Goal: Task Accomplishment & Management: Complete application form

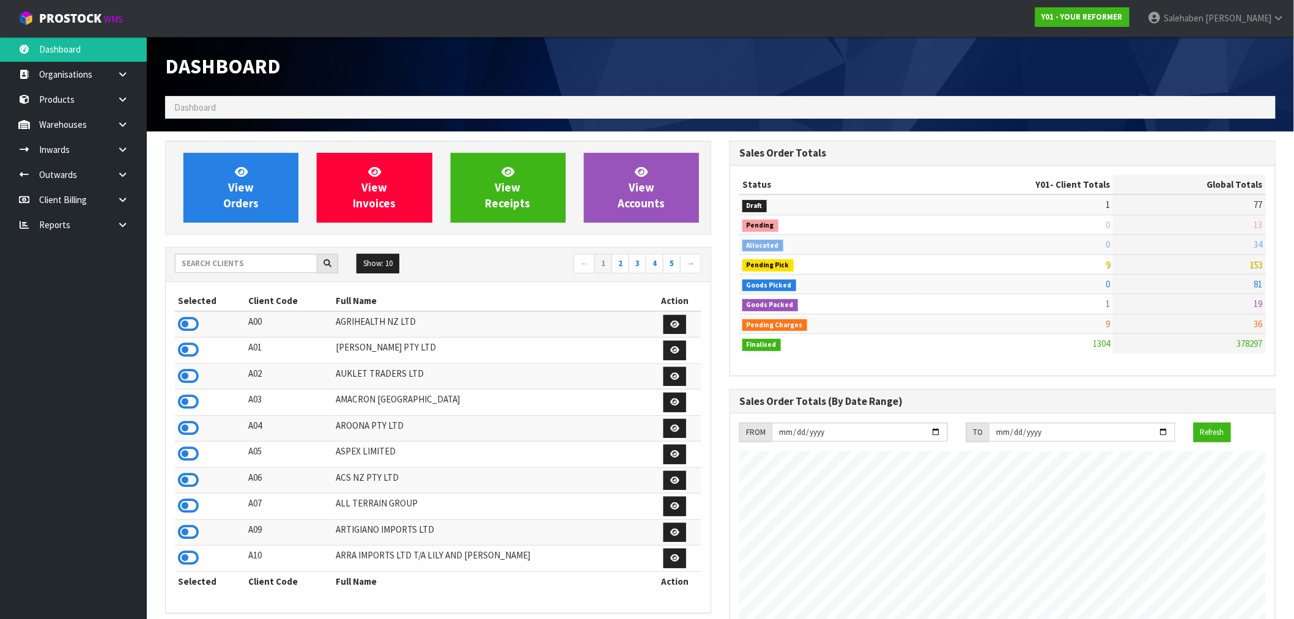
scroll to position [927, 565]
click at [211, 263] on input "text" at bounding box center [246, 263] width 143 height 19
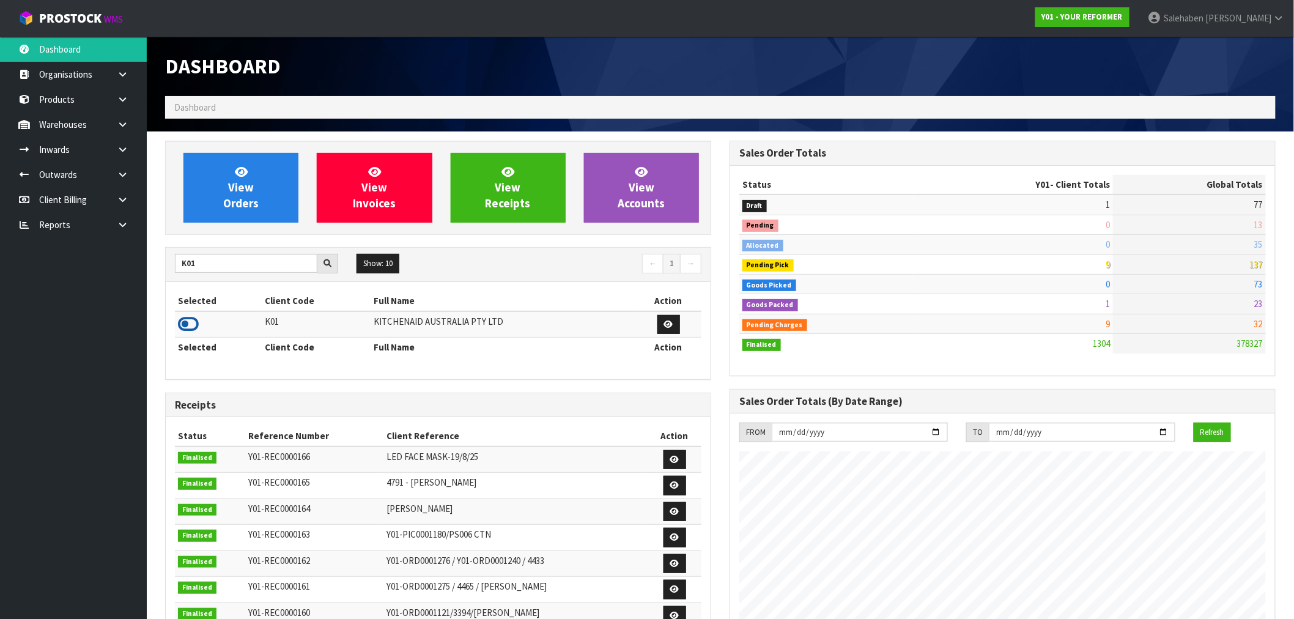
click at [182, 317] on icon at bounding box center [188, 324] width 21 height 18
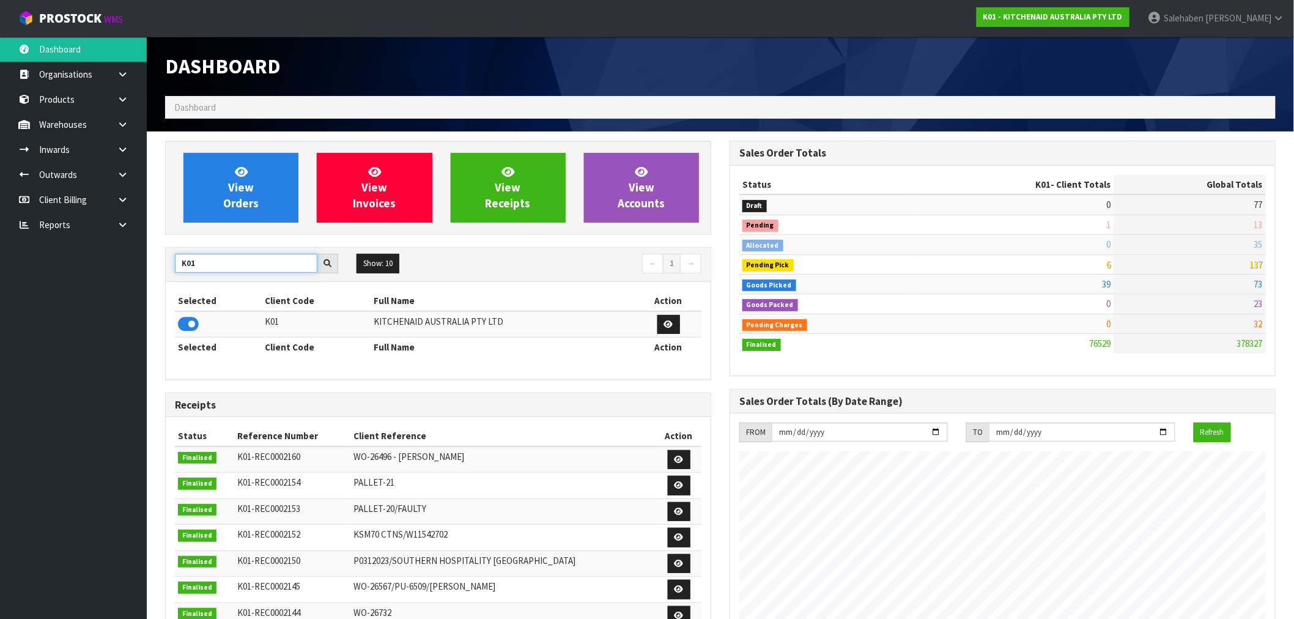
drag, startPoint x: 204, startPoint y: 265, endPoint x: 164, endPoint y: 285, distance: 44.6
click at [164, 285] on div "View Orders View Invoices View Receipts View Accounts K01 Show: 10 5 10 25 50 ←…" at bounding box center [438, 499] width 565 height 716
click at [191, 329] on icon at bounding box center [188, 324] width 21 height 18
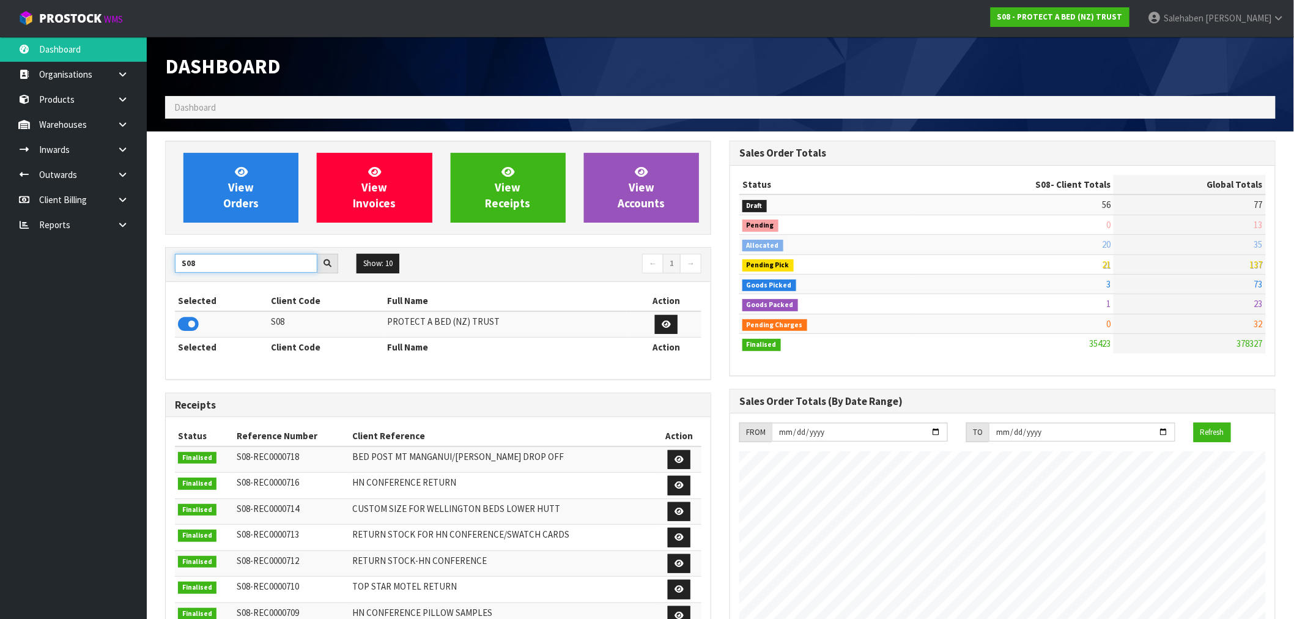
drag, startPoint x: 204, startPoint y: 261, endPoint x: 175, endPoint y: 272, distance: 31.4
click at [177, 271] on input "S08" at bounding box center [246, 263] width 143 height 19
type input "Y"
type input "T01"
click at [191, 320] on icon at bounding box center [188, 324] width 21 height 18
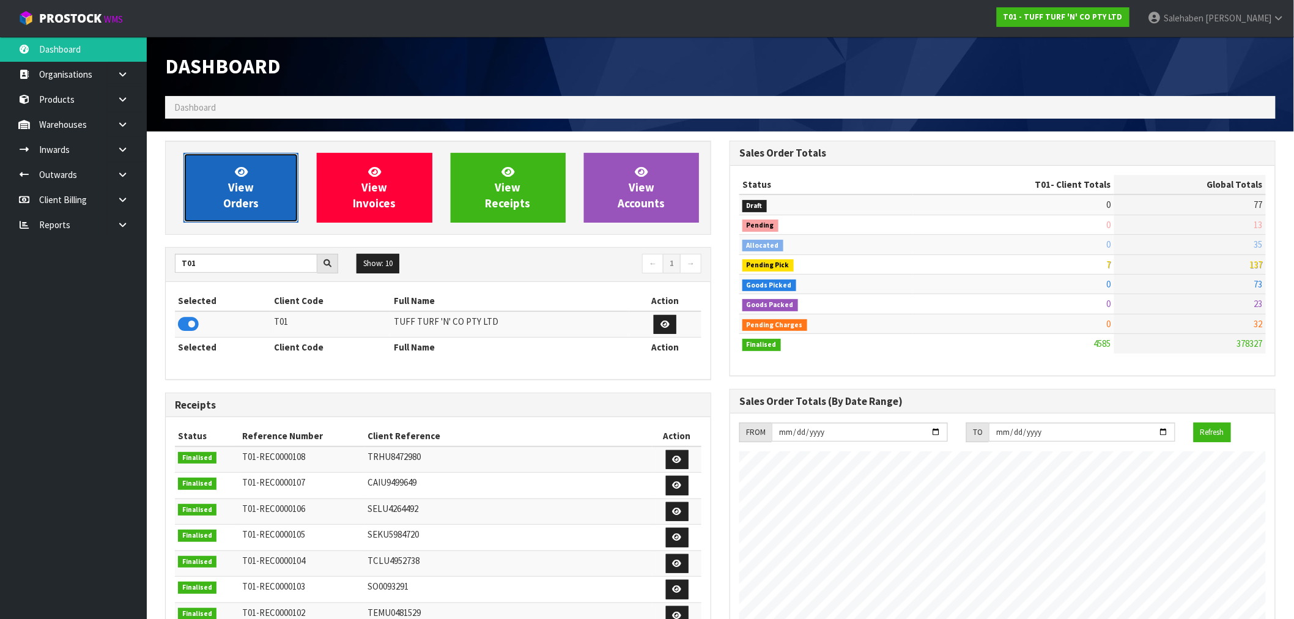
click at [258, 196] on link "View Orders" at bounding box center [241, 188] width 115 height 70
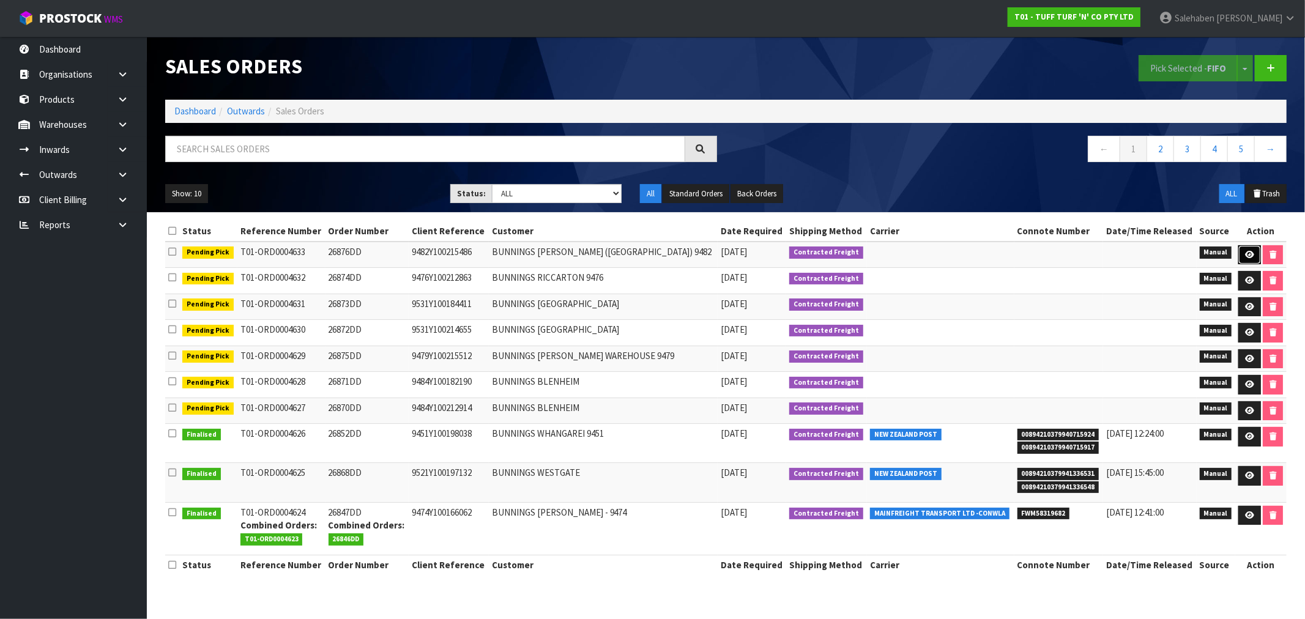
click at [1249, 249] on link at bounding box center [1249, 255] width 23 height 20
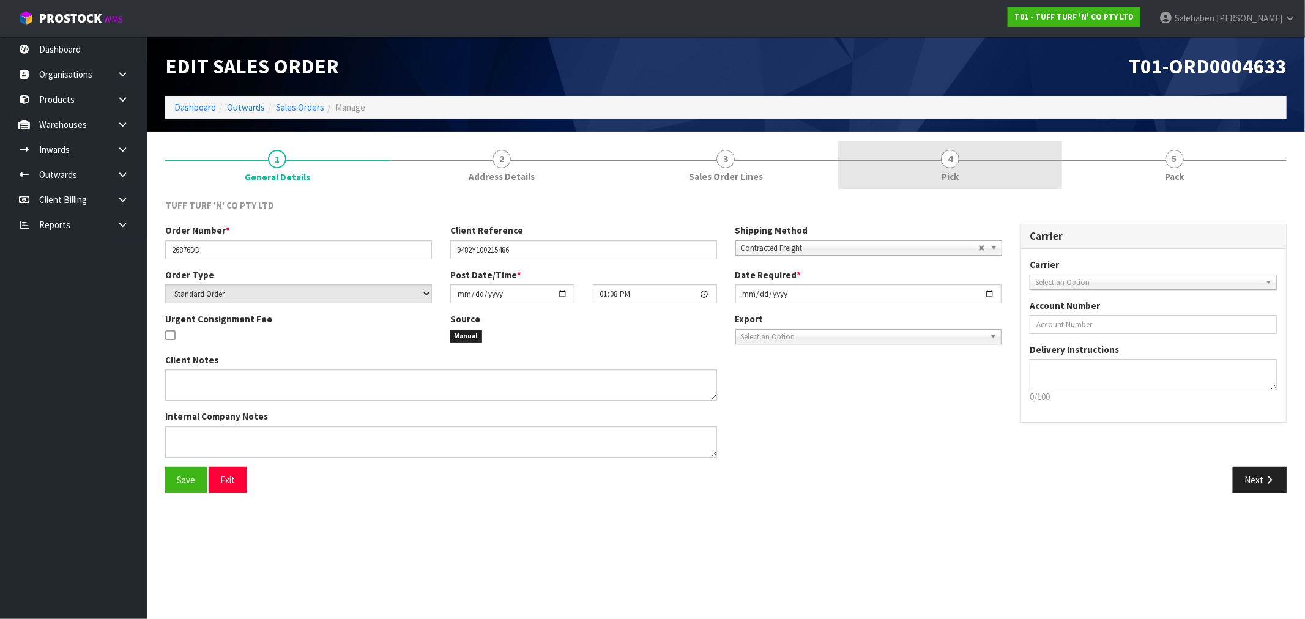
click at [956, 170] on span "Pick" at bounding box center [949, 176] width 17 height 13
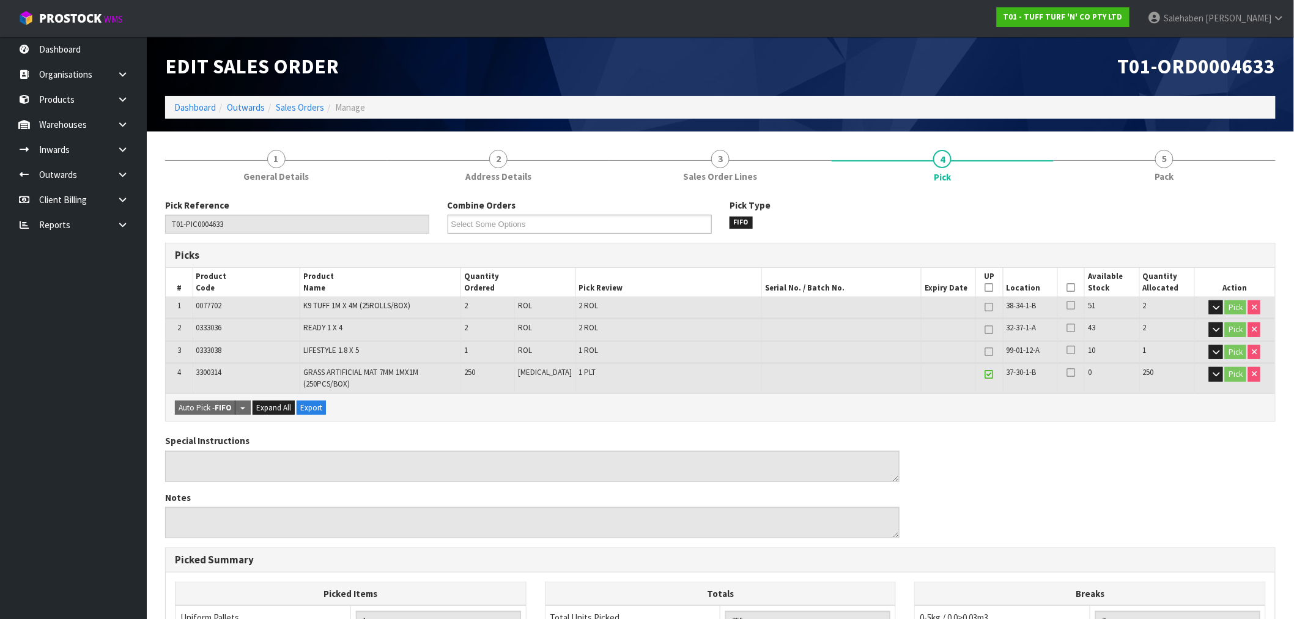
click at [1067, 288] on icon at bounding box center [1071, 288] width 9 height 1
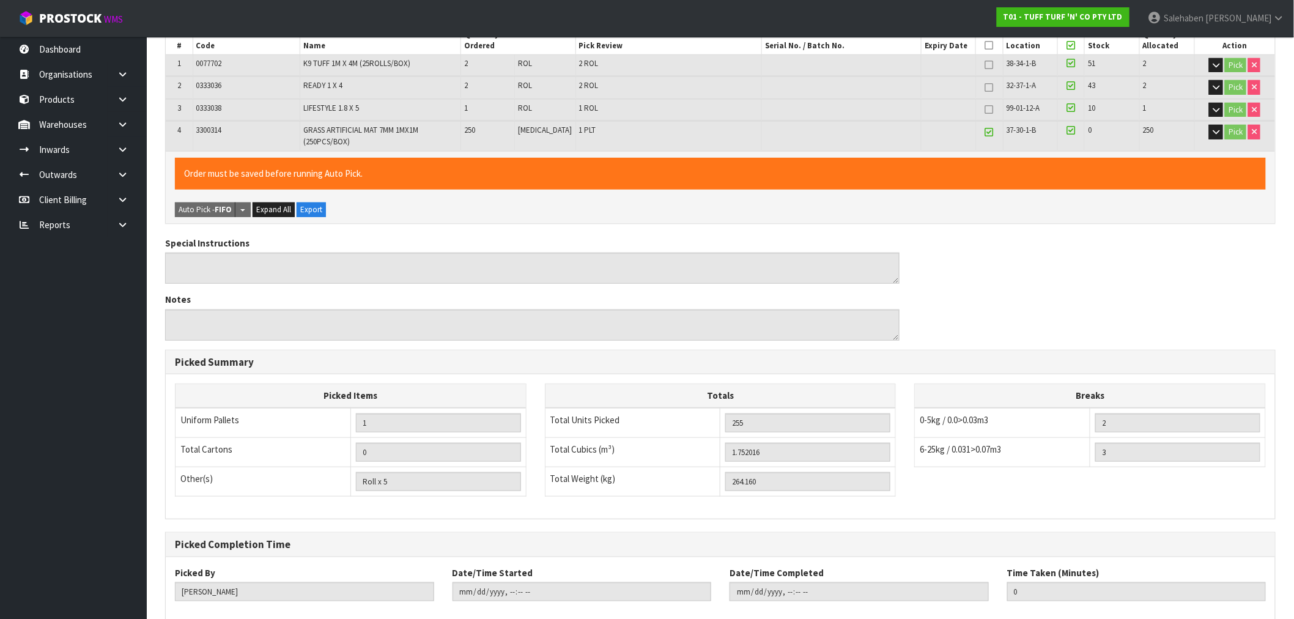
scroll to position [309, 0]
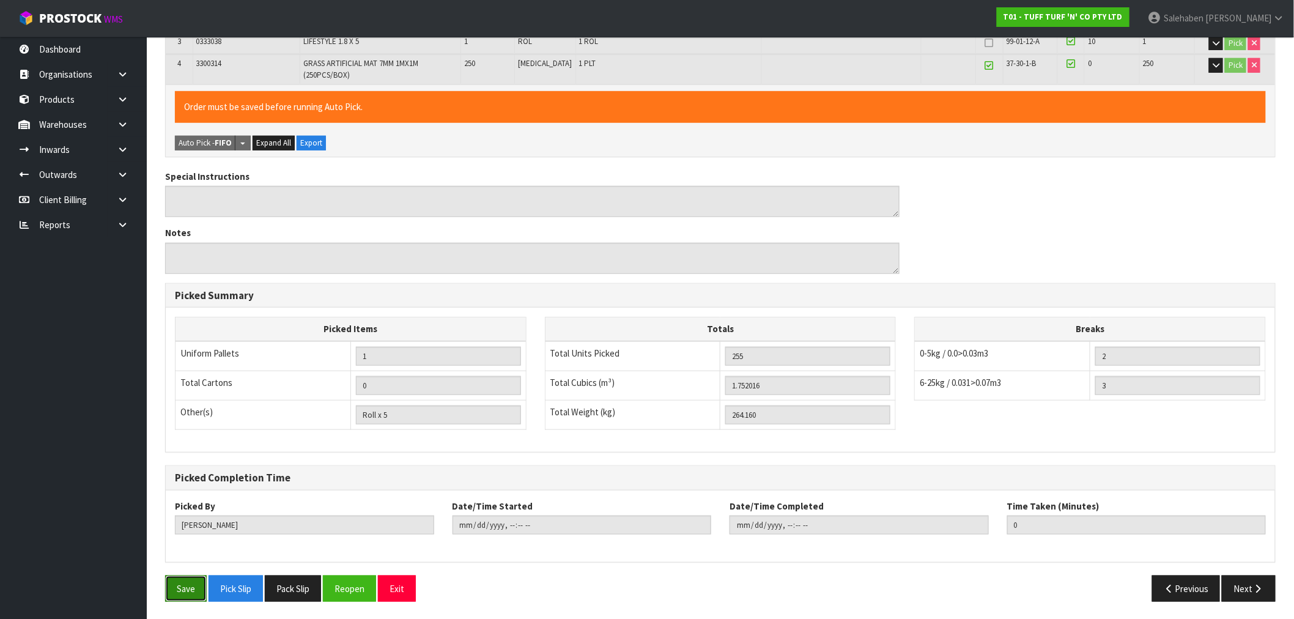
click at [188, 588] on button "Save" at bounding box center [186, 589] width 42 height 26
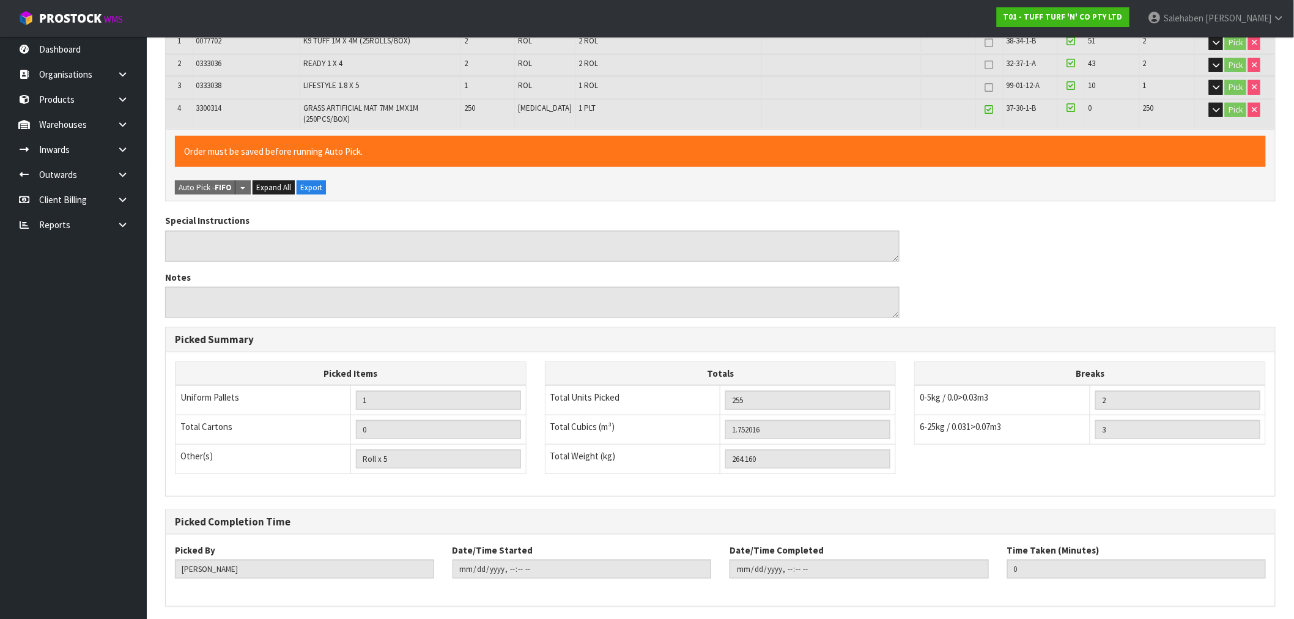
scroll to position [0, 0]
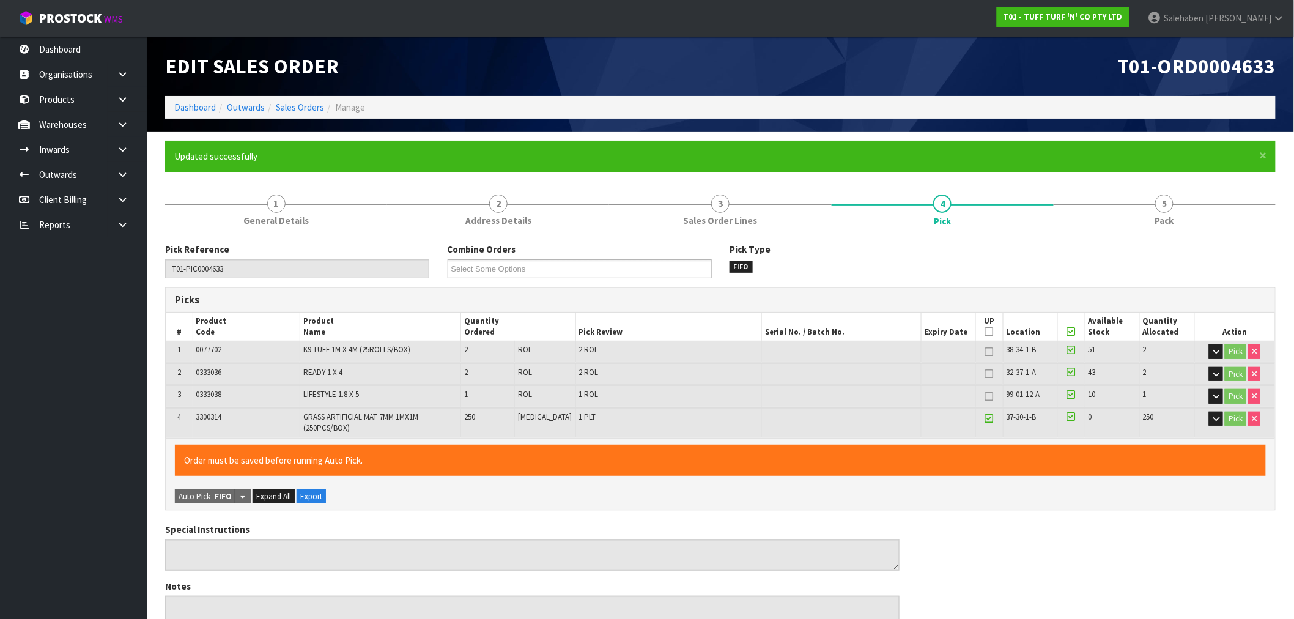
type input "Salehaben Patel"
type input "2025-08-26T12:50:14"
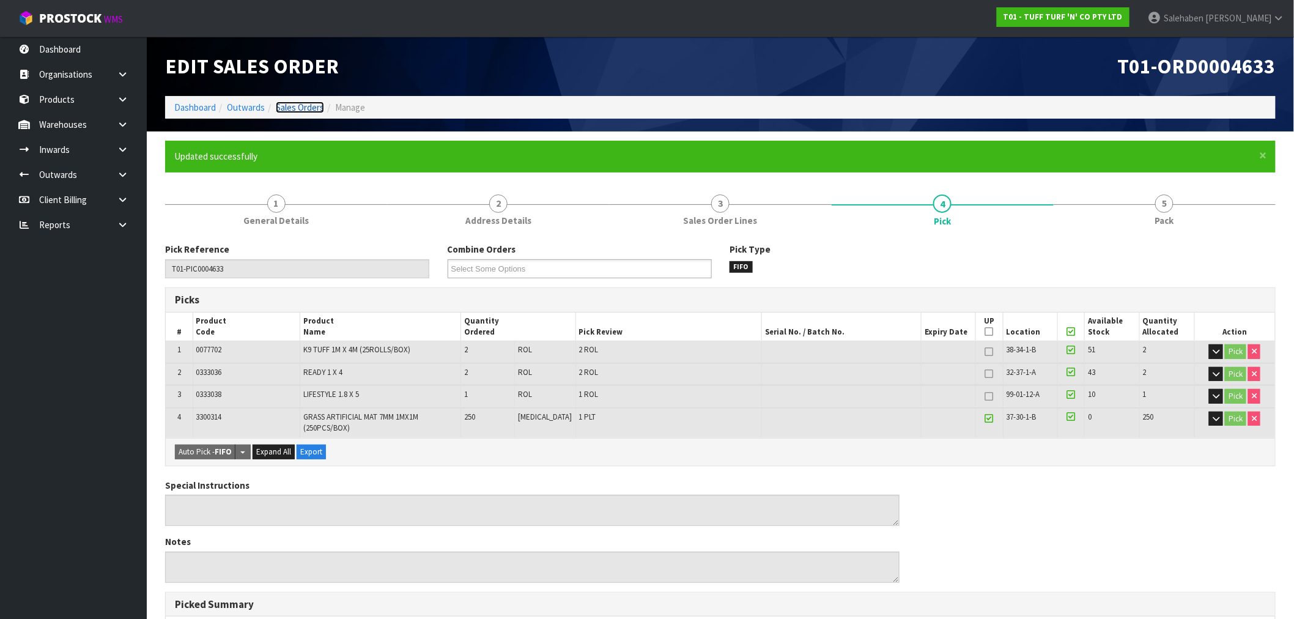
click at [300, 108] on link "Sales Orders" at bounding box center [300, 108] width 48 height 12
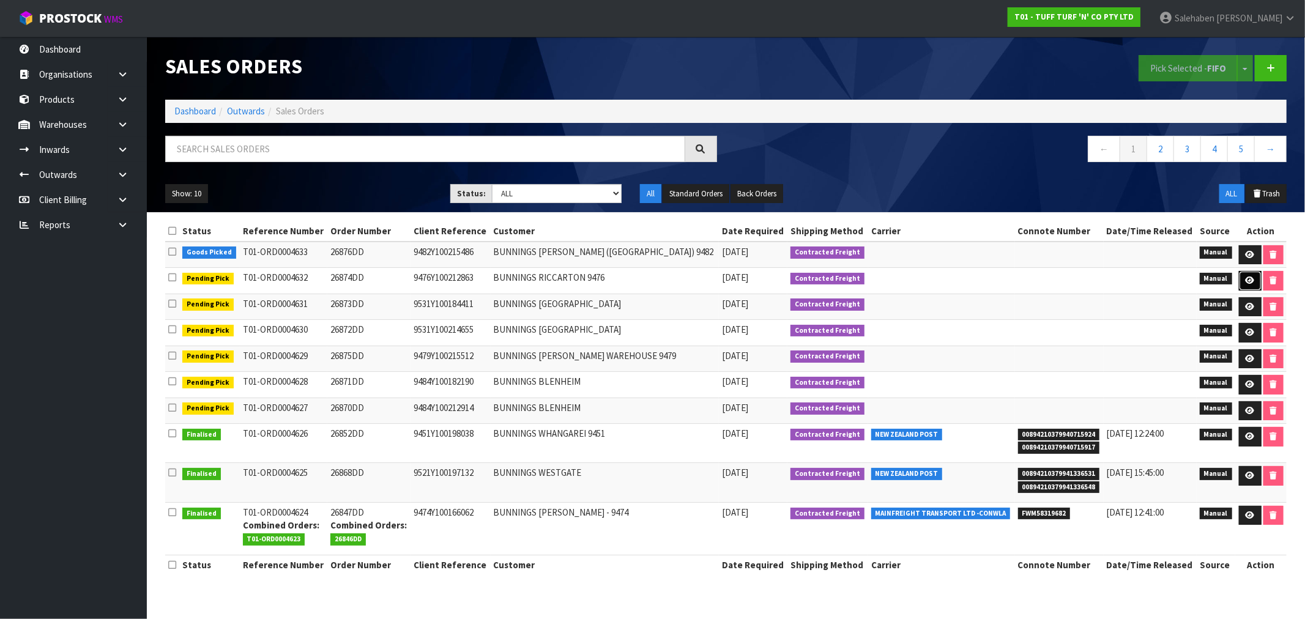
drag, startPoint x: 1250, startPoint y: 278, endPoint x: 1241, endPoint y: 288, distance: 13.4
click at [1250, 279] on icon at bounding box center [1249, 280] width 9 height 8
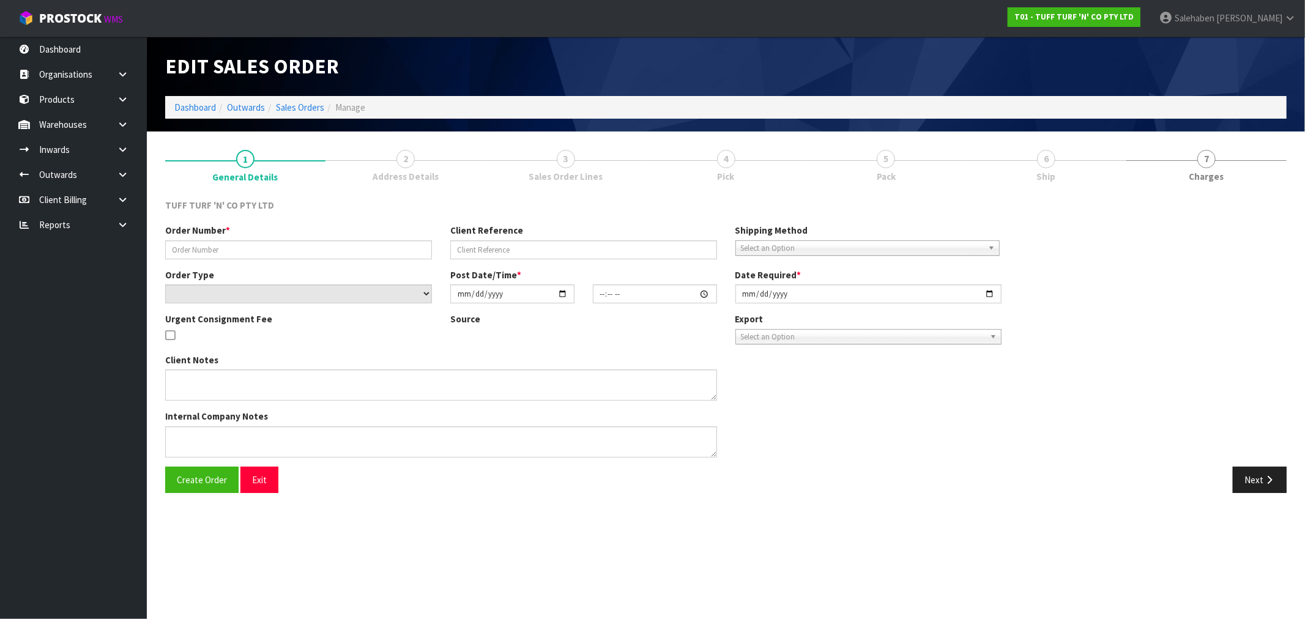
type input "26874DD"
type input "9476Y100212863"
select select "number:0"
type input "2025-08-25"
type input "13:06:00.000"
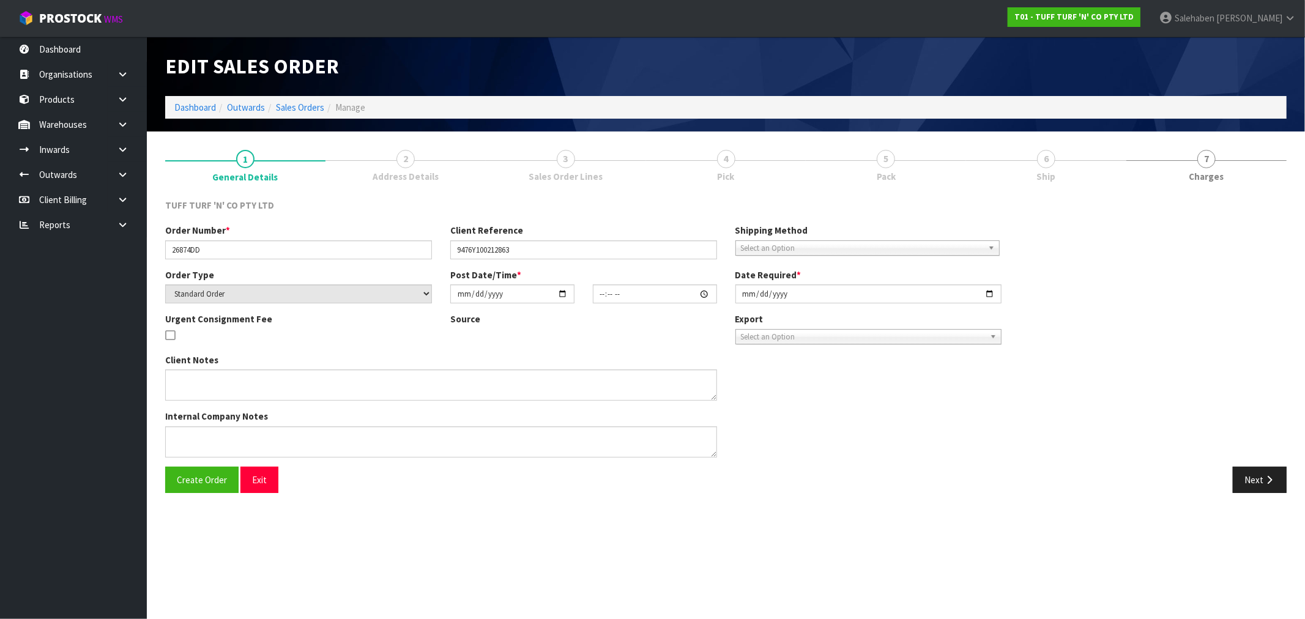
type input "2025-08-26"
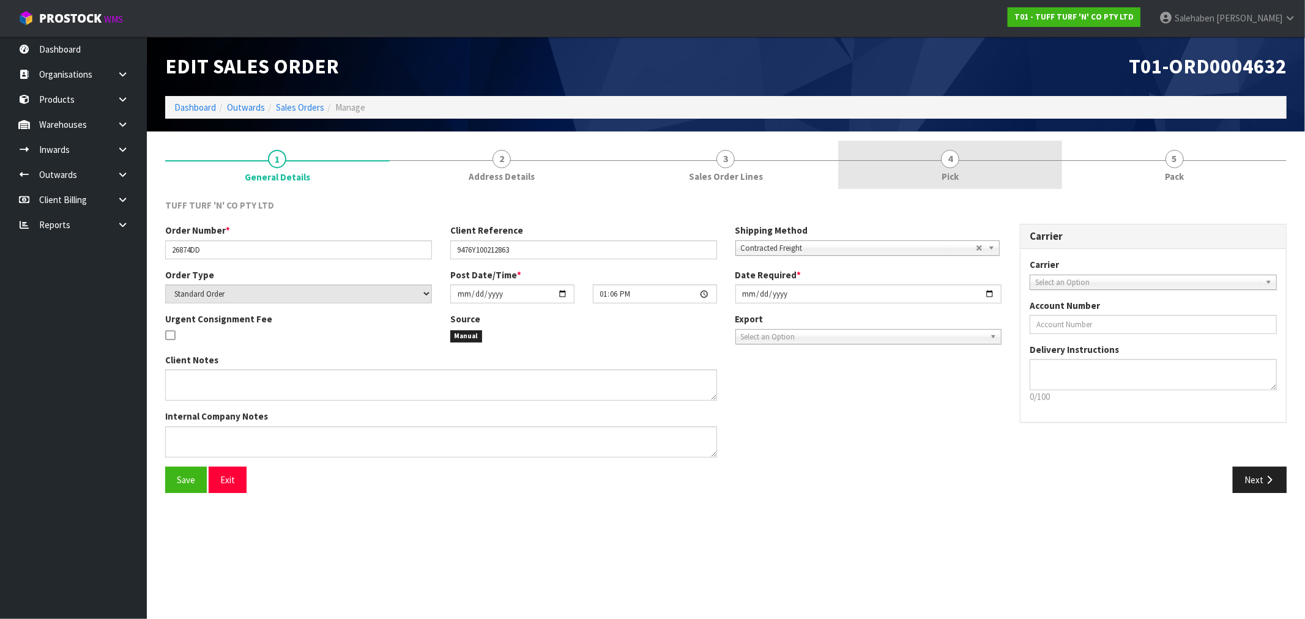
click at [952, 170] on span "Pick" at bounding box center [949, 176] width 17 height 13
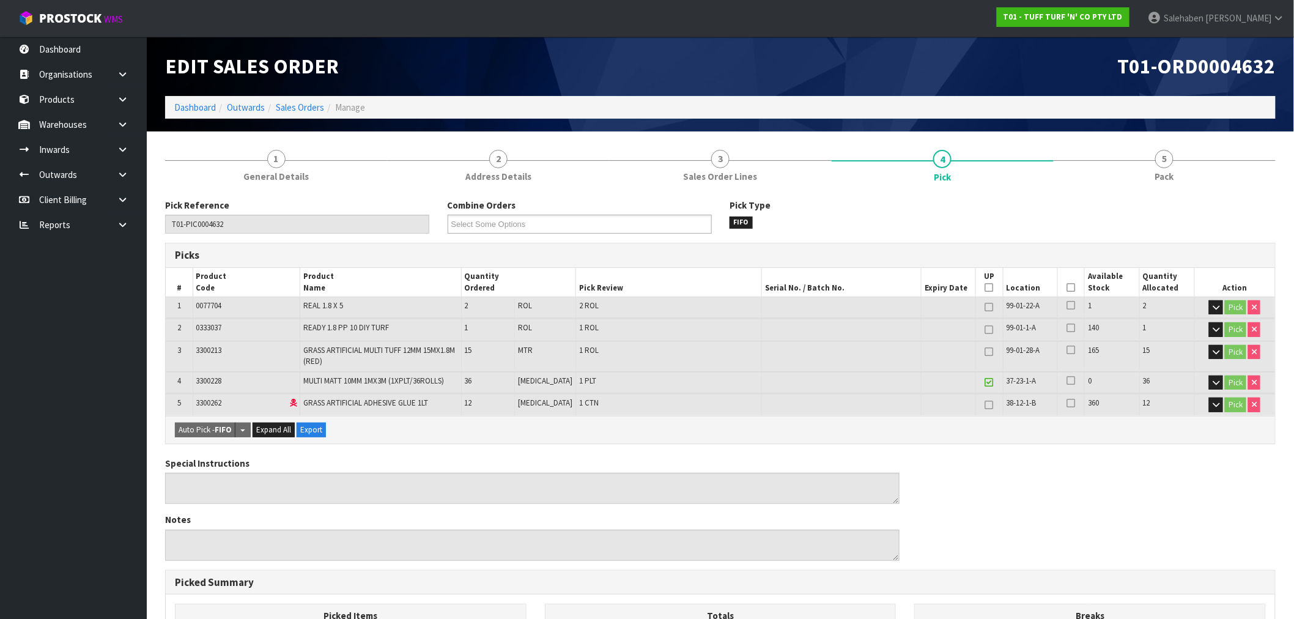
click at [1068, 288] on icon at bounding box center [1071, 288] width 9 height 1
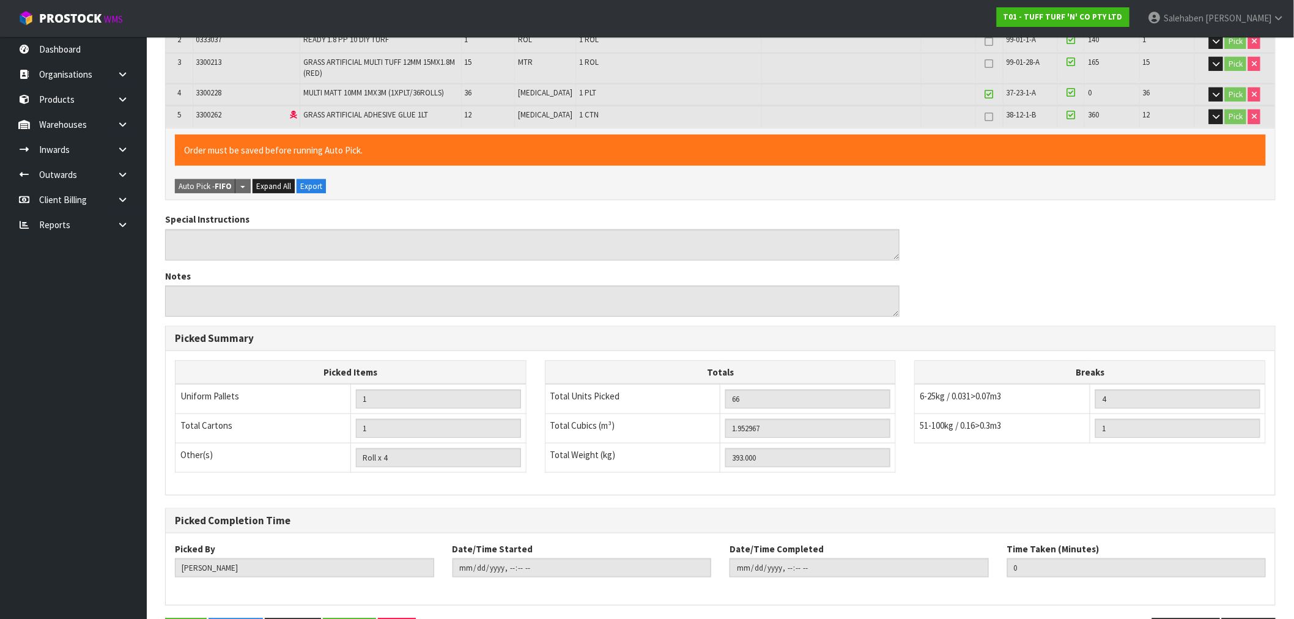
scroll to position [331, 0]
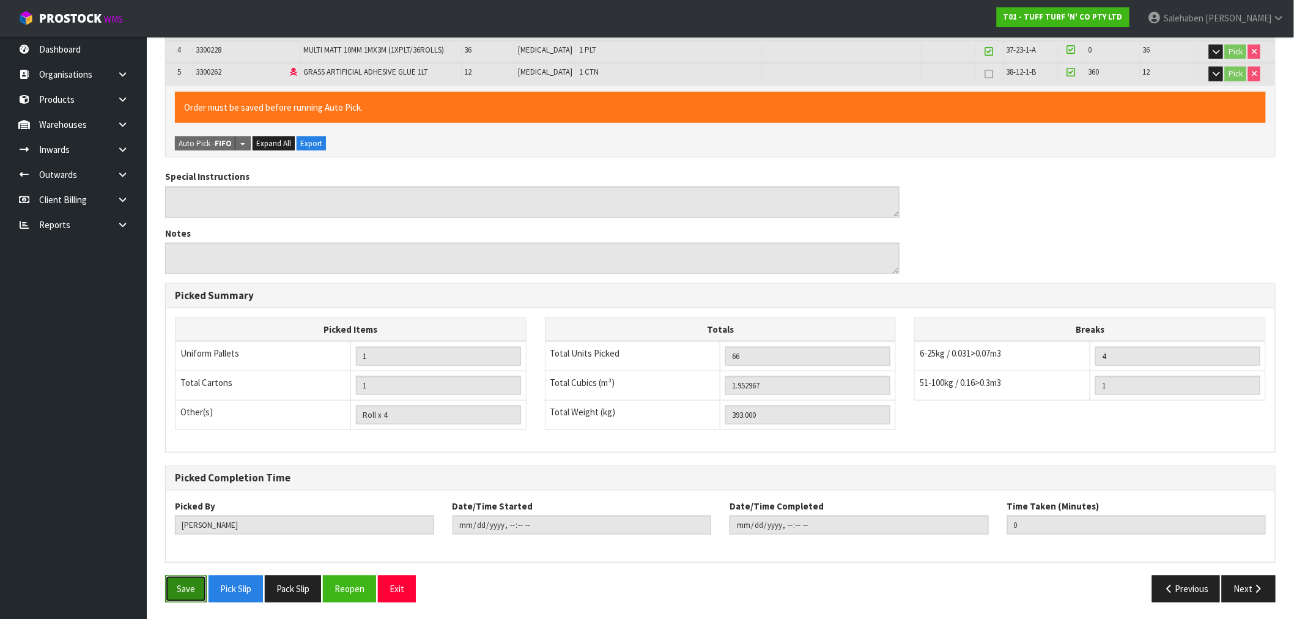
click at [190, 591] on button "Save" at bounding box center [186, 589] width 42 height 26
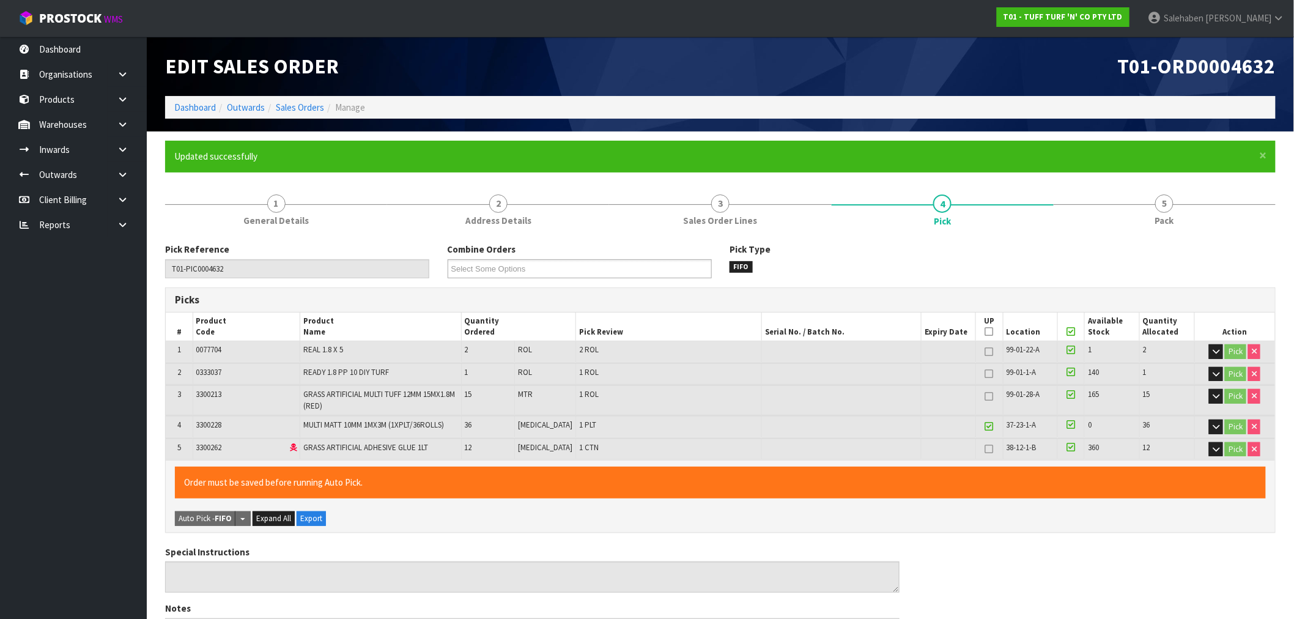
type input "Salehaben Patel"
type input "2025-08-26T12:50:21"
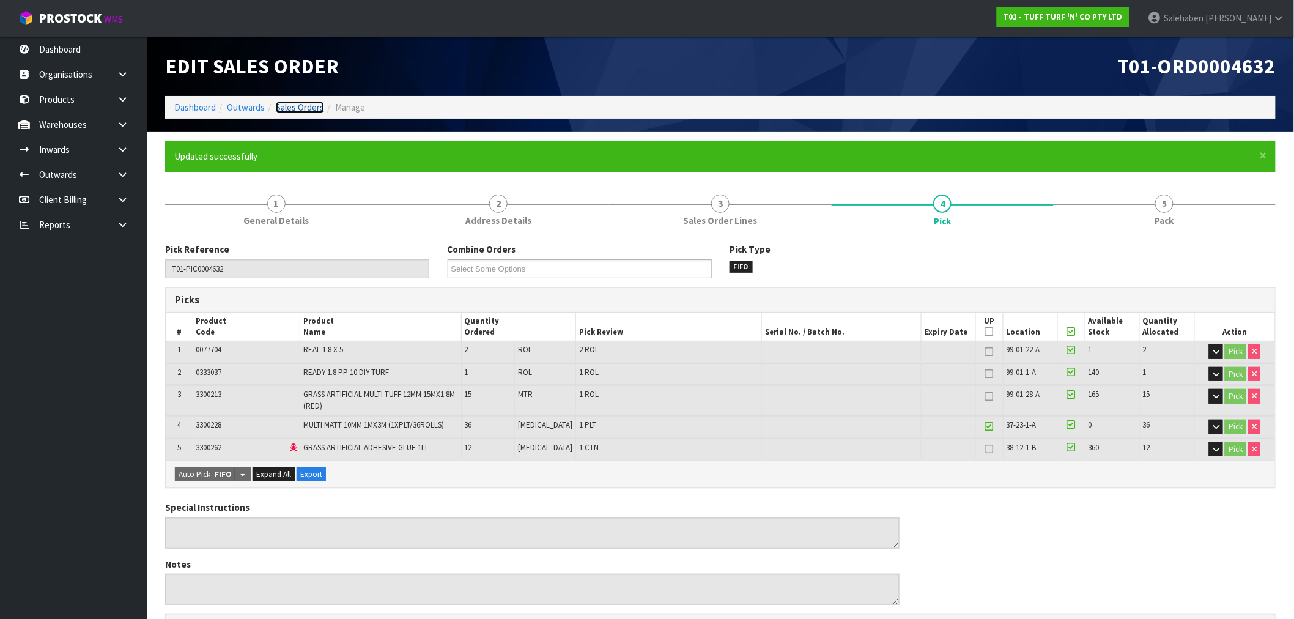
click at [301, 107] on link "Sales Orders" at bounding box center [300, 108] width 48 height 12
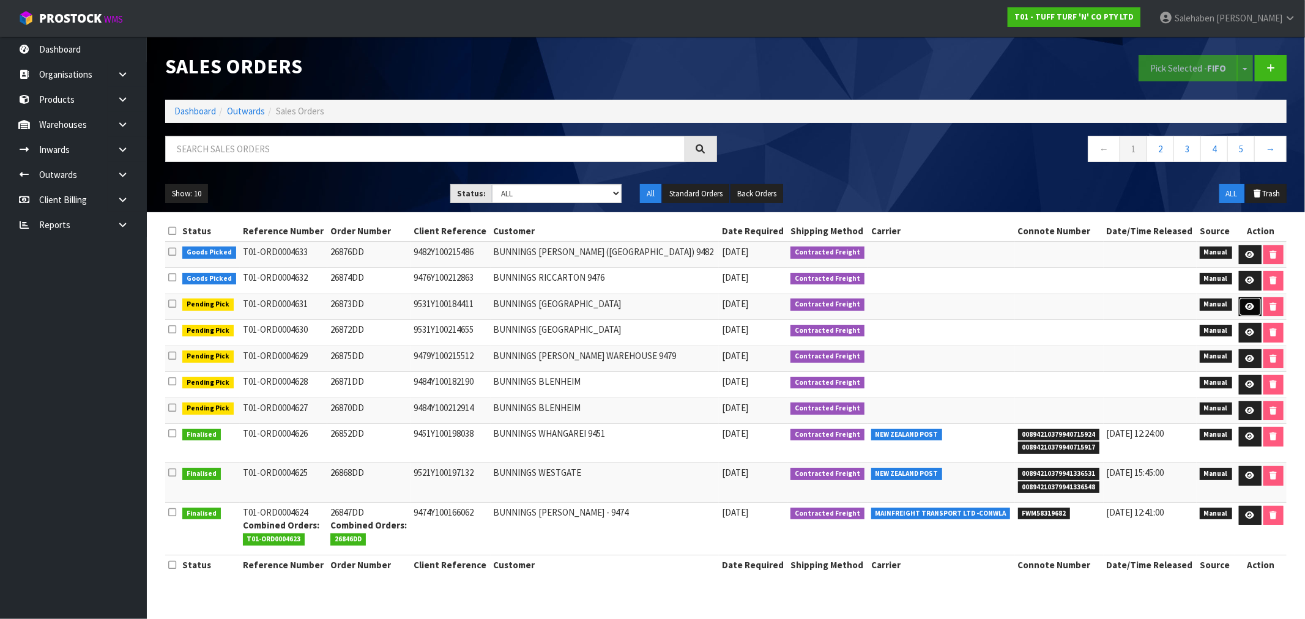
click at [1247, 304] on icon at bounding box center [1249, 307] width 9 height 8
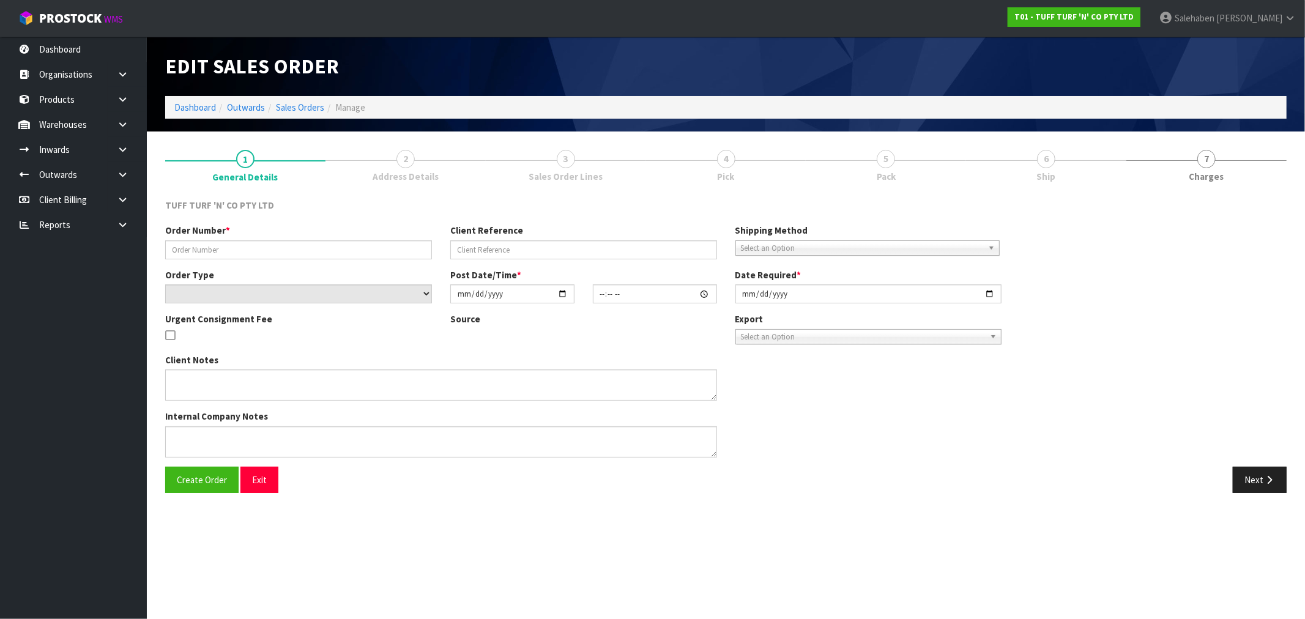
type input "26873DD"
type input "9531Y100184411"
select select "number:0"
type input "2025-08-25"
type input "13:05:00.000"
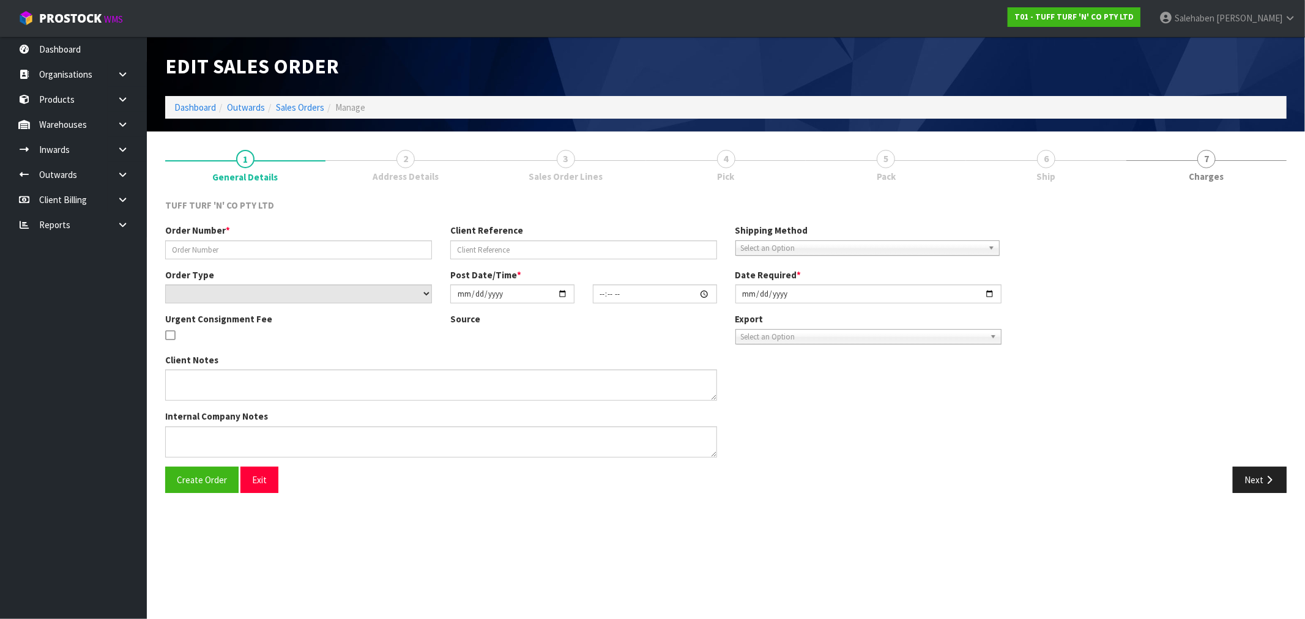
type input "2025-08-26"
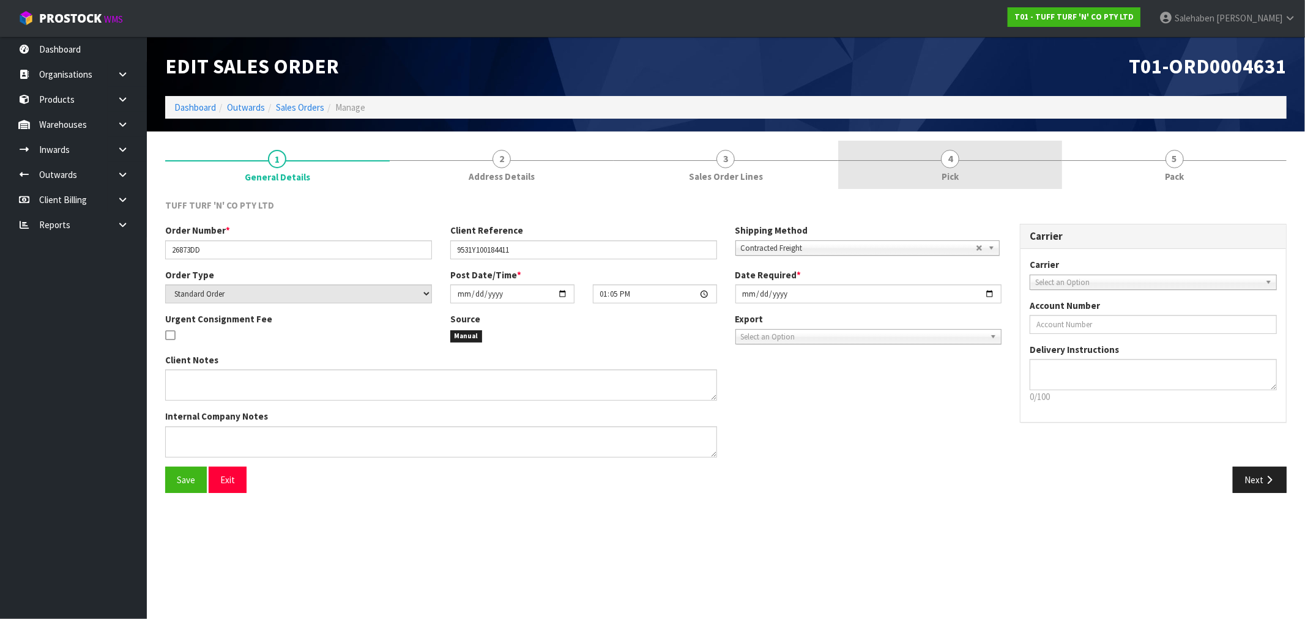
click at [946, 166] on span "4" at bounding box center [950, 159] width 18 height 18
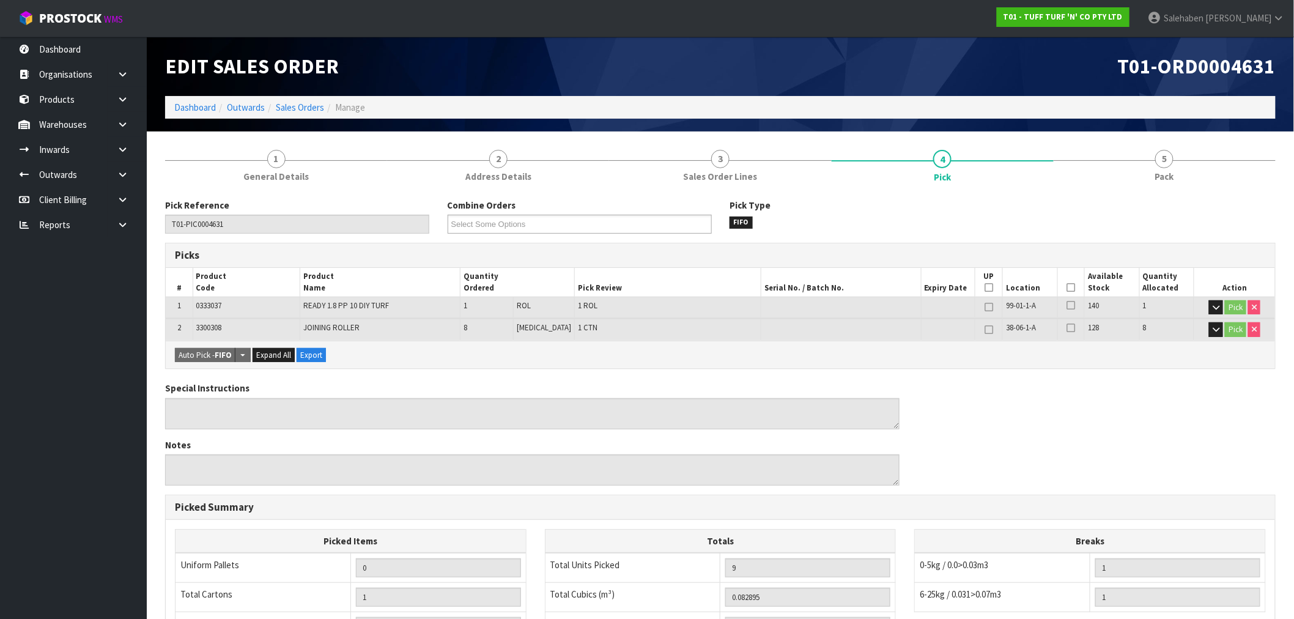
click at [1067, 288] on icon at bounding box center [1071, 288] width 9 height 1
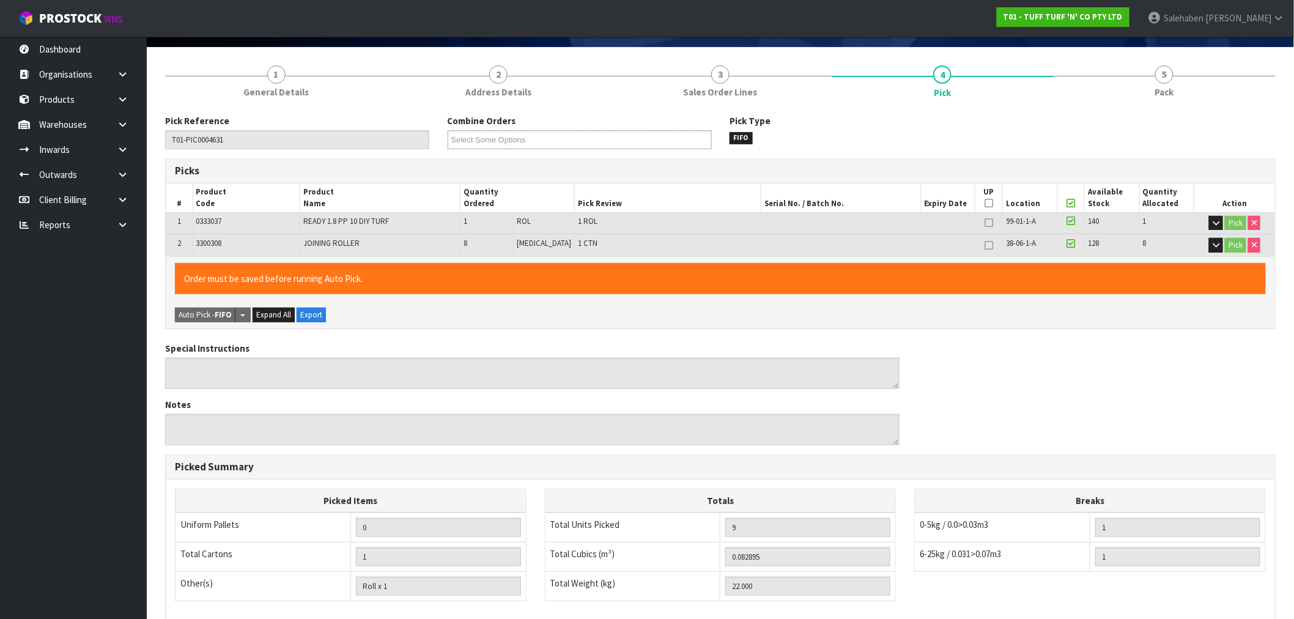
scroll to position [257, 0]
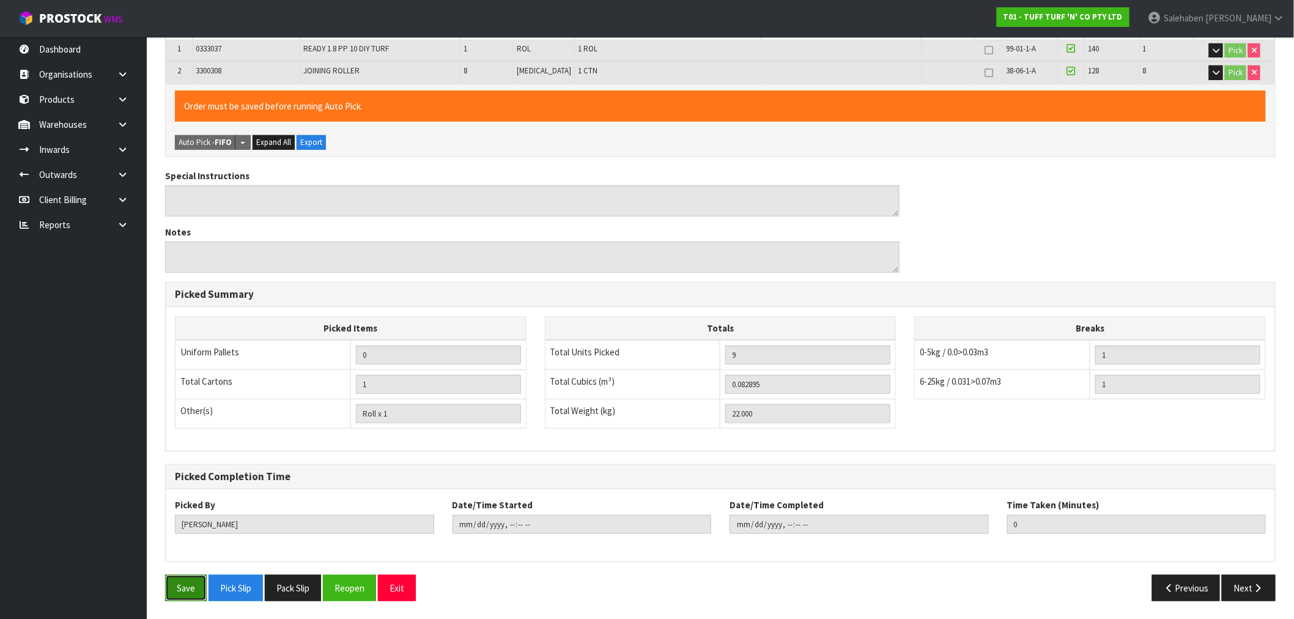
click at [181, 589] on button "Save" at bounding box center [186, 588] width 42 height 26
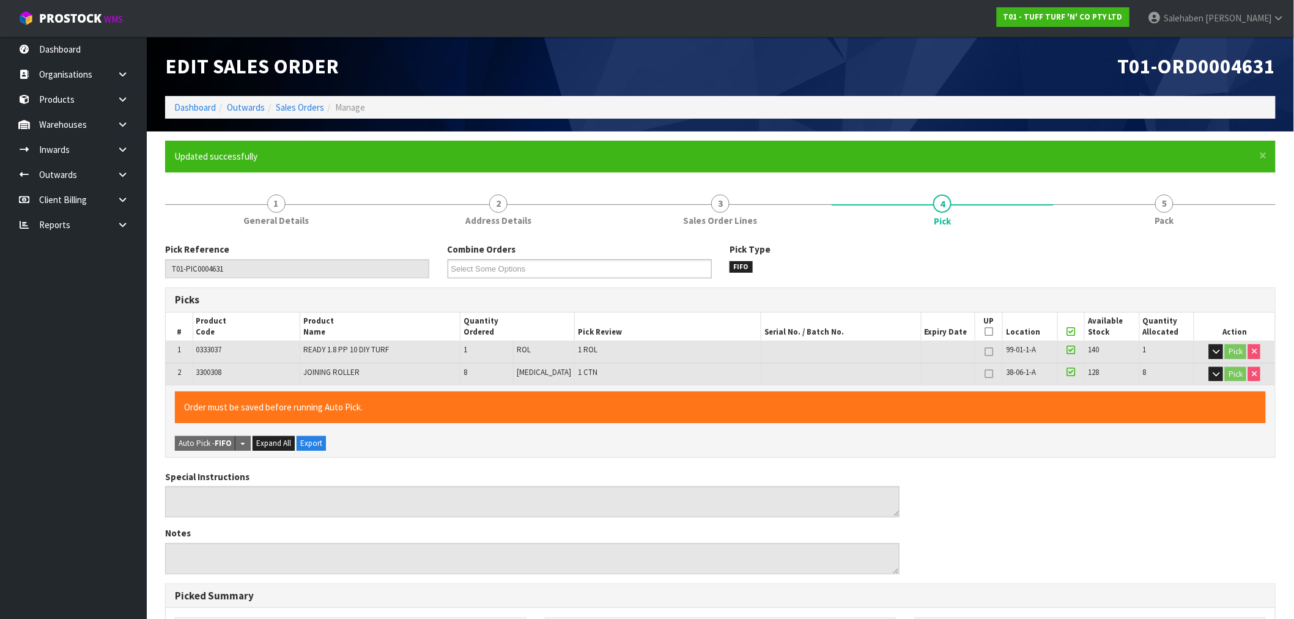
type input "Salehaben Patel"
type input "2025-08-26T12:50:27"
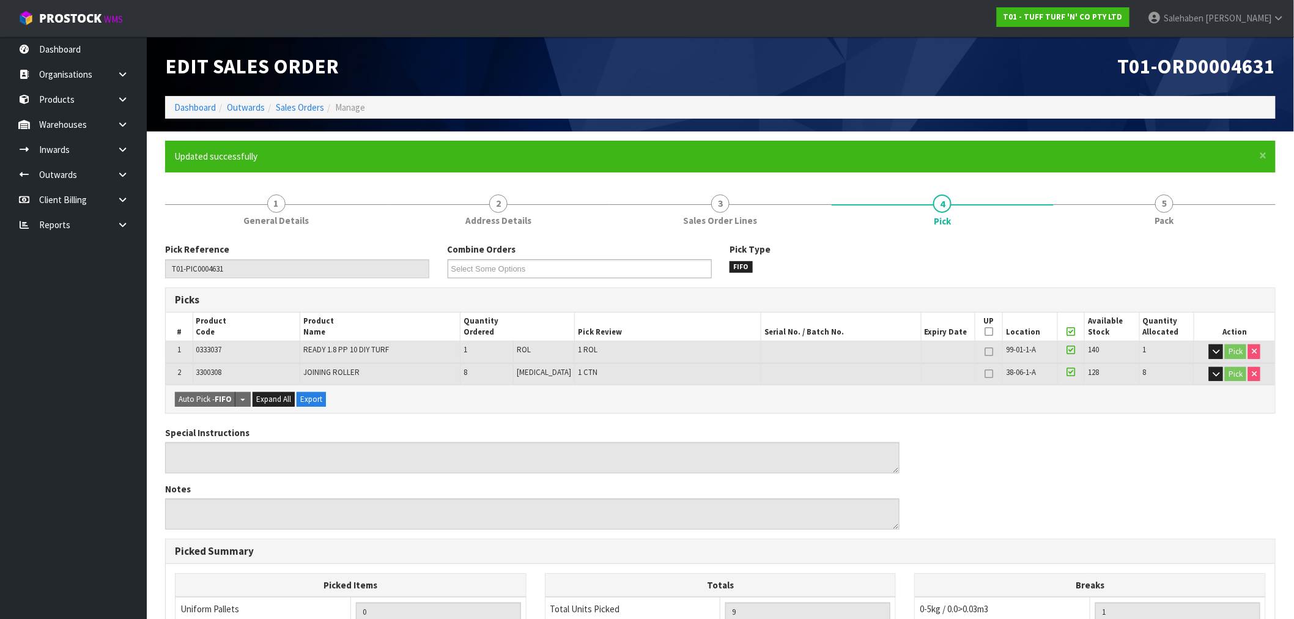
click at [294, 114] on ol "Dashboard Outwards Sales Orders Manage" at bounding box center [720, 107] width 1111 height 23
click at [302, 106] on link "Sales Orders" at bounding box center [300, 108] width 48 height 12
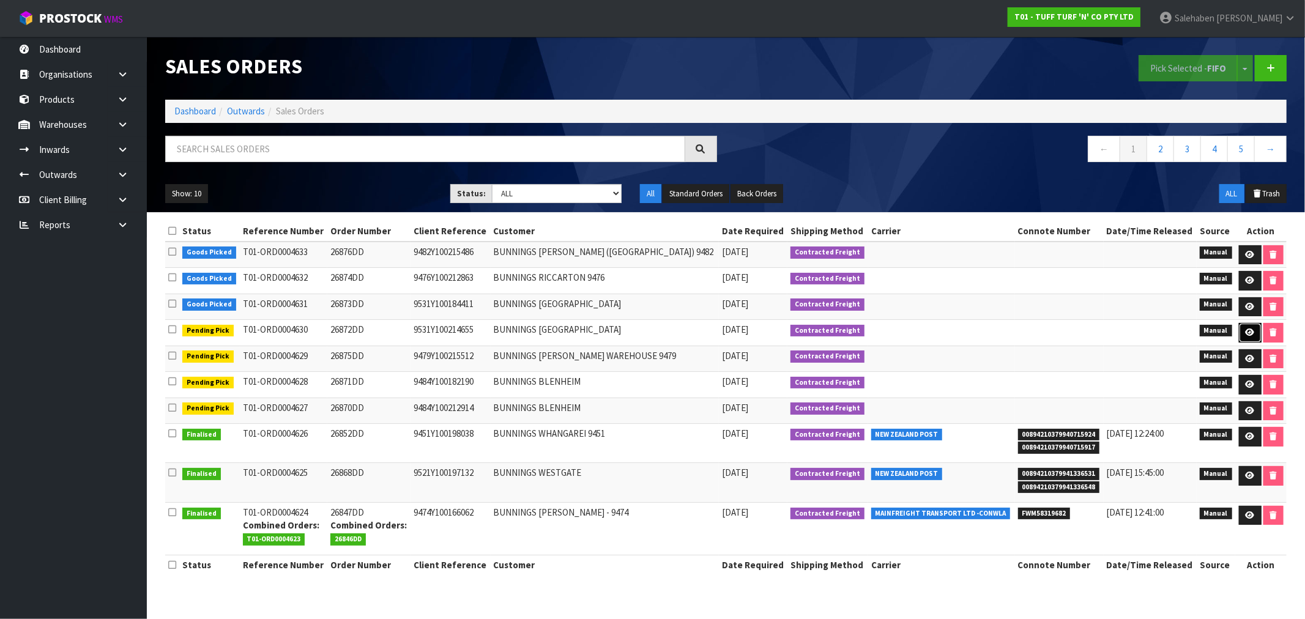
click at [1246, 335] on icon at bounding box center [1249, 332] width 9 height 8
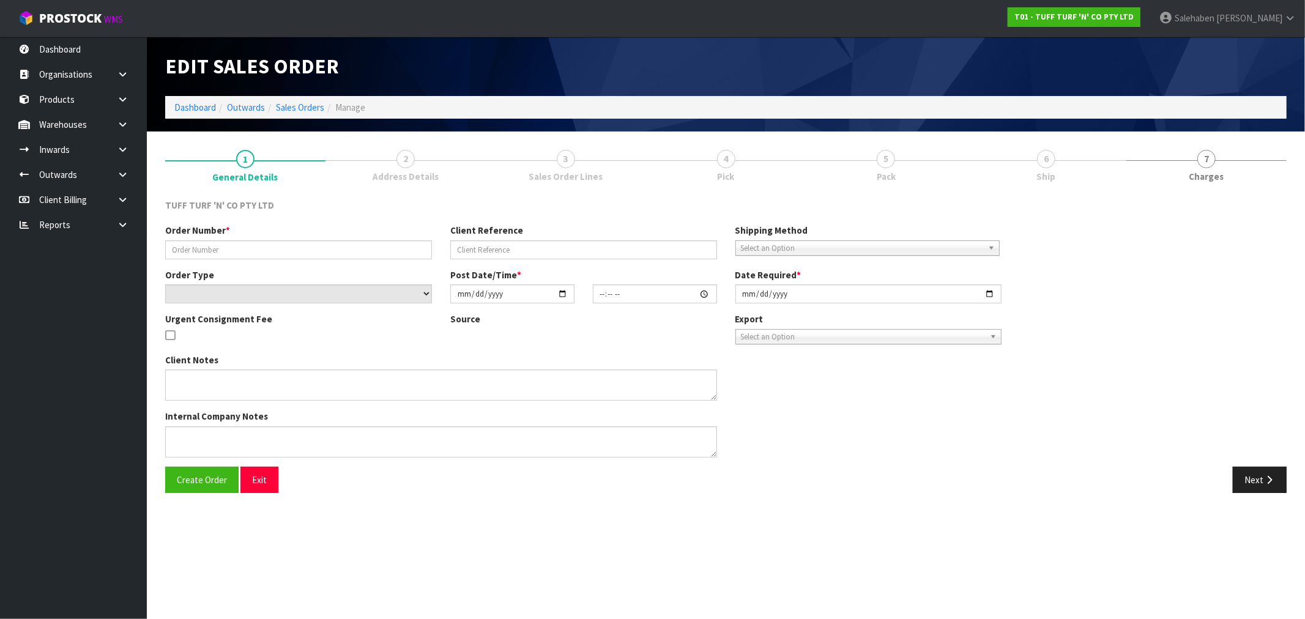
type input "26872DD"
type input "9531Y100214655"
select select "number:0"
type input "2025-08-25"
type input "13:03:00.000"
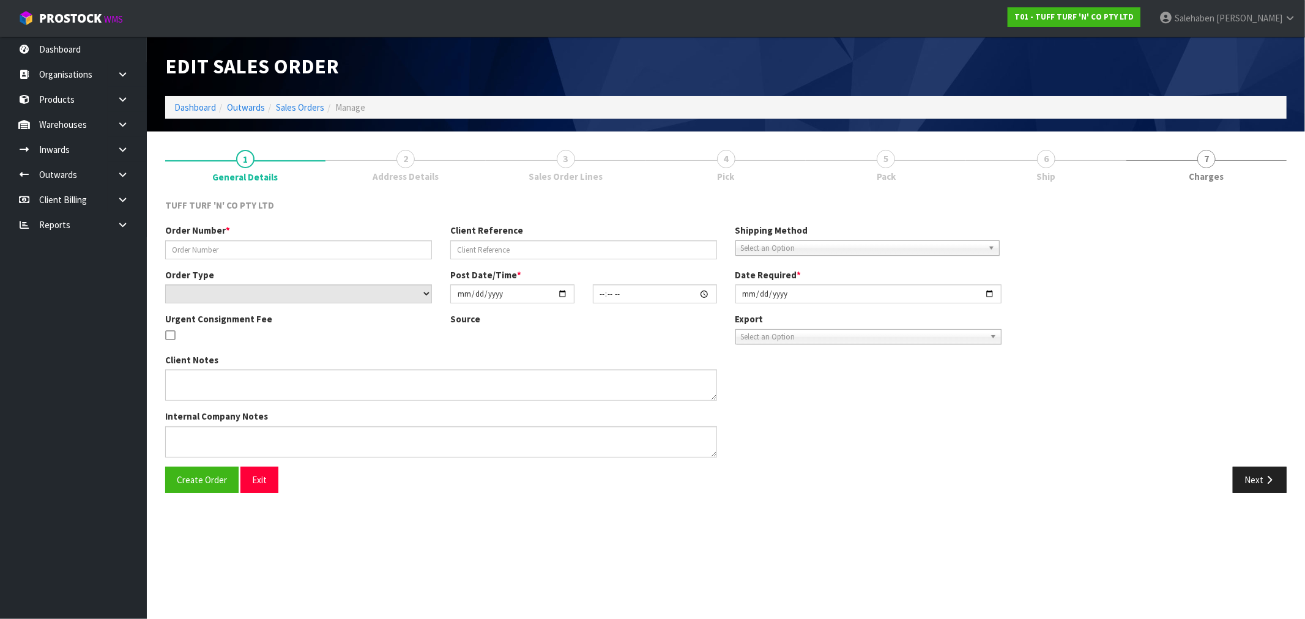
type input "2025-08-26"
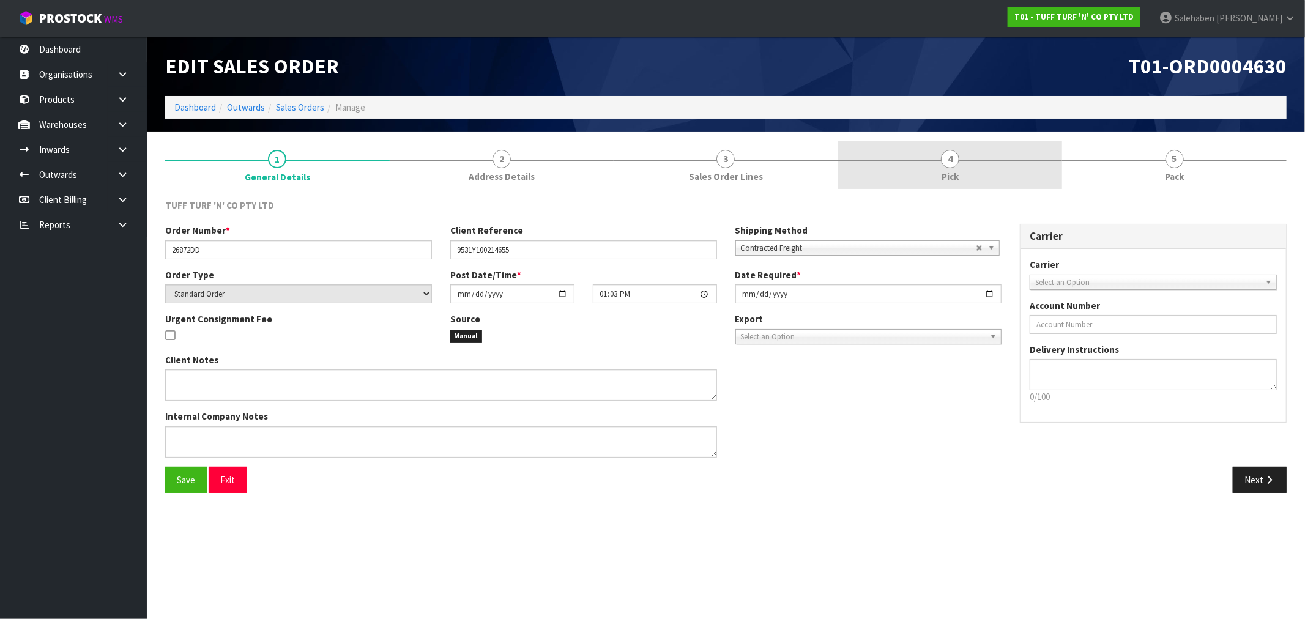
click at [951, 164] on span "4" at bounding box center [950, 159] width 18 height 18
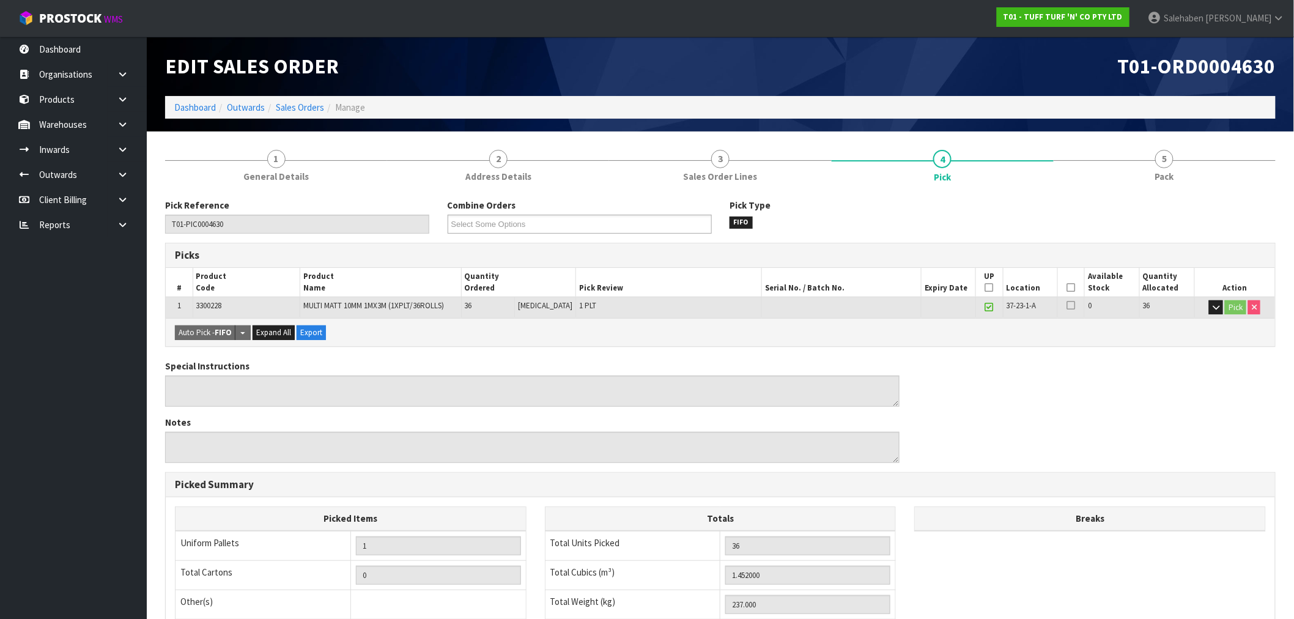
click at [1067, 288] on icon at bounding box center [1071, 288] width 9 height 1
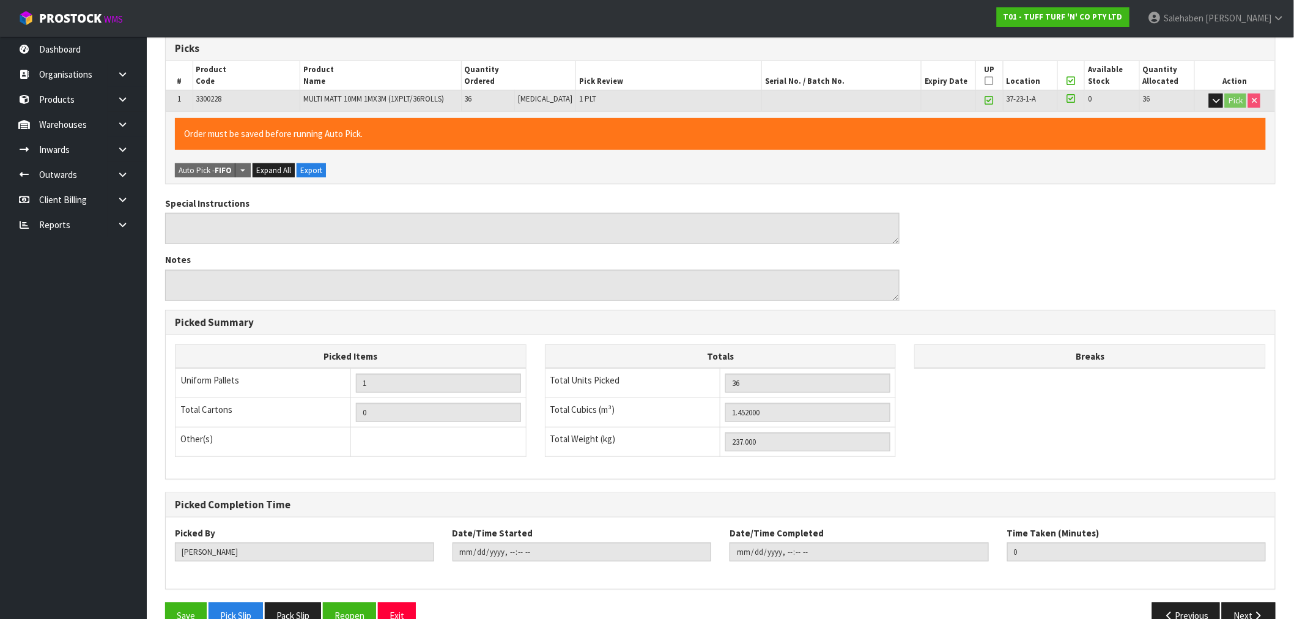
scroll to position [235, 0]
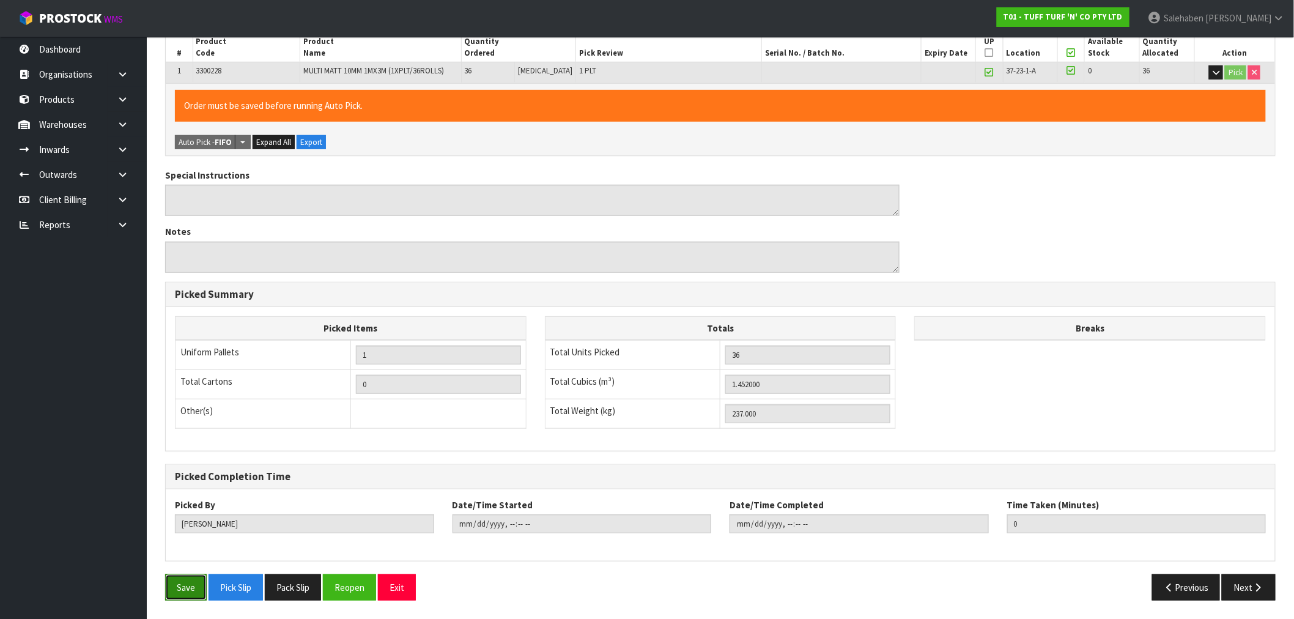
click at [185, 585] on button "Save" at bounding box center [186, 587] width 42 height 26
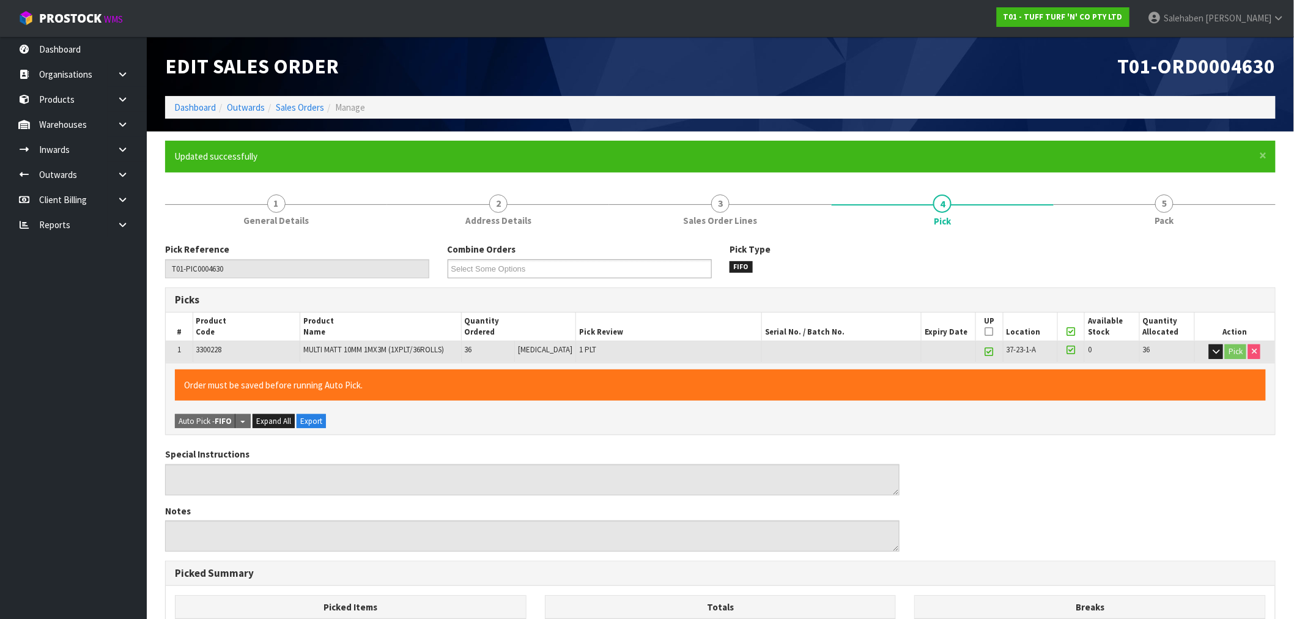
type input "Salehaben Patel"
type input "2025-08-26T12:50:37"
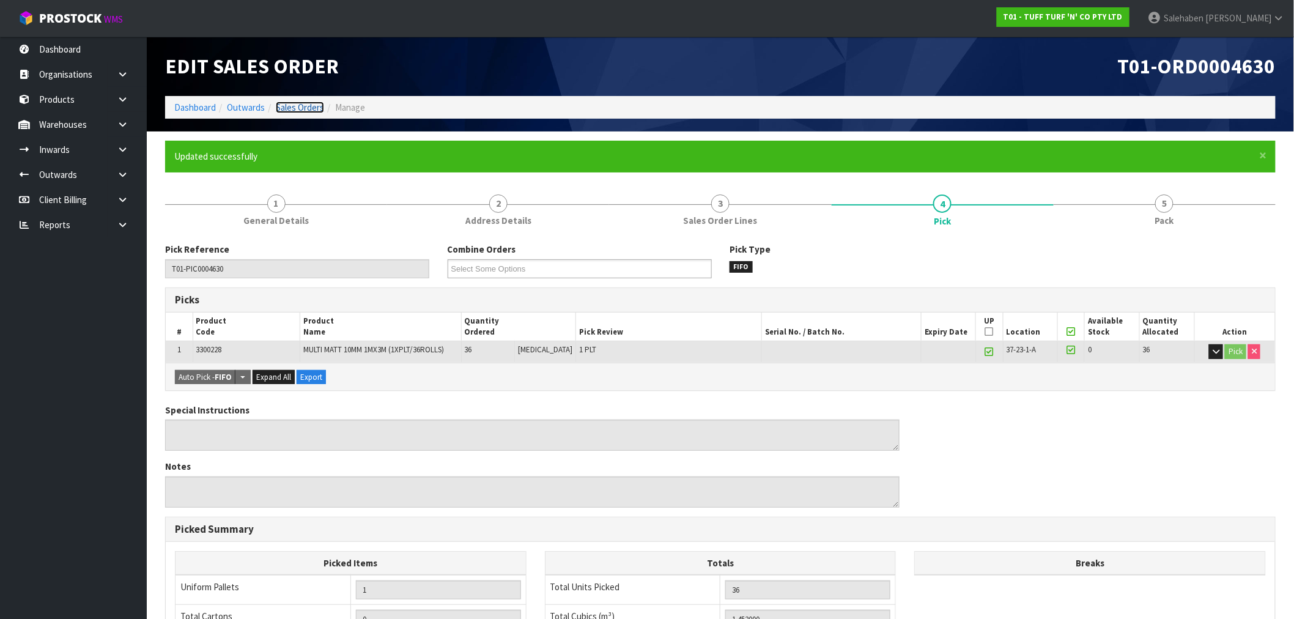
click at [303, 104] on link "Sales Orders" at bounding box center [300, 108] width 48 height 12
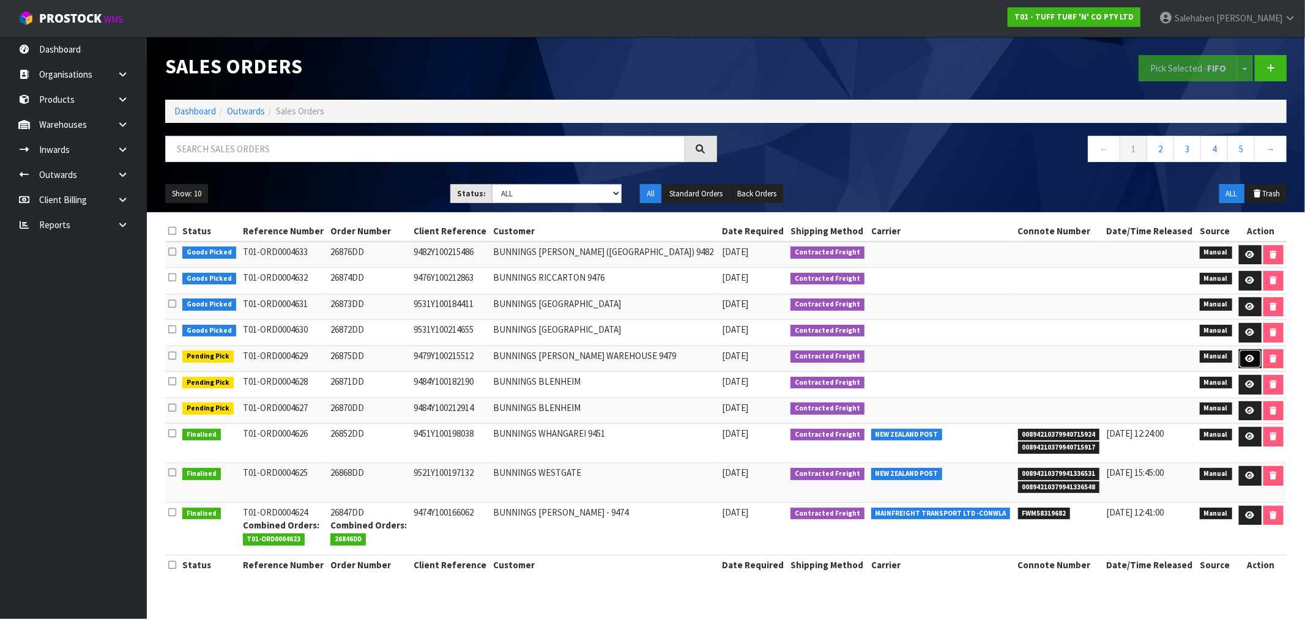
click at [1250, 357] on icon at bounding box center [1249, 359] width 9 height 8
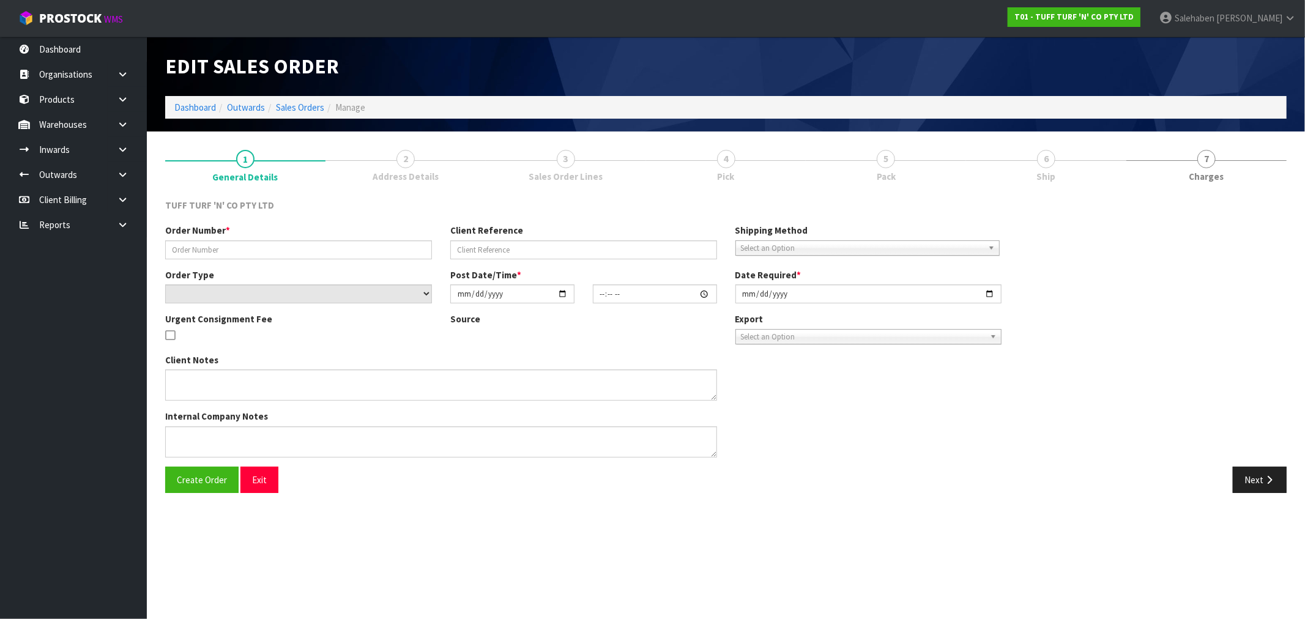
type input "26875DD"
type input "9479Y100215512"
select select "number:0"
type input "2025-08-25"
type input "13:01:00.000"
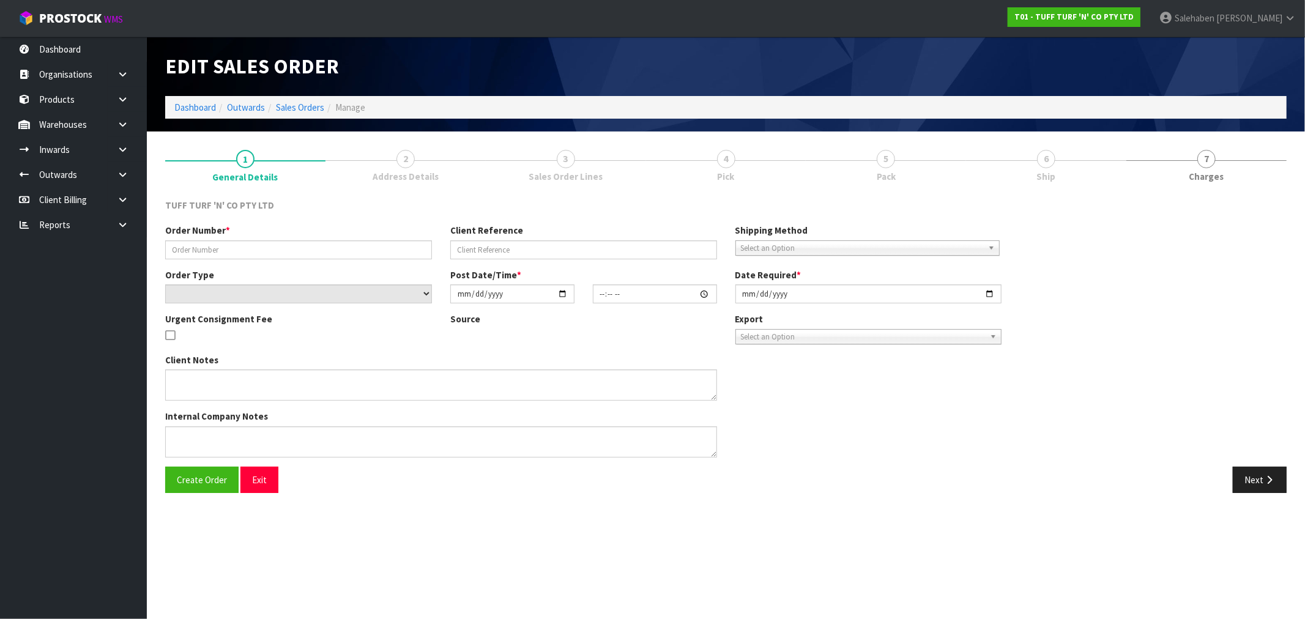
type input "2025-08-26"
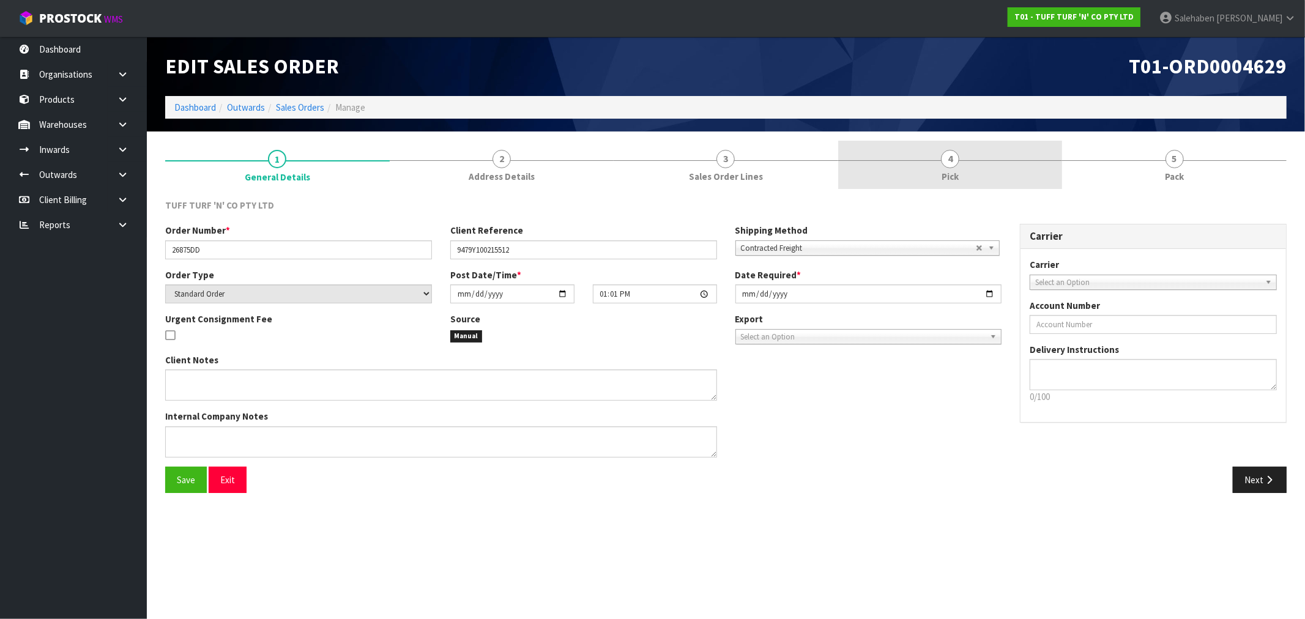
click at [952, 174] on span "Pick" at bounding box center [949, 176] width 17 height 13
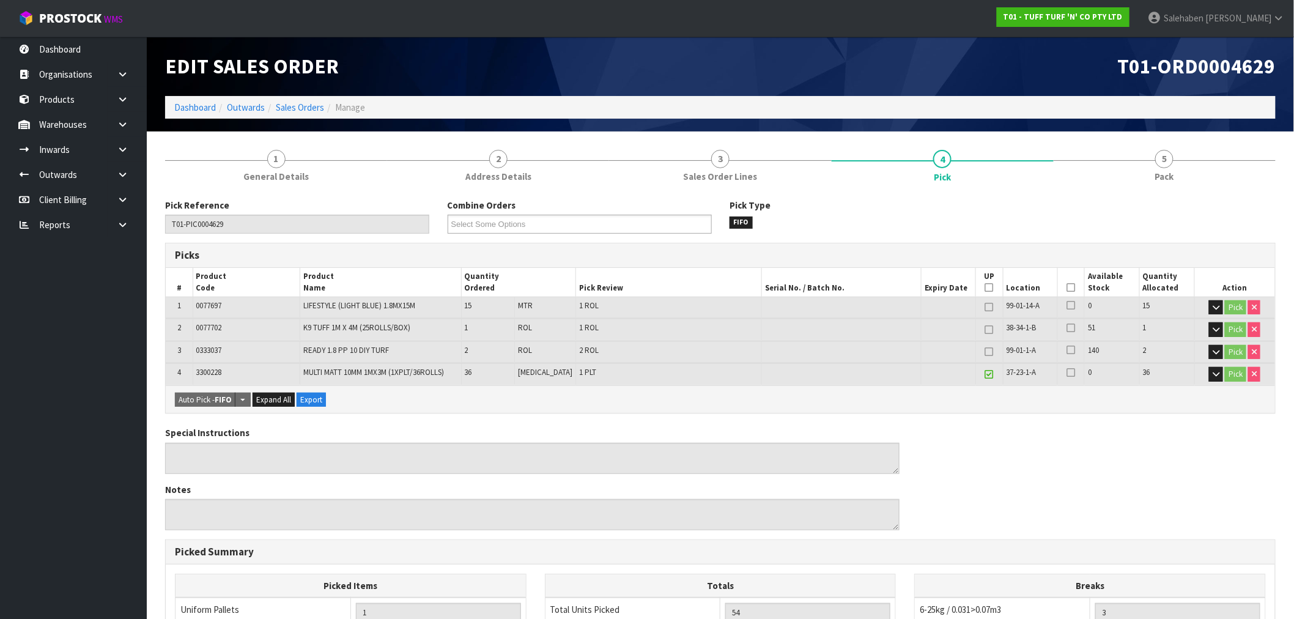
click at [1068, 288] on icon at bounding box center [1071, 288] width 9 height 1
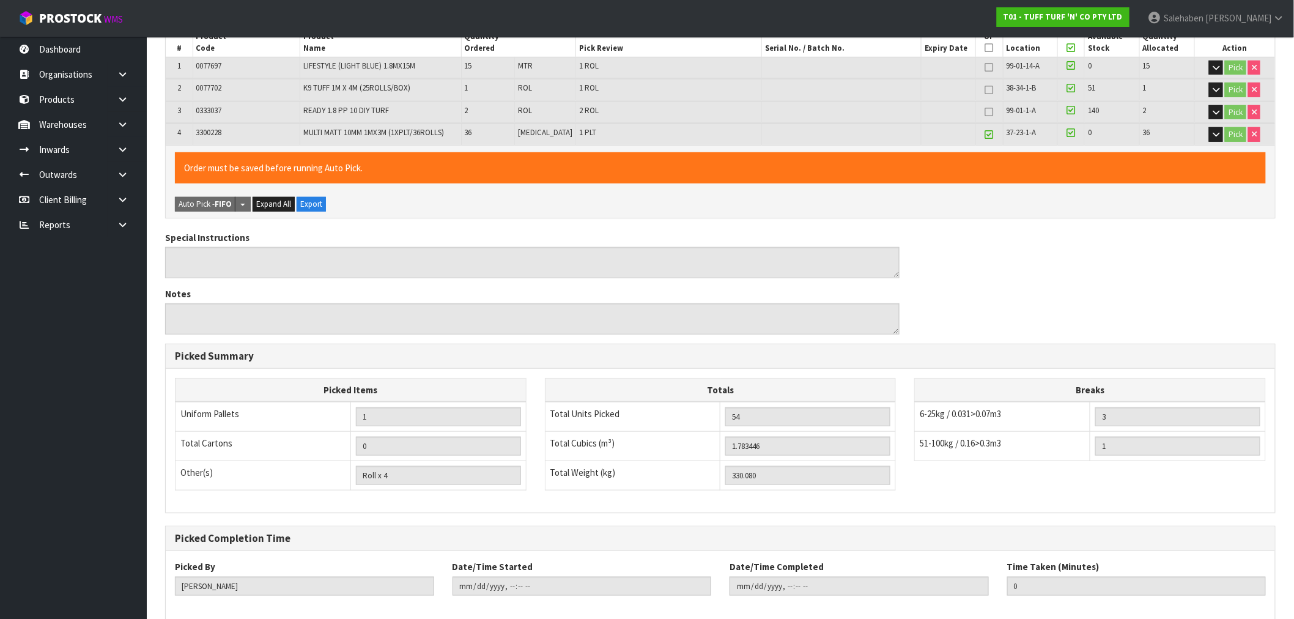
scroll to position [301, 0]
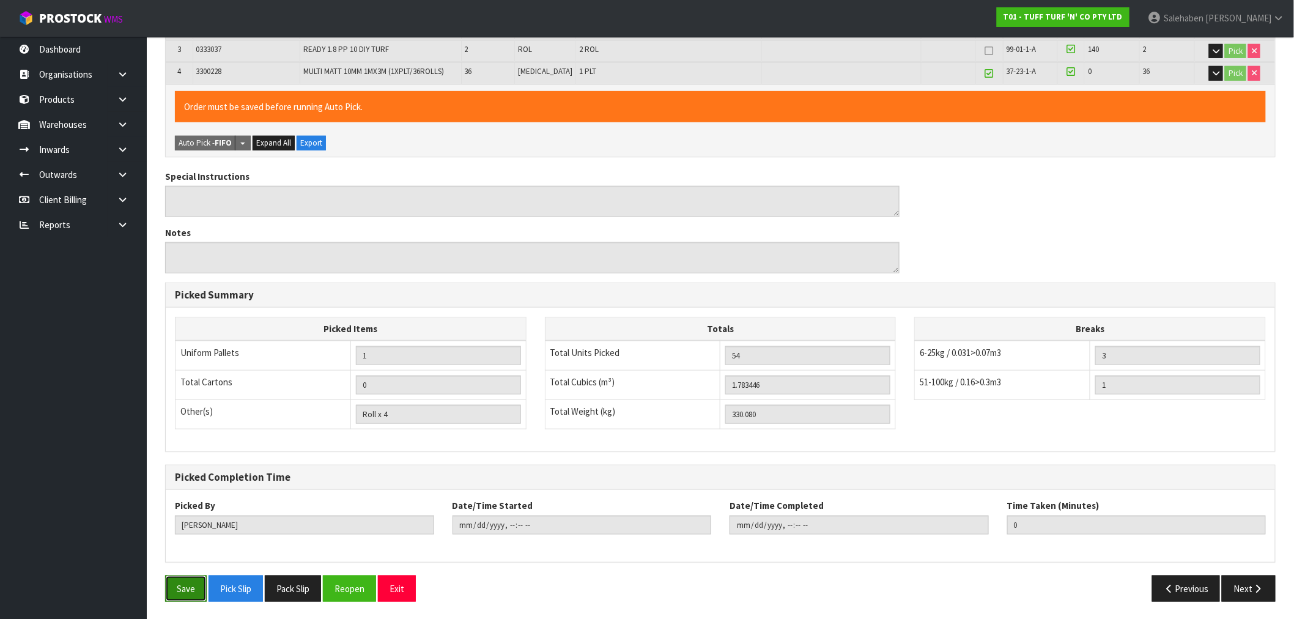
click at [188, 585] on button "Save" at bounding box center [186, 589] width 42 height 26
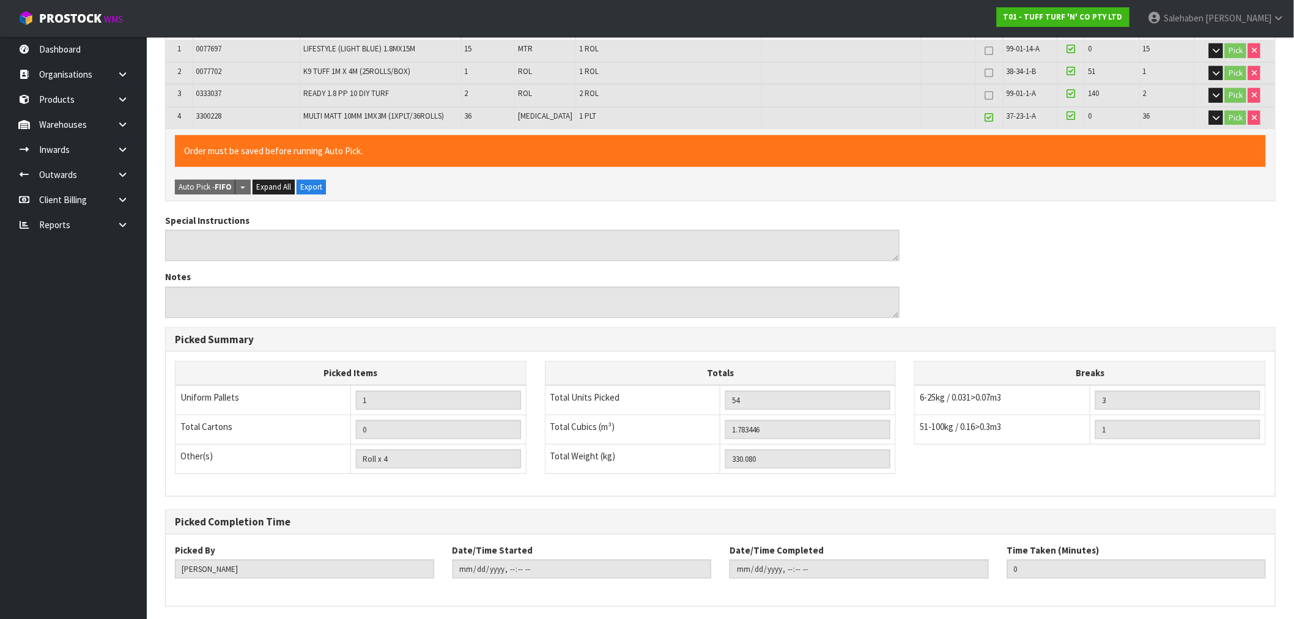
scroll to position [0, 0]
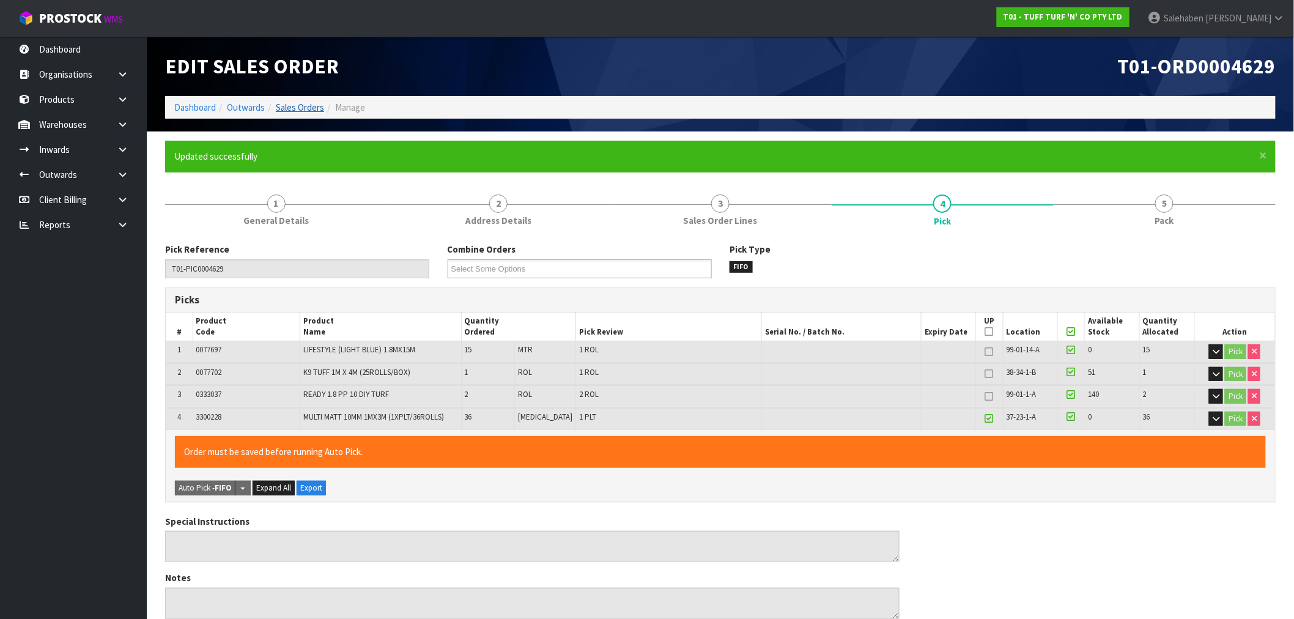
type input "Salehaben Patel"
type input "2025-08-26T12:50:45"
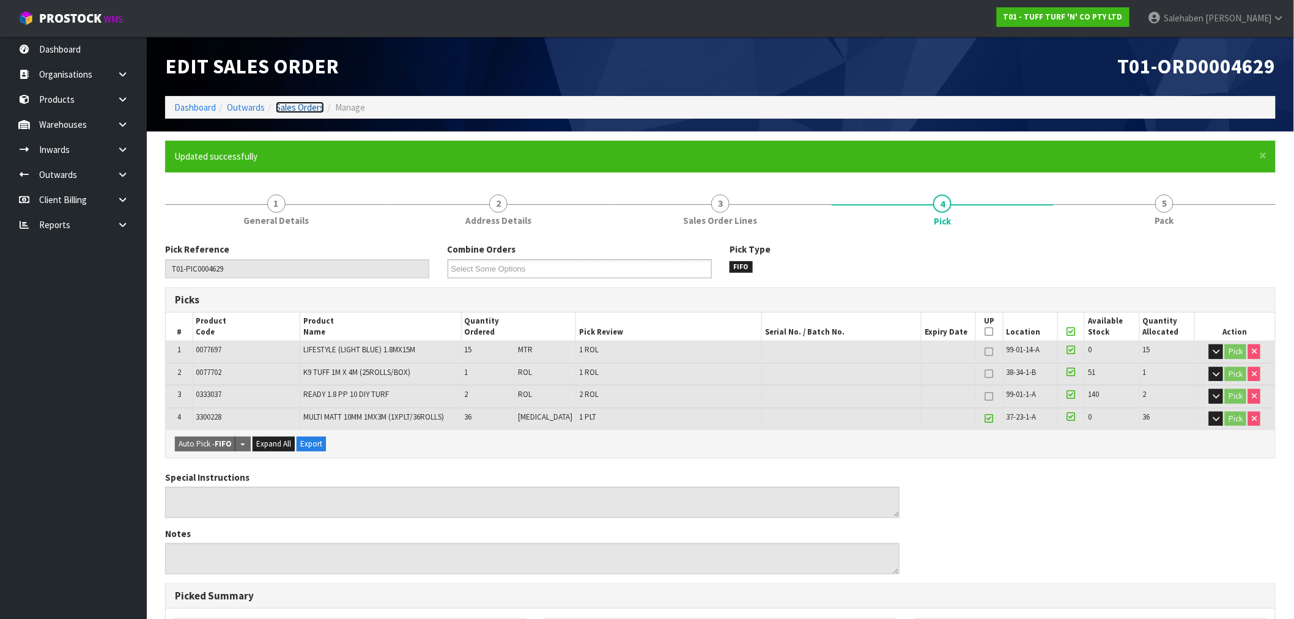
click at [307, 105] on link "Sales Orders" at bounding box center [300, 108] width 48 height 12
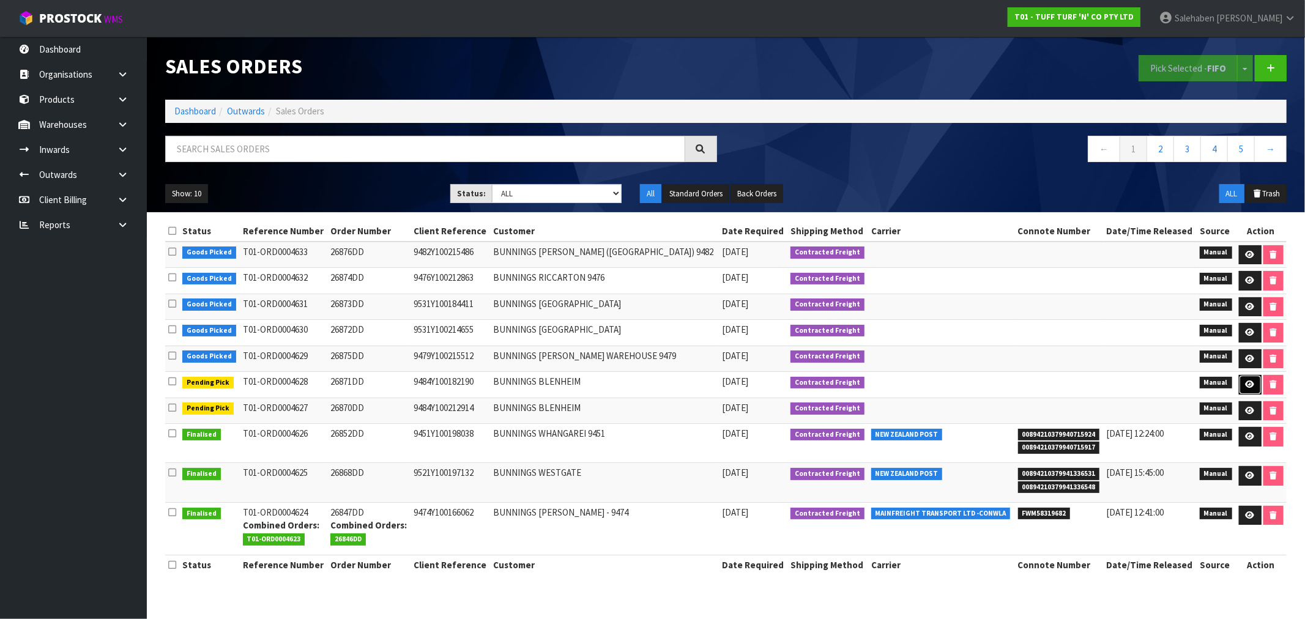
click at [1251, 386] on icon at bounding box center [1249, 384] width 9 height 8
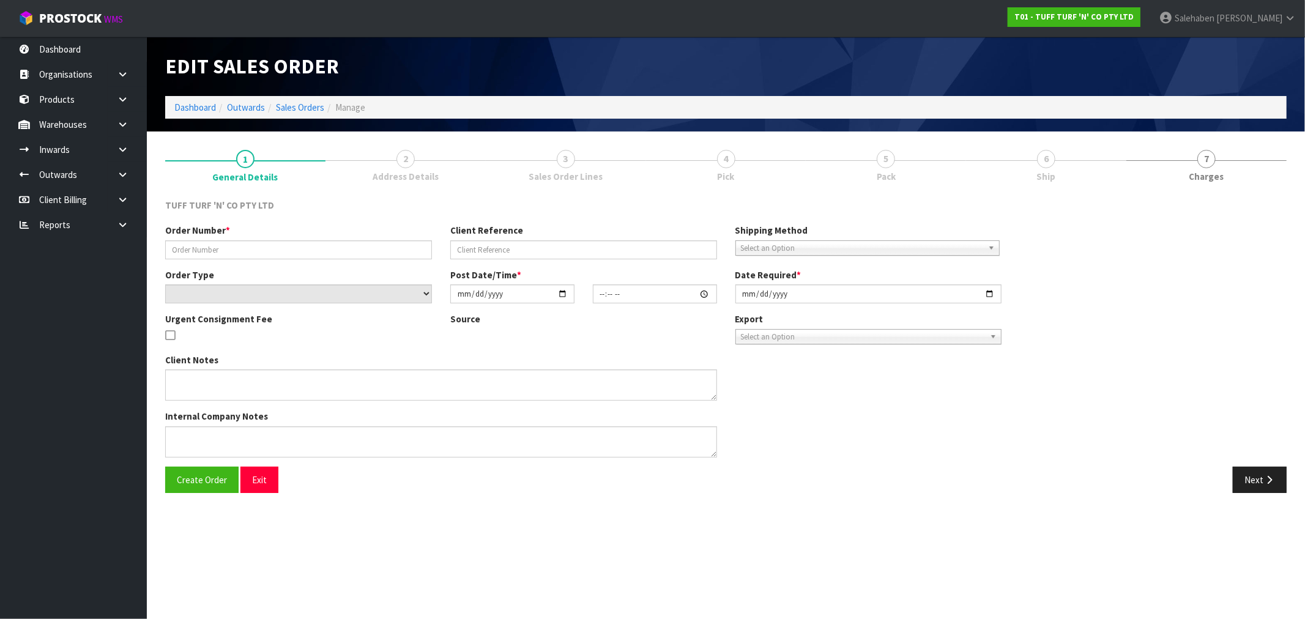
type input "26871DD"
type input "9484Y100182190"
select select "number:0"
type input "2025-08-25"
type input "13:00:00.000"
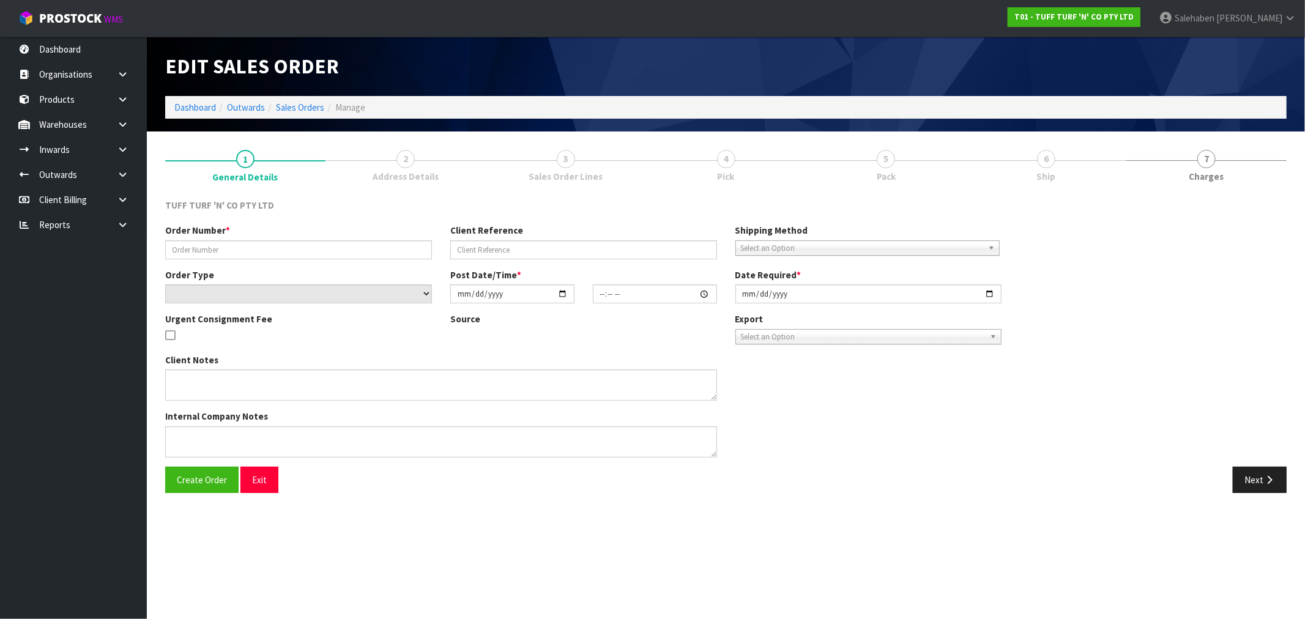
type input "2025-08-26"
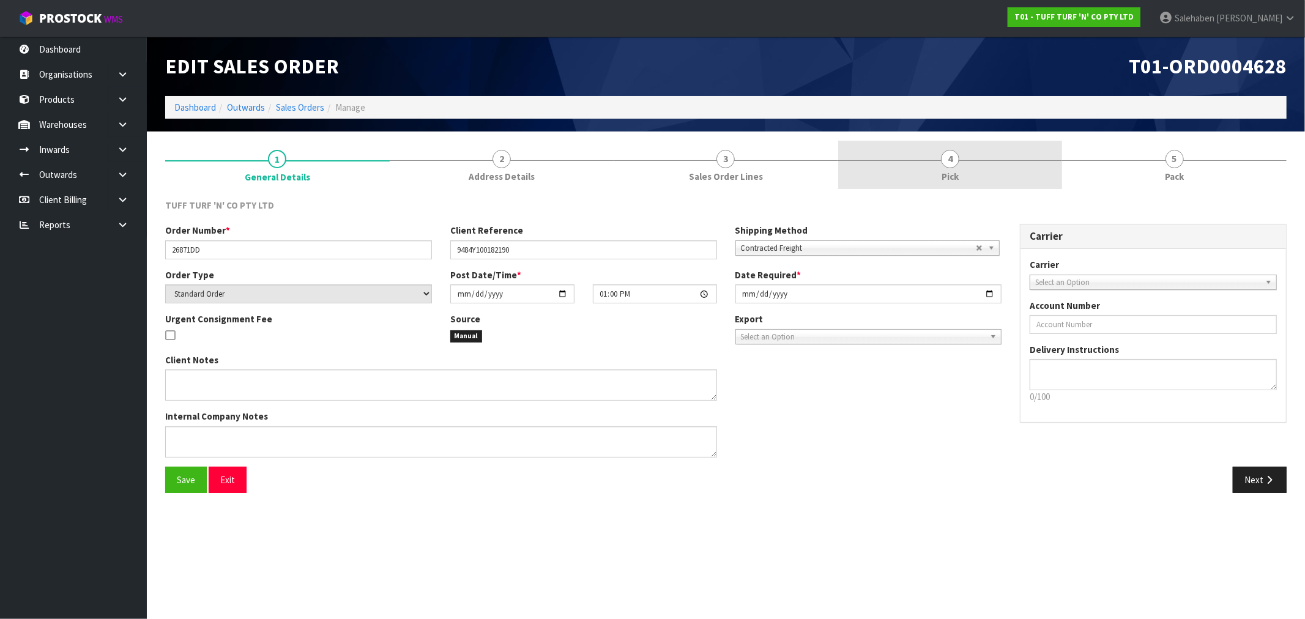
click at [954, 170] on span "Pick" at bounding box center [949, 176] width 17 height 13
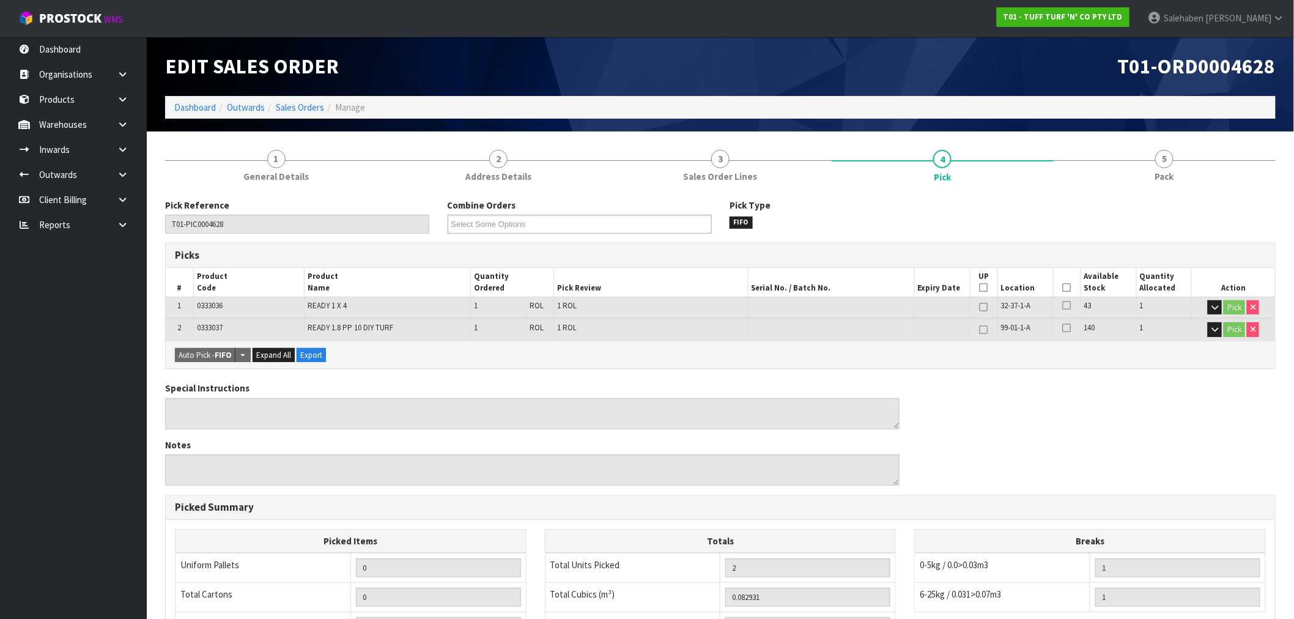
click at [1067, 288] on icon at bounding box center [1067, 288] width 9 height 1
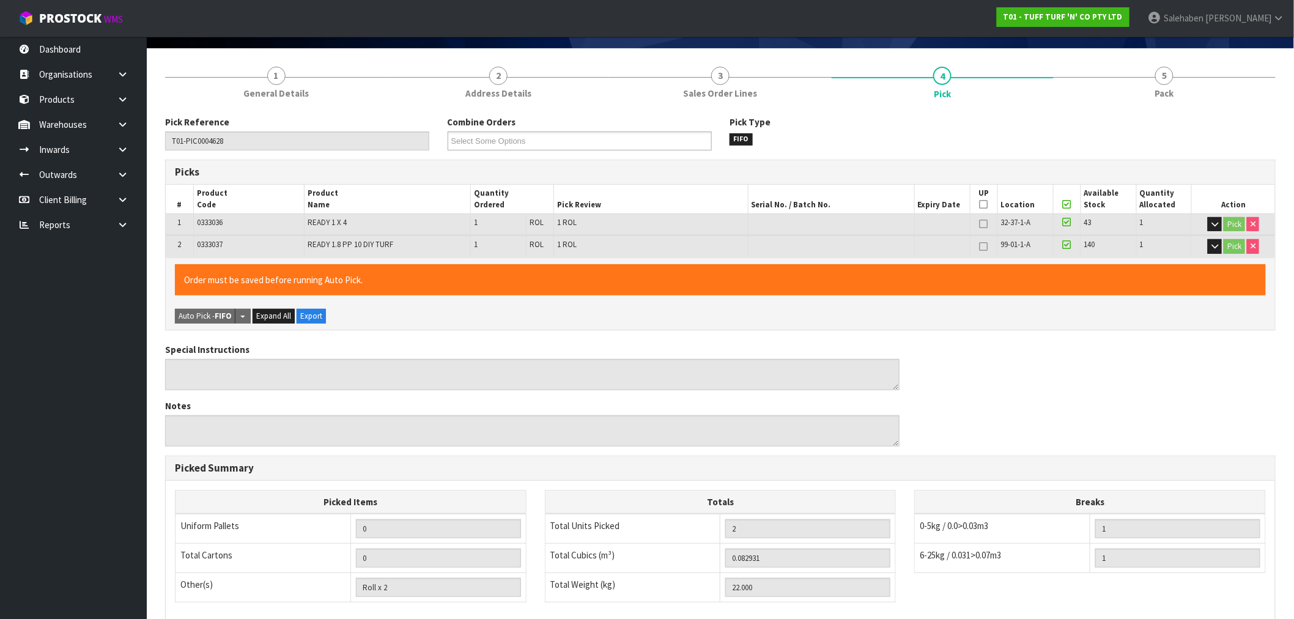
scroll to position [257, 0]
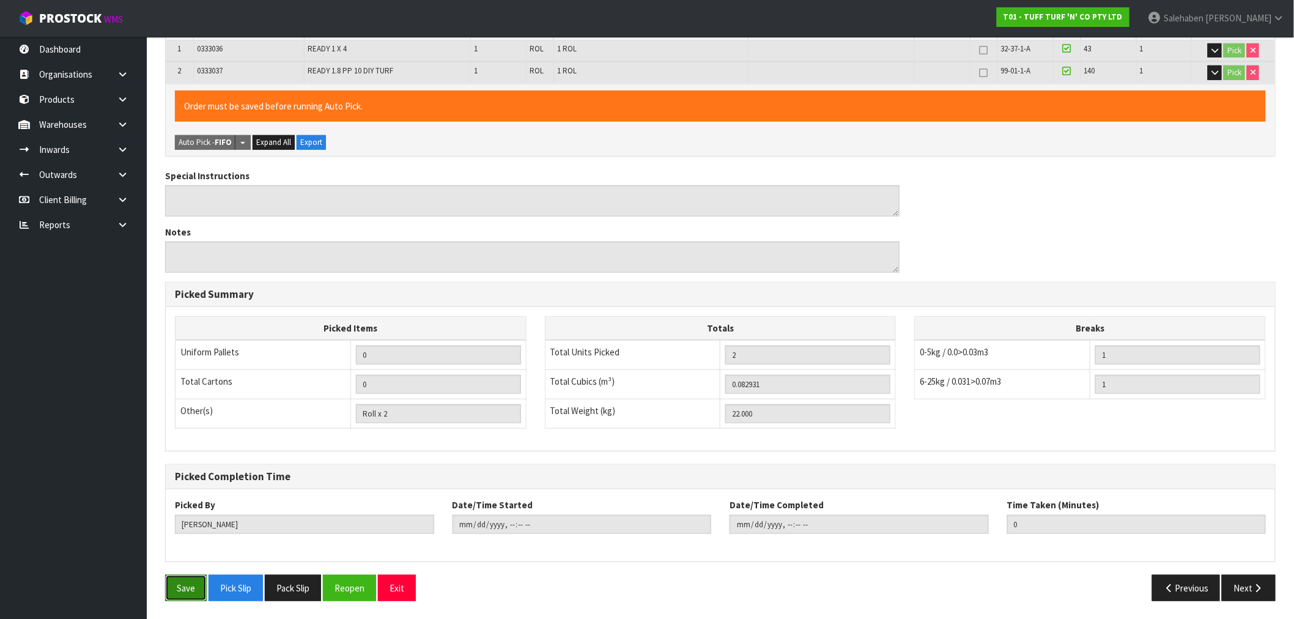
click at [182, 587] on button "Save" at bounding box center [186, 588] width 42 height 26
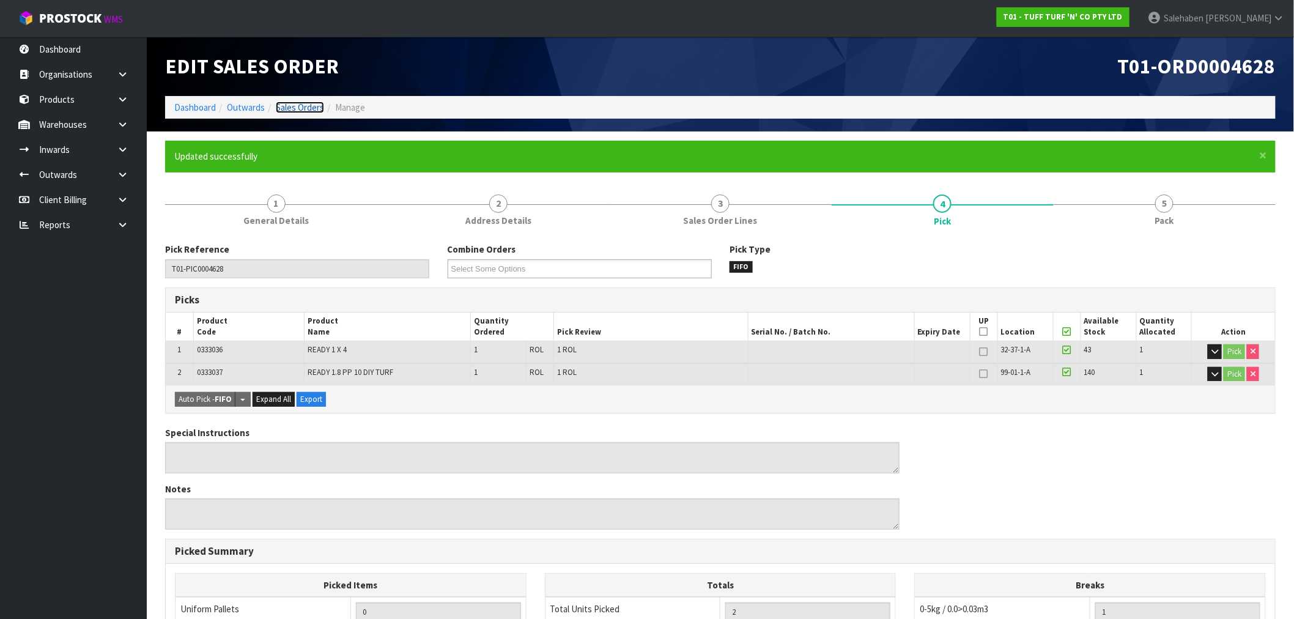
click at [305, 104] on link "Sales Orders" at bounding box center [300, 108] width 48 height 12
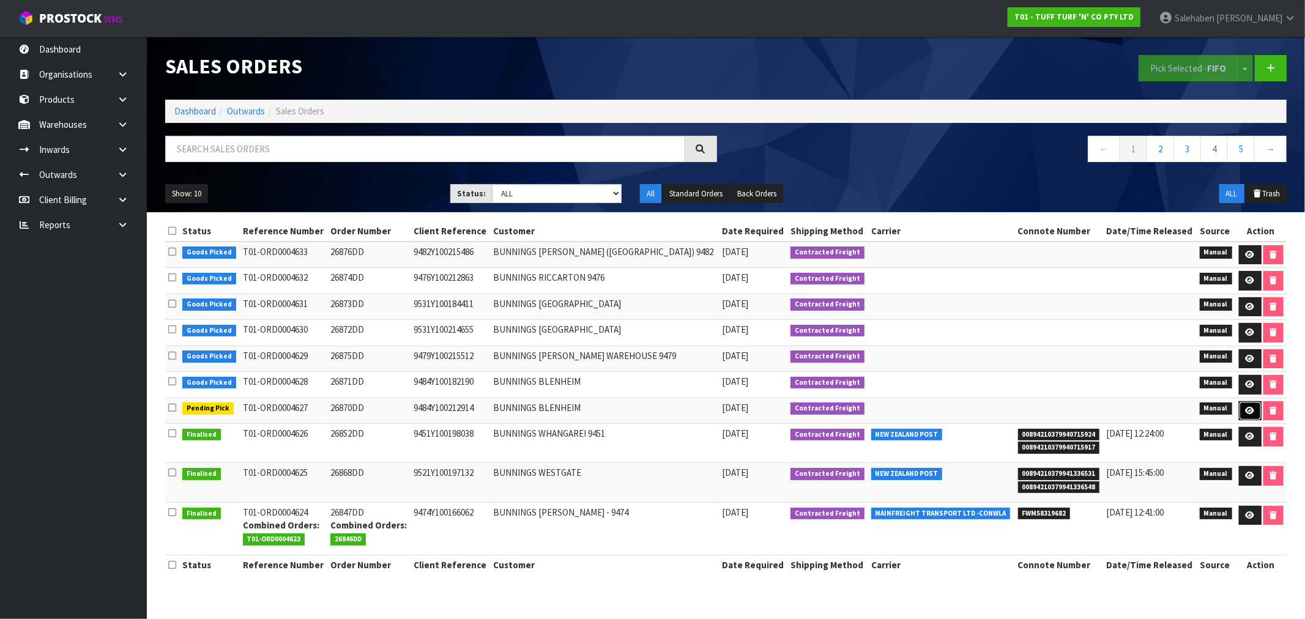
click at [1250, 409] on icon at bounding box center [1249, 411] width 9 height 8
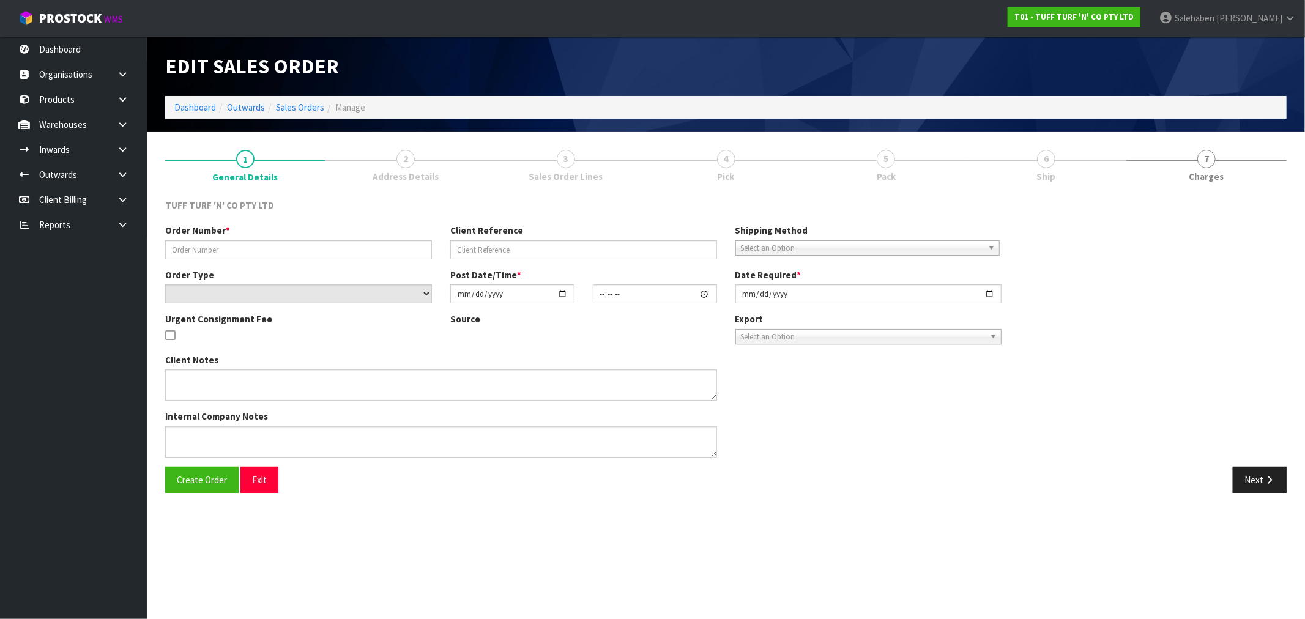
type input "26870DD"
type input "9484Y100212914"
select select "number:0"
type input "2025-08-25"
type input "12:58:00.000"
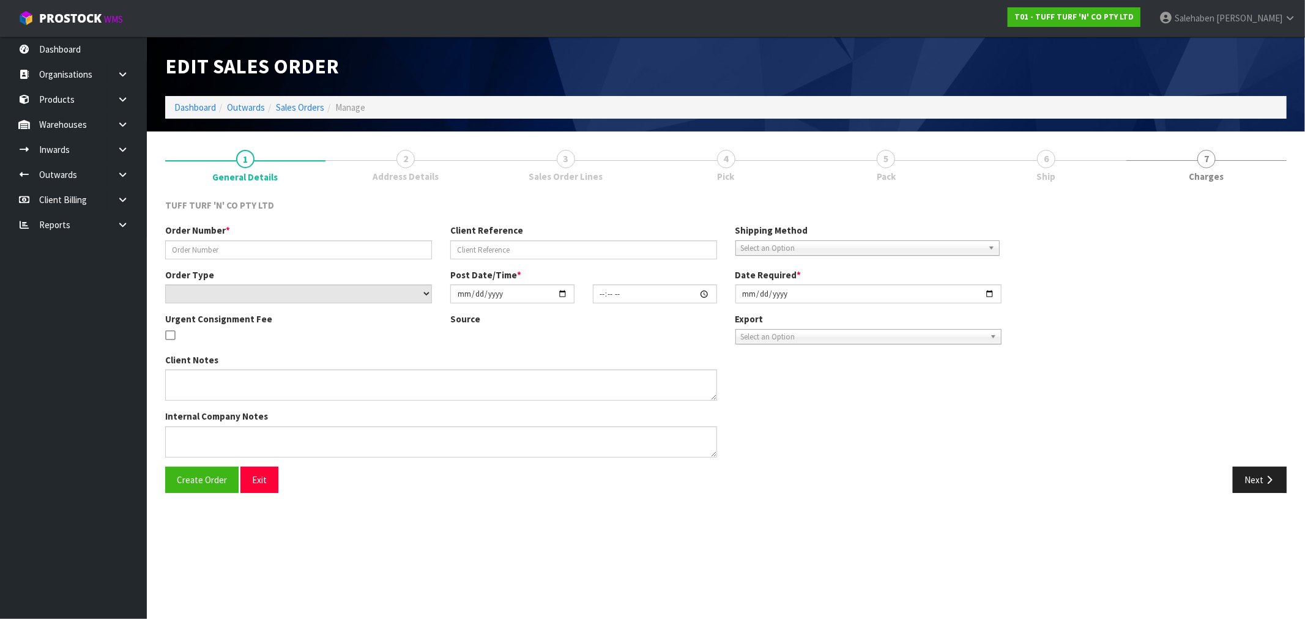
type input "2025-08-26"
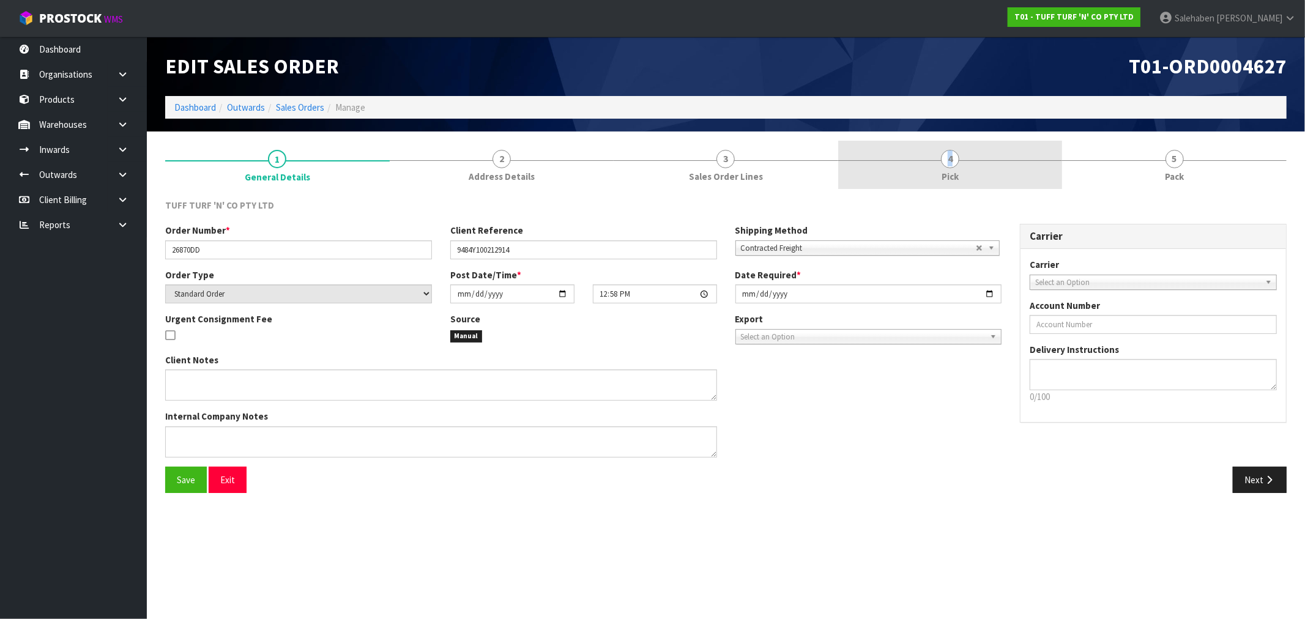
click at [942, 161] on link "4 Pick" at bounding box center [950, 165] width 225 height 48
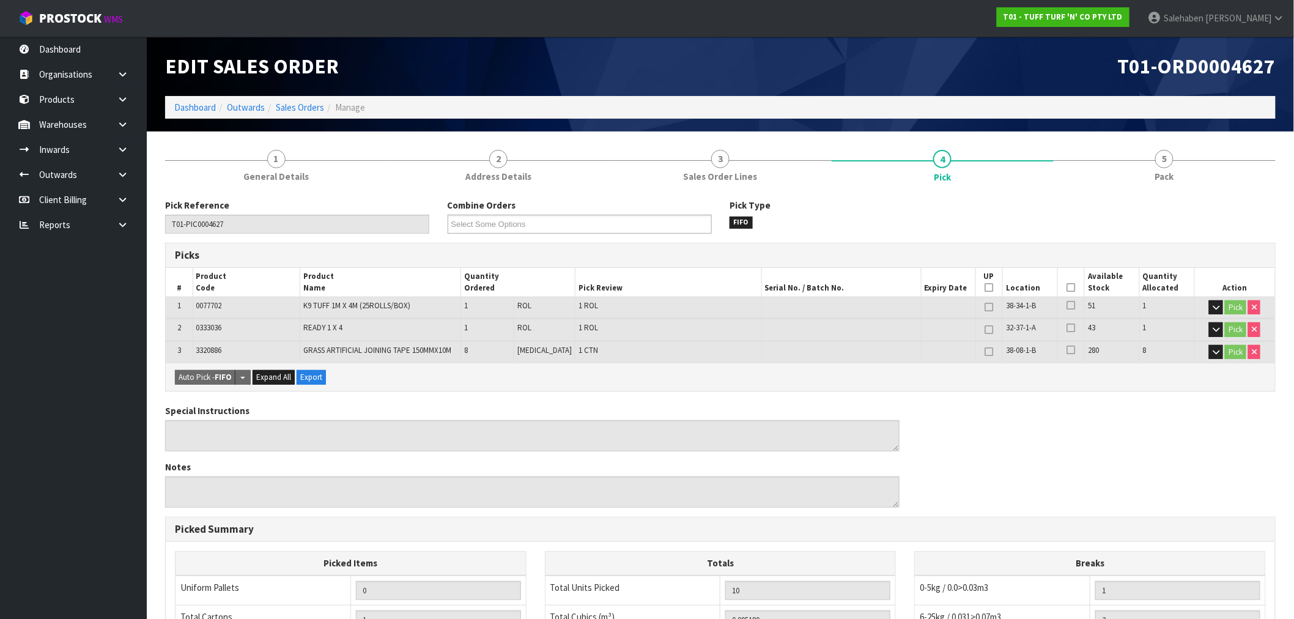
click at [1067, 288] on icon at bounding box center [1071, 288] width 9 height 1
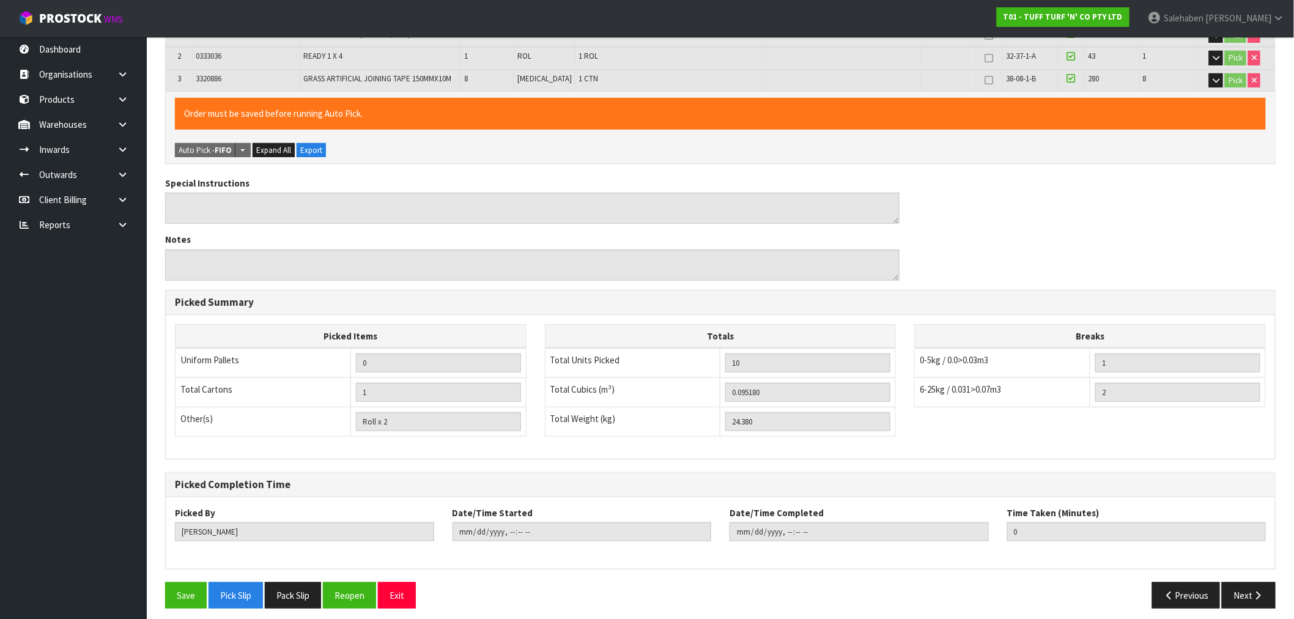
scroll to position [279, 0]
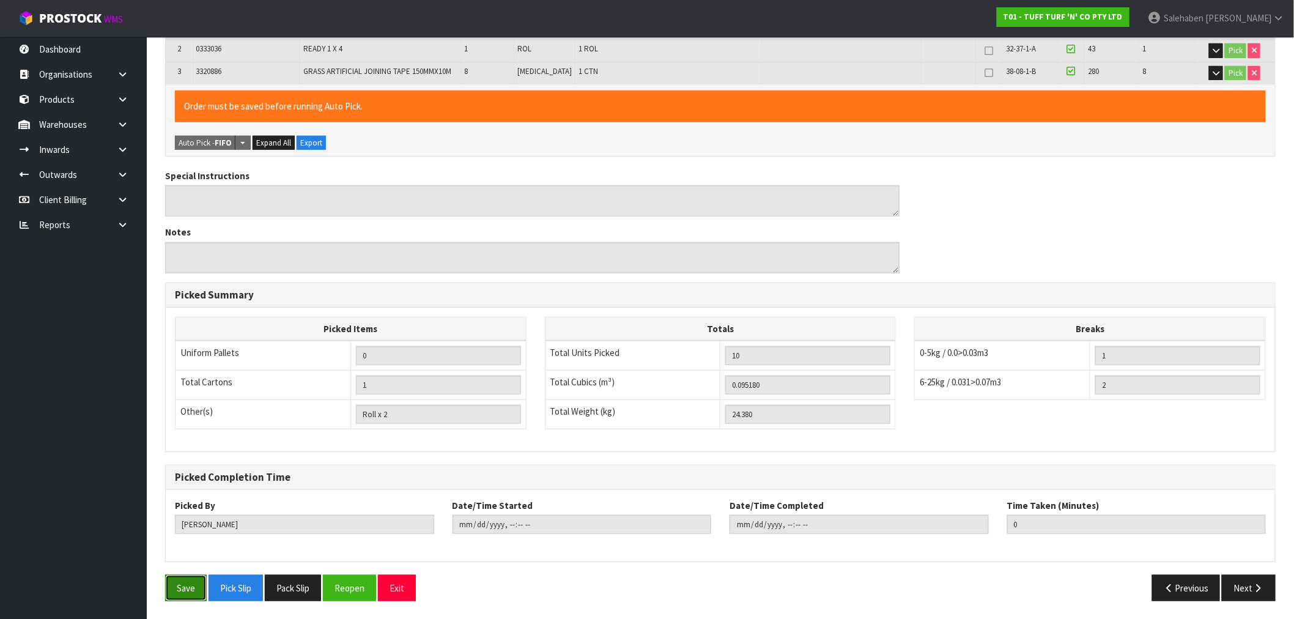
drag, startPoint x: 187, startPoint y: 582, endPoint x: 208, endPoint y: 558, distance: 31.7
click at [188, 582] on button "Save" at bounding box center [186, 588] width 42 height 26
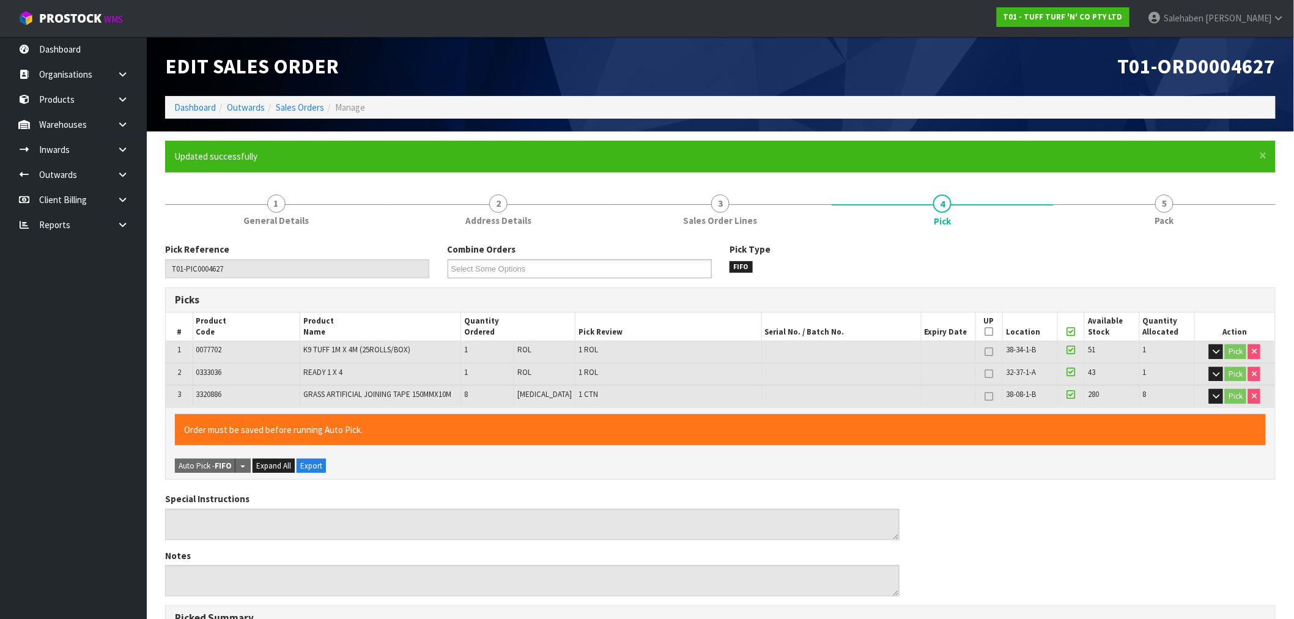
type input "Salehaben Patel"
type input "2025-08-26T12:51"
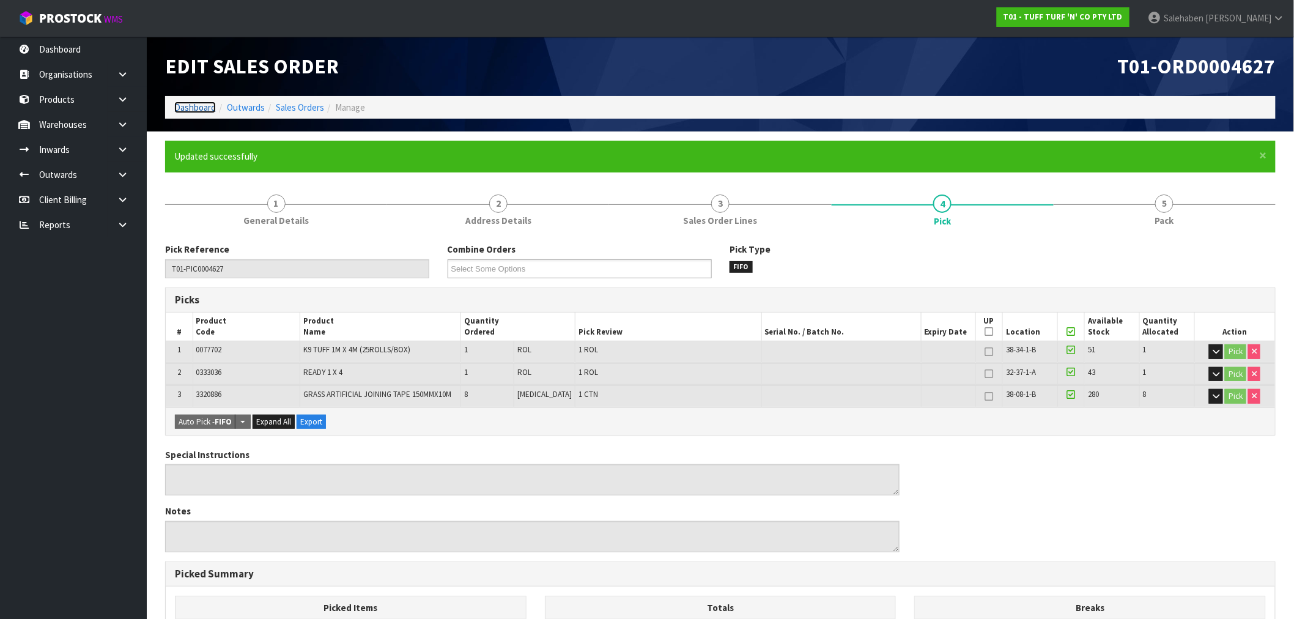
click at [198, 105] on link "Dashboard" at bounding box center [195, 108] width 42 height 12
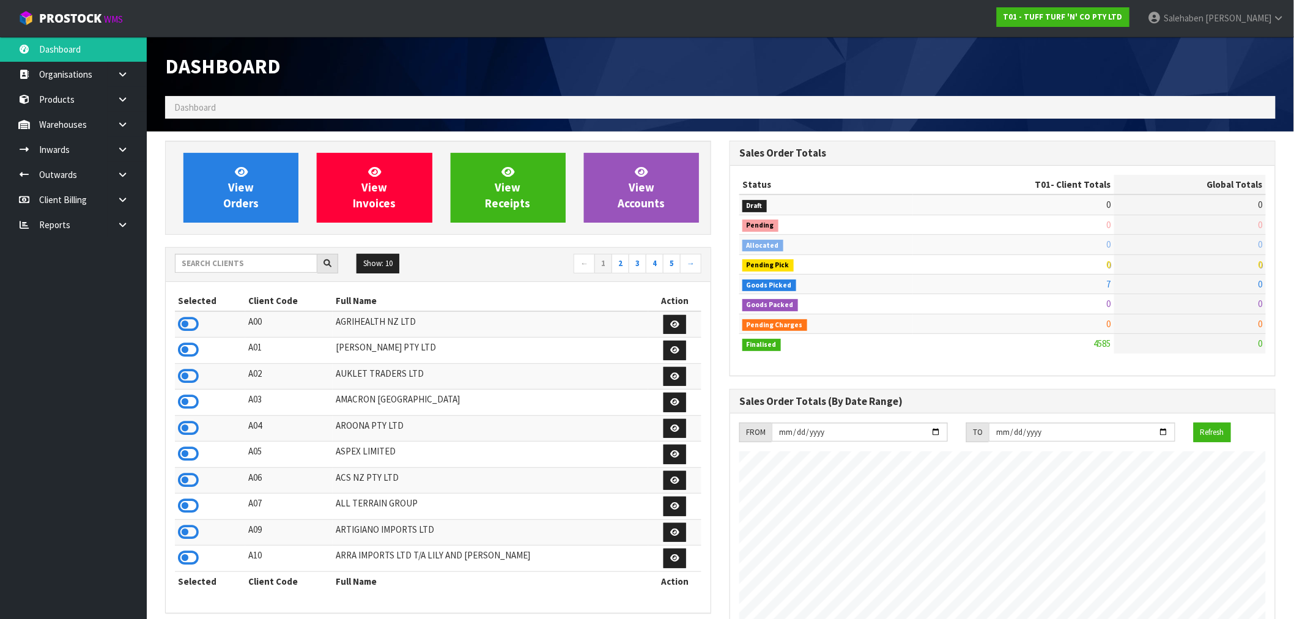
scroll to position [927, 565]
click at [247, 263] on input "text" at bounding box center [246, 263] width 143 height 19
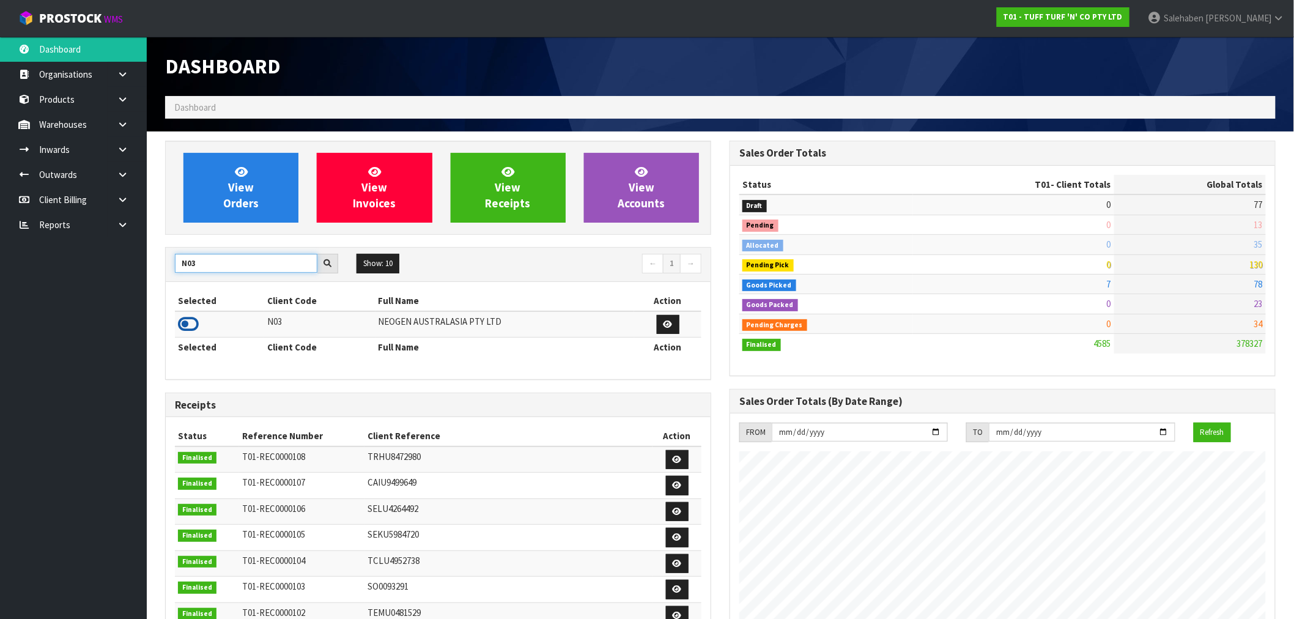
type input "N03"
click at [179, 332] on icon at bounding box center [188, 324] width 21 height 18
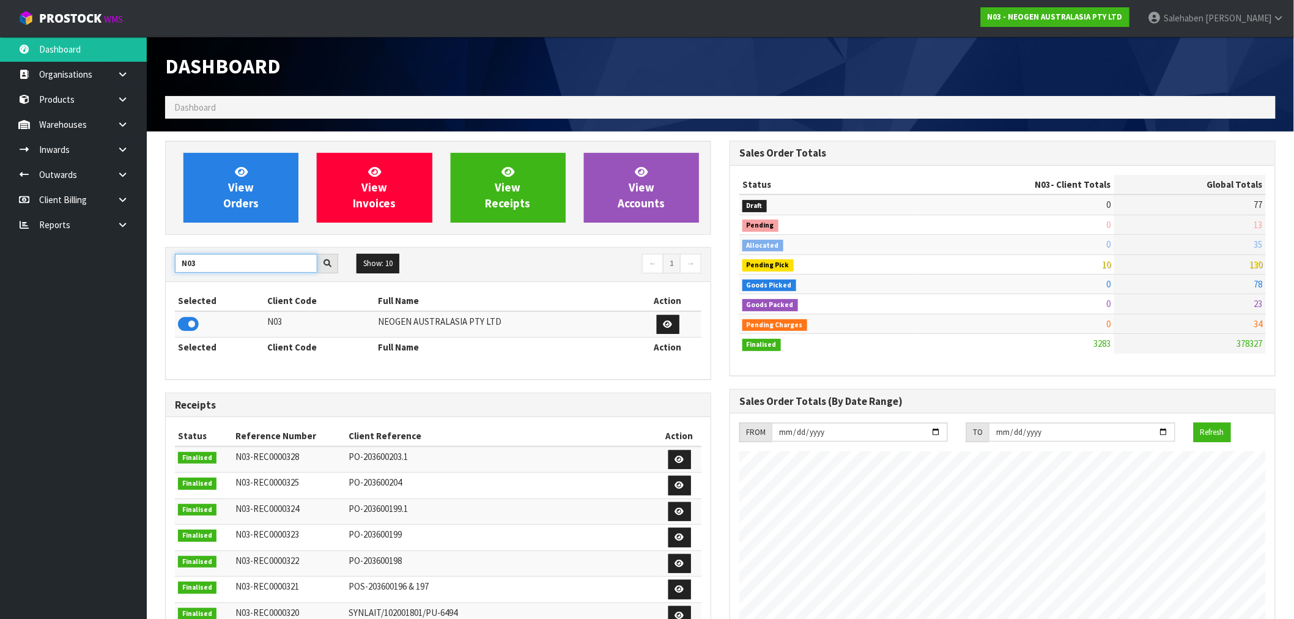
drag, startPoint x: 203, startPoint y: 262, endPoint x: 135, endPoint y: 275, distance: 69.8
click at [136, 274] on body "Toggle navigation ProStock WMS N03 - NEOGEN AUSTRALASIA PTY LTD Salehaben Patel…" at bounding box center [647, 309] width 1294 height 619
type input "J02"
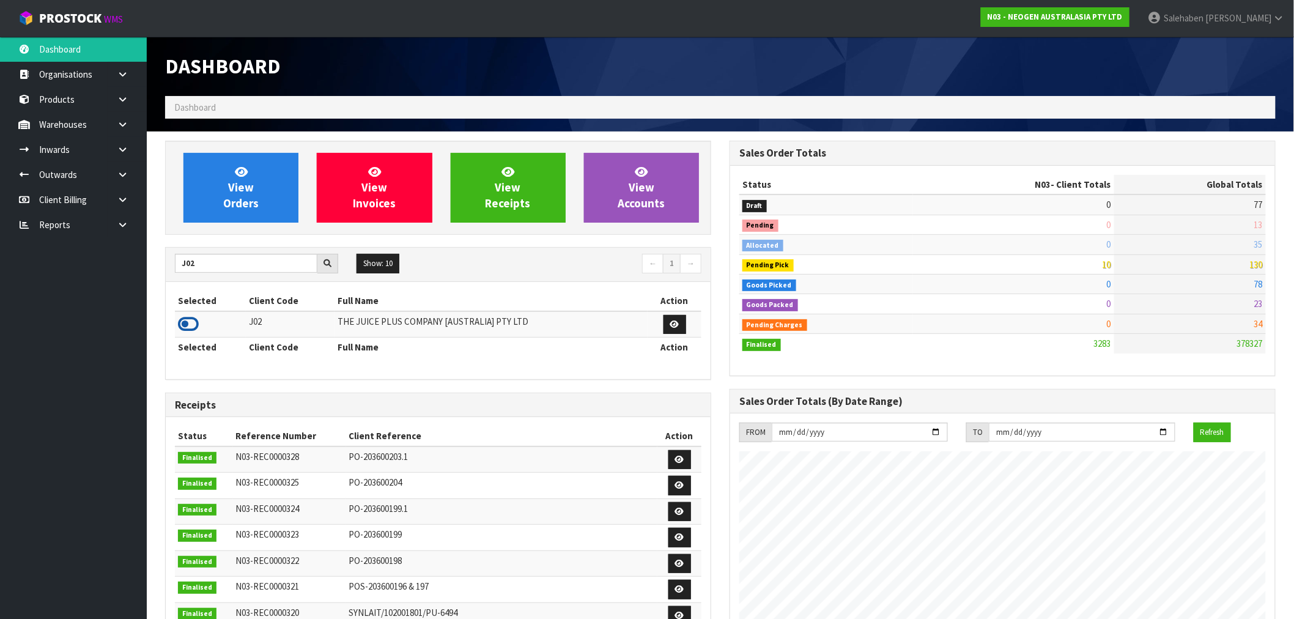
click at [193, 326] on icon at bounding box center [188, 324] width 21 height 18
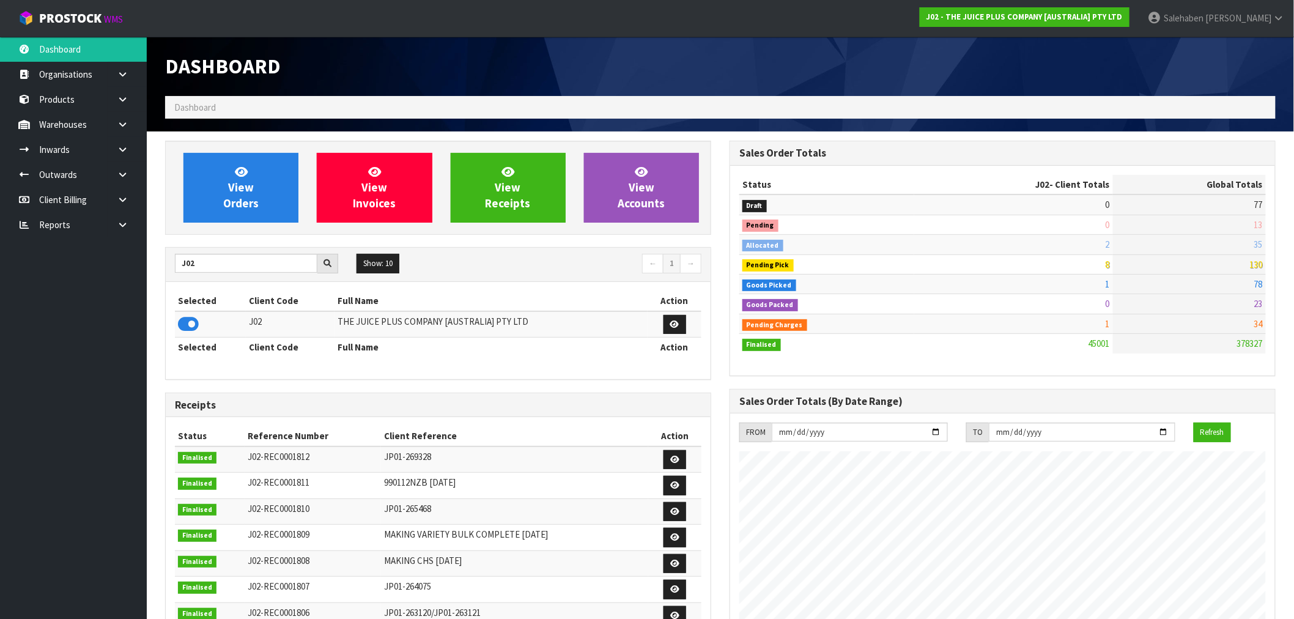
click at [153, 182] on section "View Orders View Invoices View Receipts View Accounts J02 Show: 10 5 10 25 50 ←…" at bounding box center [721, 605] width 1148 height 946
click at [254, 198] on span "View Orders" at bounding box center [240, 188] width 35 height 46
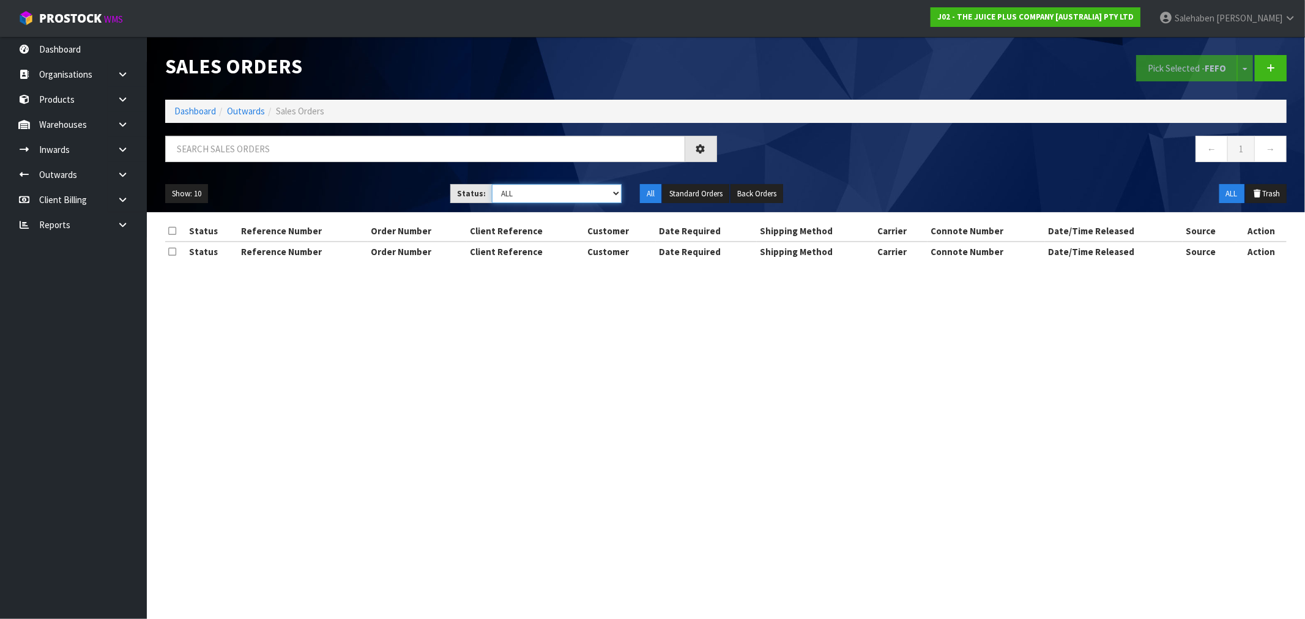
click at [571, 198] on select "Draft Pending Allocated Pending Pick Goods Picked Goods Packed Pending Charges …" at bounding box center [557, 193] width 130 height 19
select select "string:3"
click at [492, 184] on select "Draft Pending Allocated Pending Pick Goods Picked Goods Packed Pending Charges …" at bounding box center [557, 193] width 130 height 19
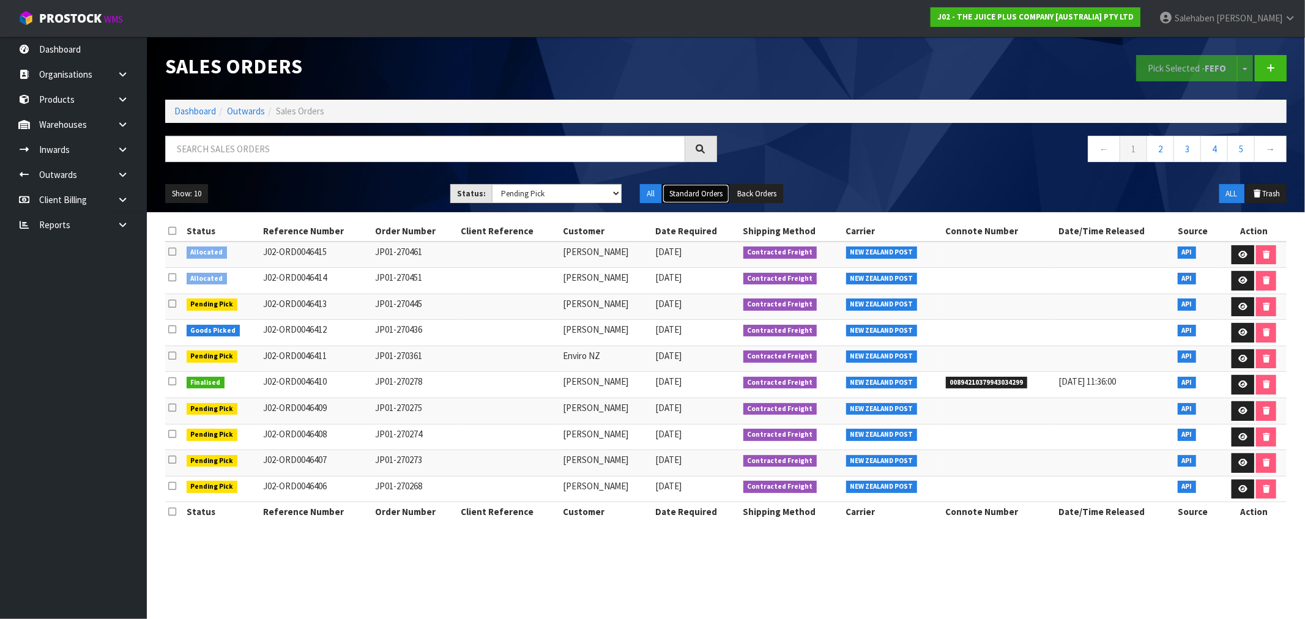
click at [696, 195] on button "Standard Orders" at bounding box center [695, 194] width 67 height 20
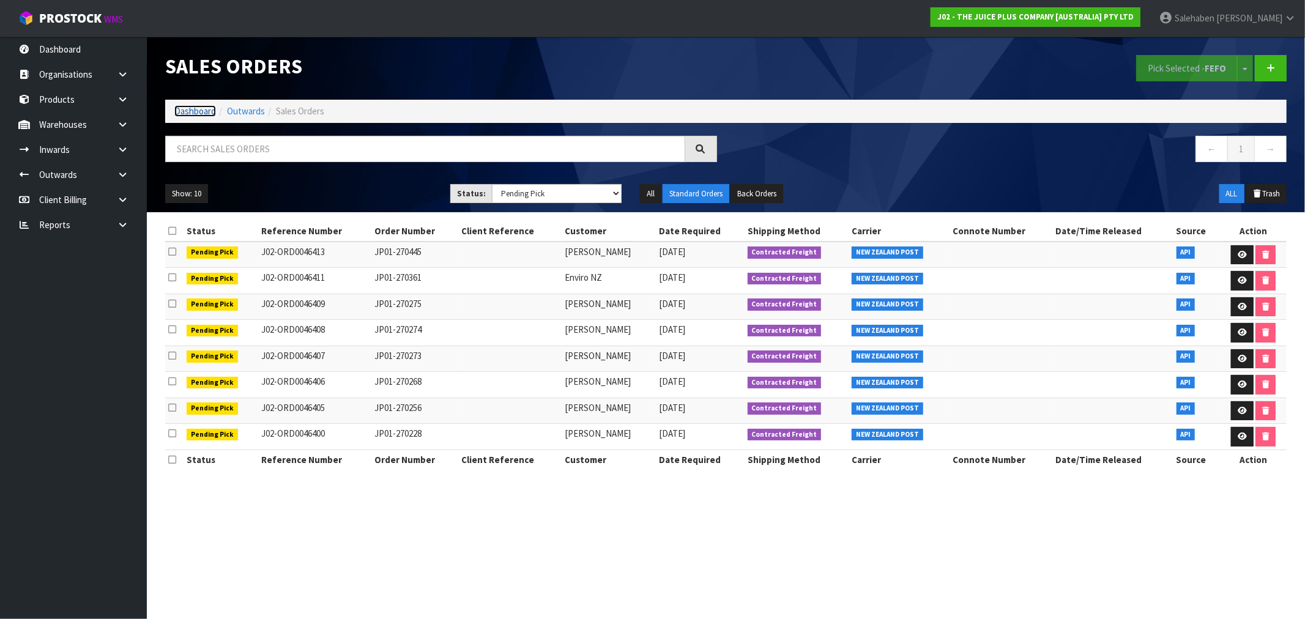
click at [184, 108] on link "Dashboard" at bounding box center [195, 111] width 42 height 12
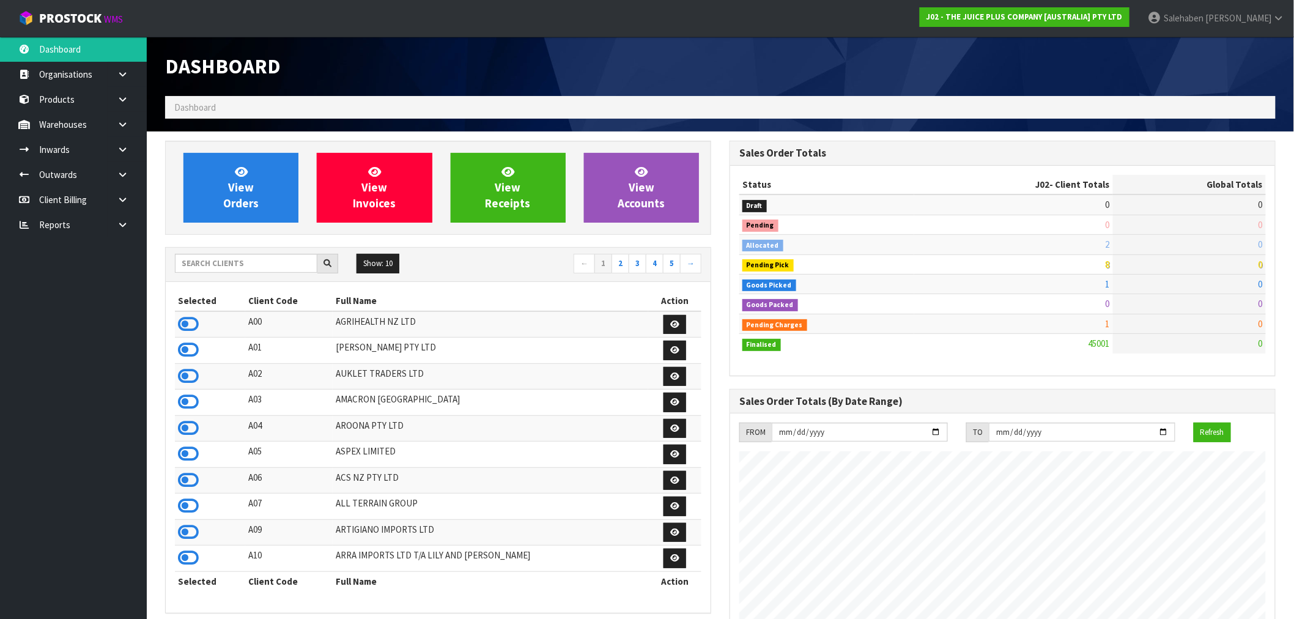
scroll to position [927, 565]
click at [257, 266] on input "text" at bounding box center [246, 263] width 143 height 19
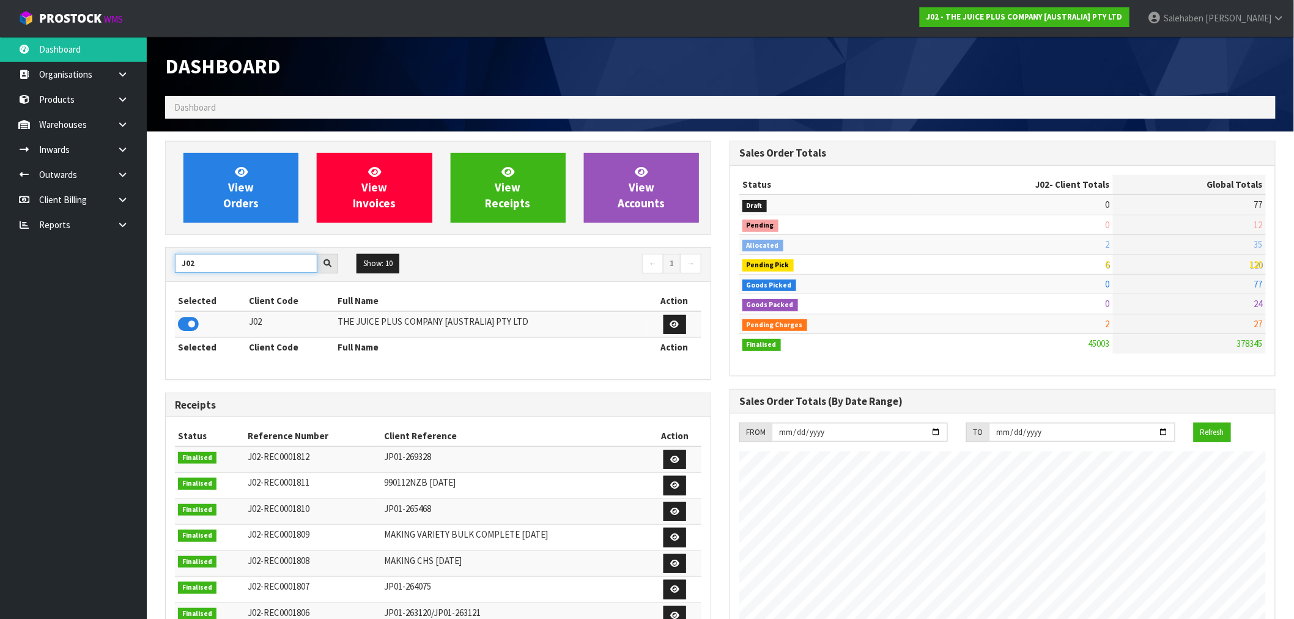
type input "J02"
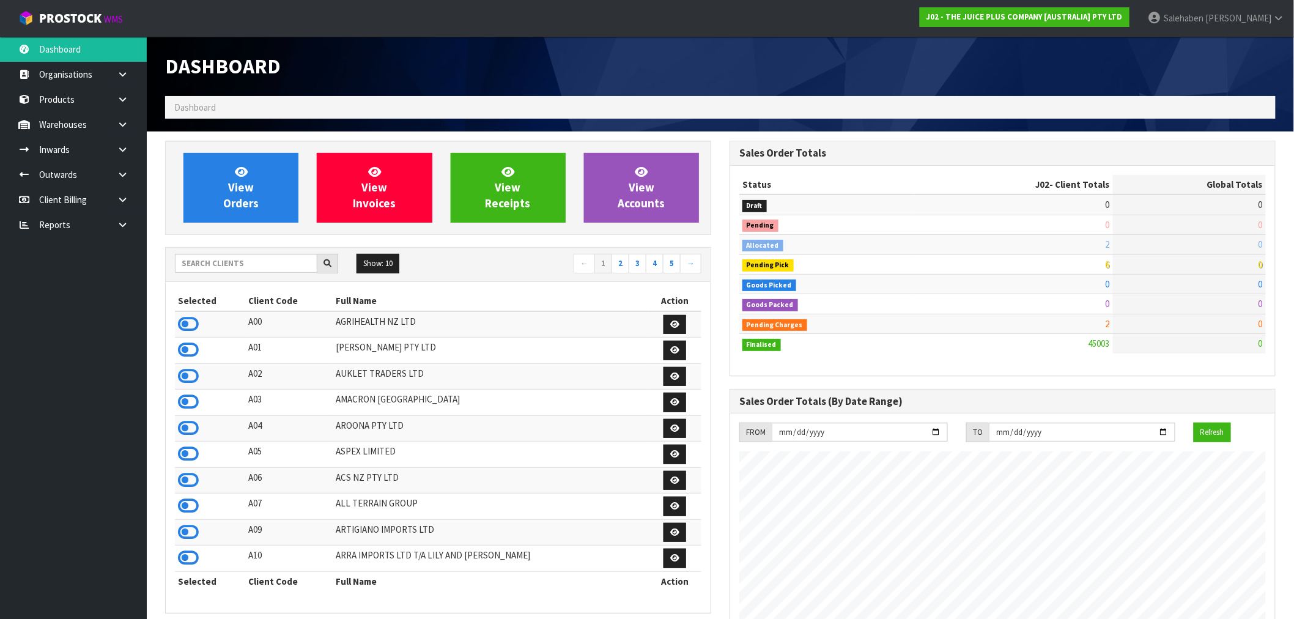
scroll to position [927, 565]
click at [272, 261] on input "text" at bounding box center [246, 263] width 143 height 19
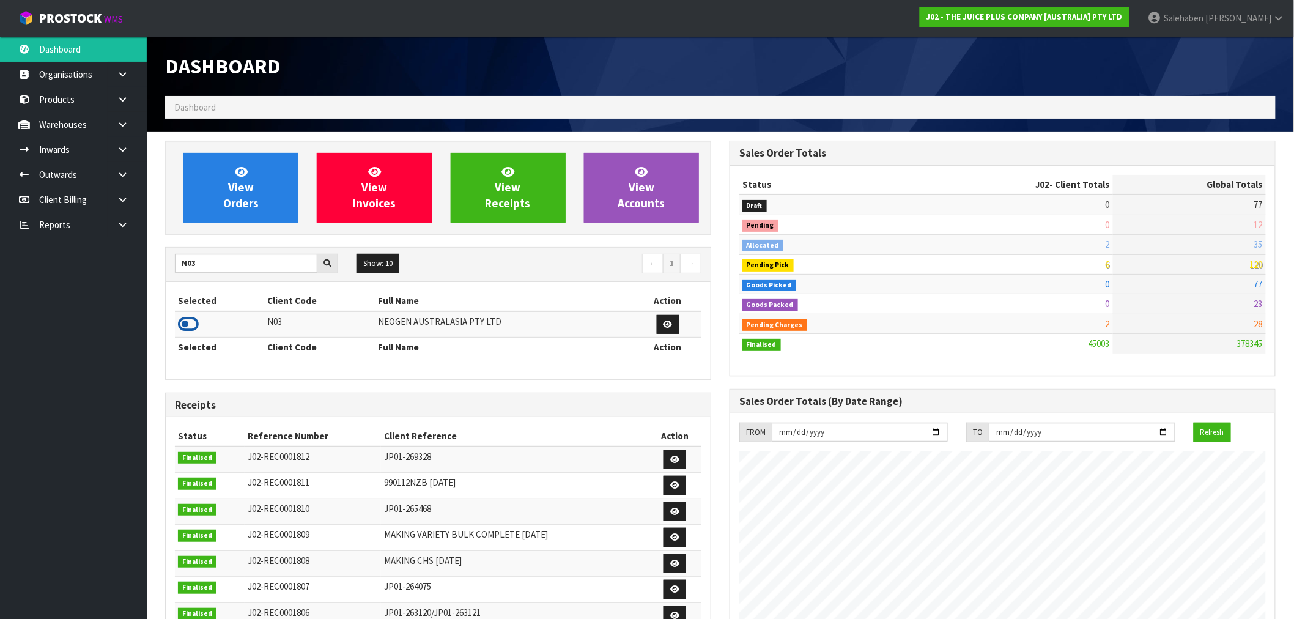
click at [179, 330] on icon at bounding box center [188, 324] width 21 height 18
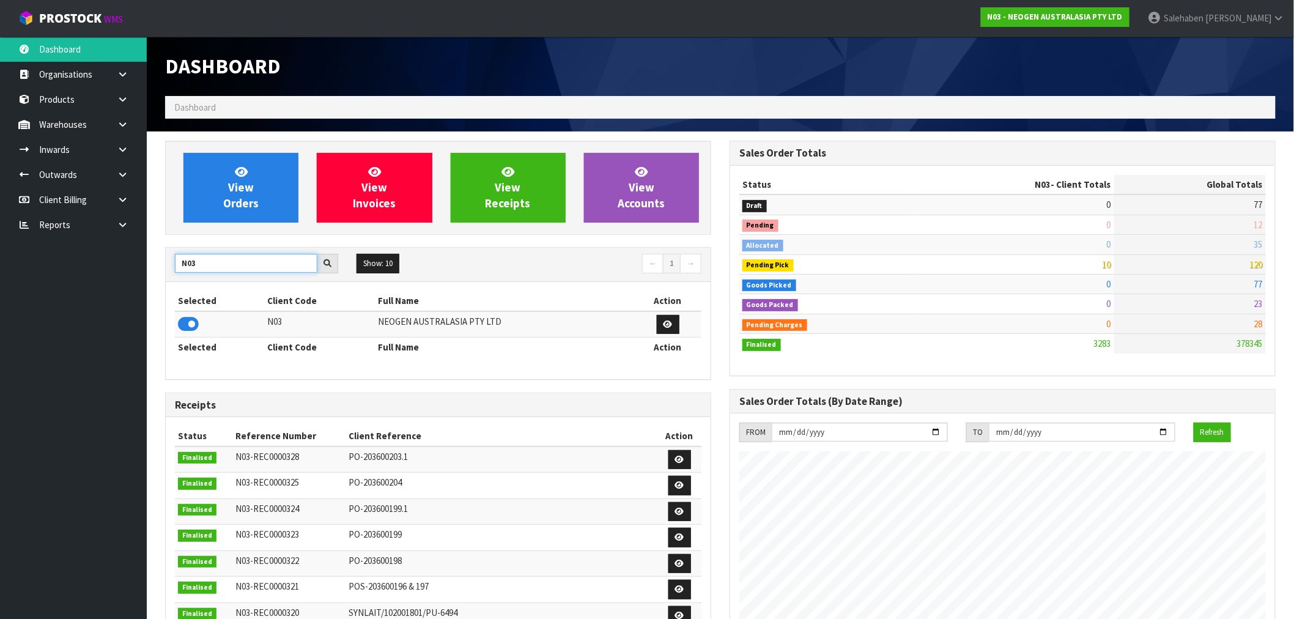
drag, startPoint x: 204, startPoint y: 261, endPoint x: 90, endPoint y: 332, distance: 134.6
click at [125, 309] on body "Toggle navigation ProStock WMS N03 - NEOGEN AUSTRALASIA PTY LTD Salehaben Patel…" at bounding box center [647, 309] width 1294 height 619
click at [190, 327] on icon at bounding box center [188, 324] width 21 height 18
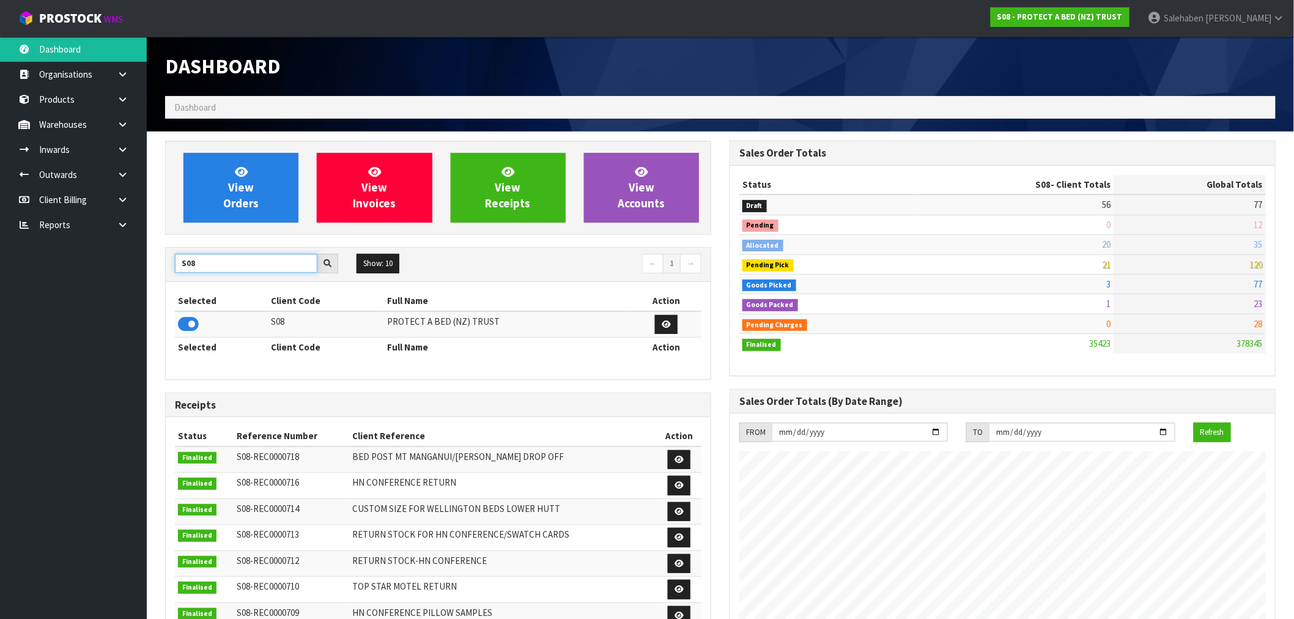
drag, startPoint x: 210, startPoint y: 265, endPoint x: 50, endPoint y: 302, distance: 165.0
click at [54, 303] on body "Toggle navigation ProStock WMS S08 - PROTECT A BED (NZ) TRUST Salehaben Patel L…" at bounding box center [647, 309] width 1294 height 619
type input "C11"
click at [184, 327] on icon at bounding box center [188, 324] width 21 height 18
drag, startPoint x: 204, startPoint y: 264, endPoint x: 133, endPoint y: 288, distance: 74.9
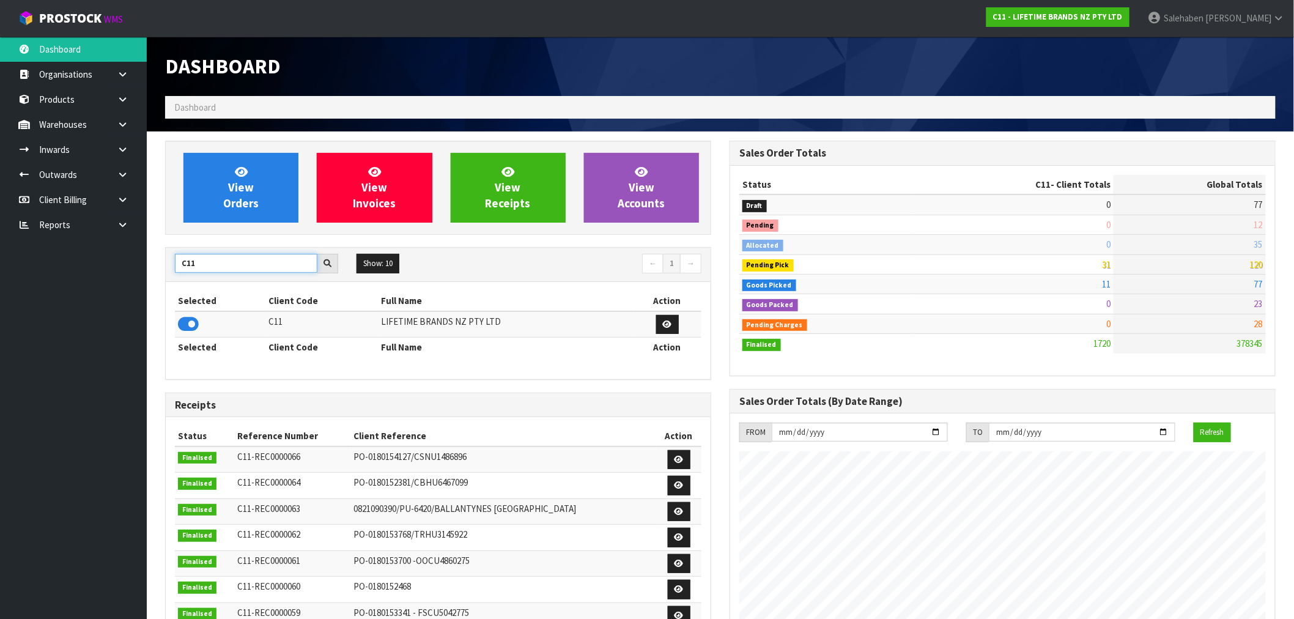
click at [151, 283] on section "View Orders View Invoices View Receipts View Accounts C11 Show: 10 5 10 25 50 ←…" at bounding box center [721, 605] width 1148 height 946
type input "N04"
click at [181, 325] on icon at bounding box center [188, 324] width 21 height 18
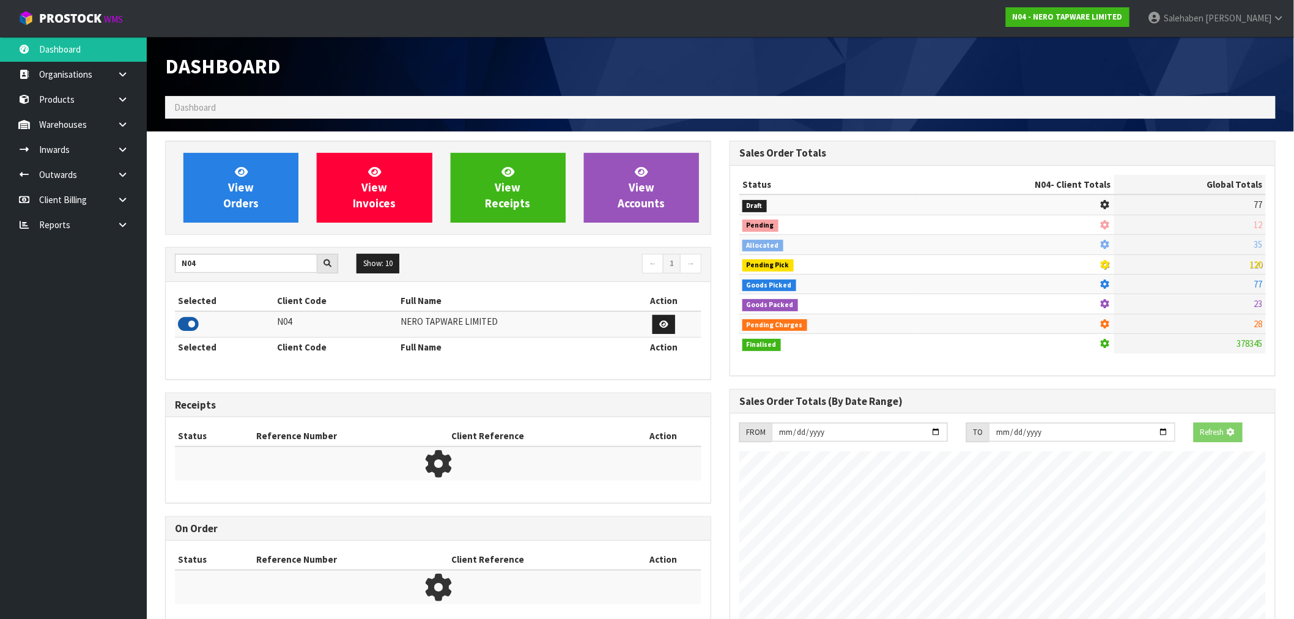
scroll to position [953, 565]
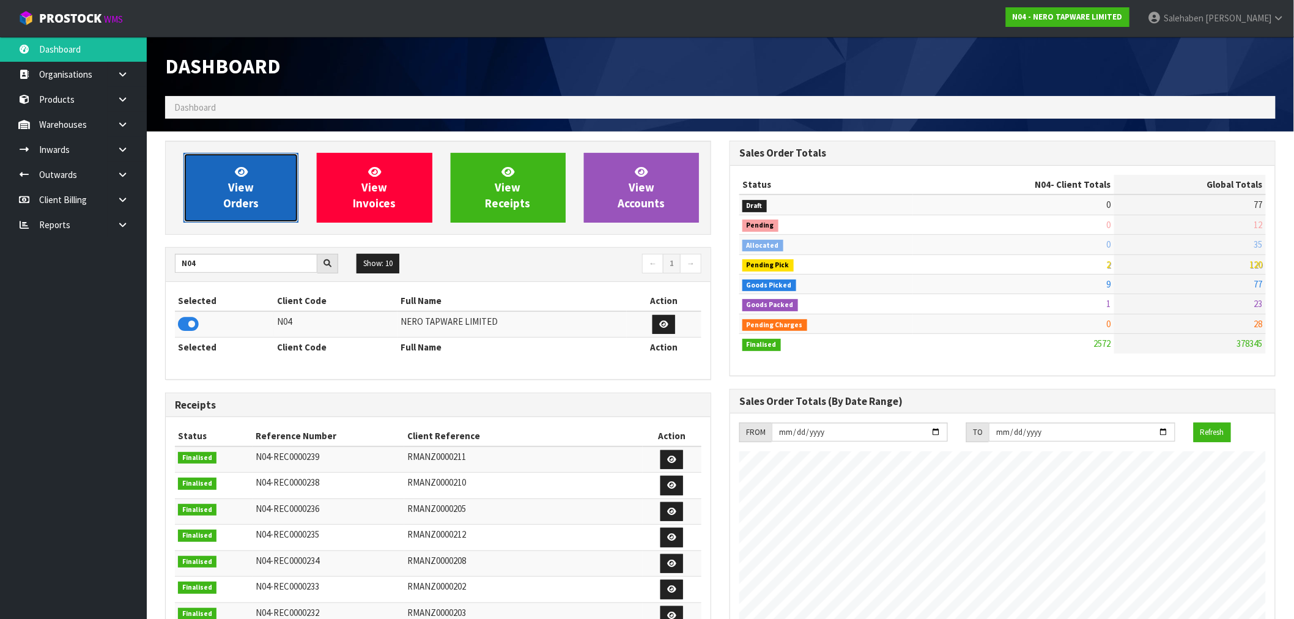
click at [242, 184] on span "View Orders" at bounding box center [240, 188] width 35 height 46
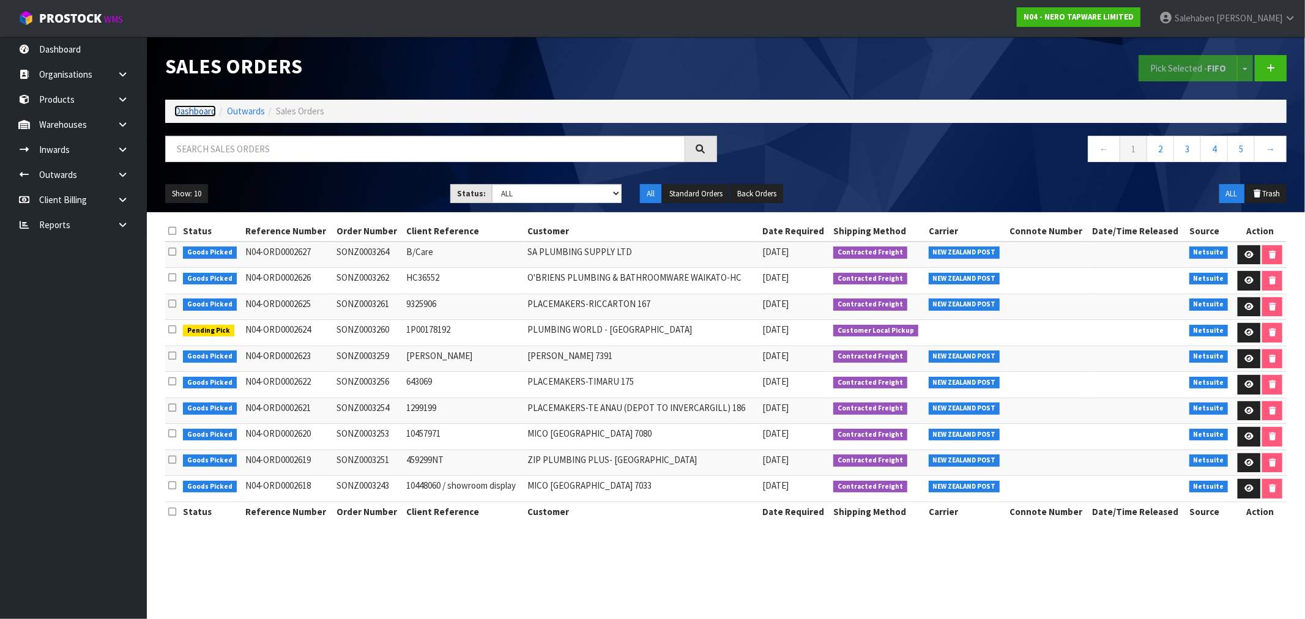
click at [196, 110] on link "Dashboard" at bounding box center [195, 111] width 42 height 12
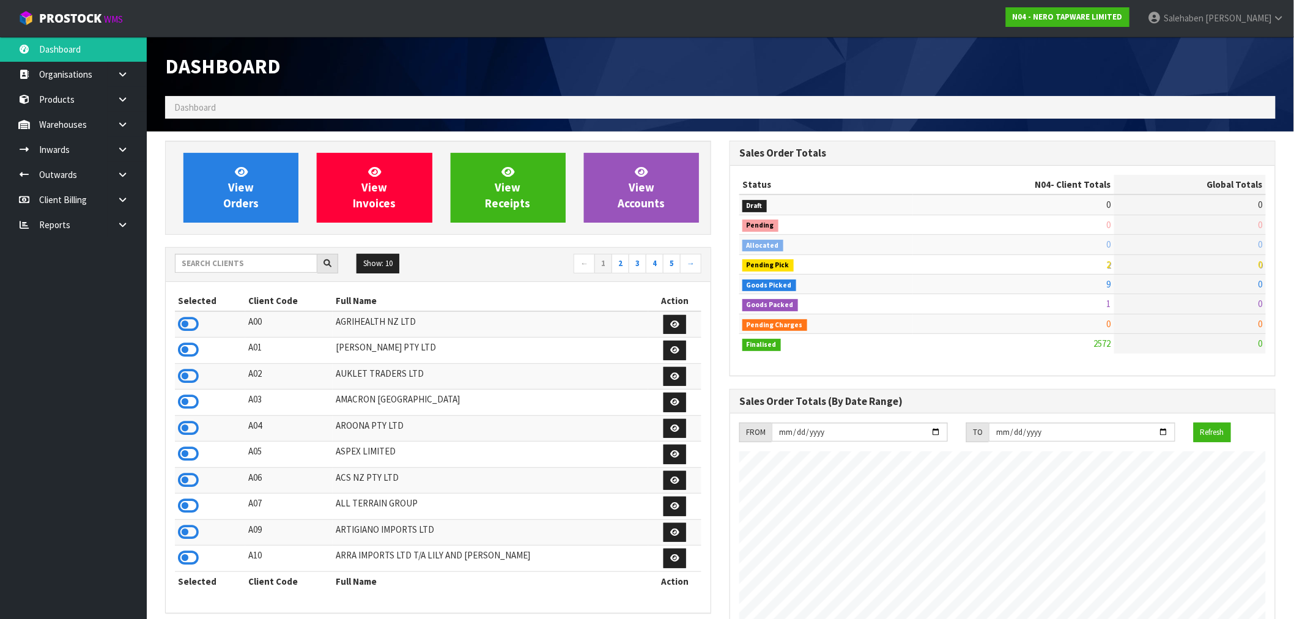
scroll to position [927, 565]
